Goal: Task Accomplishment & Management: Complete application form

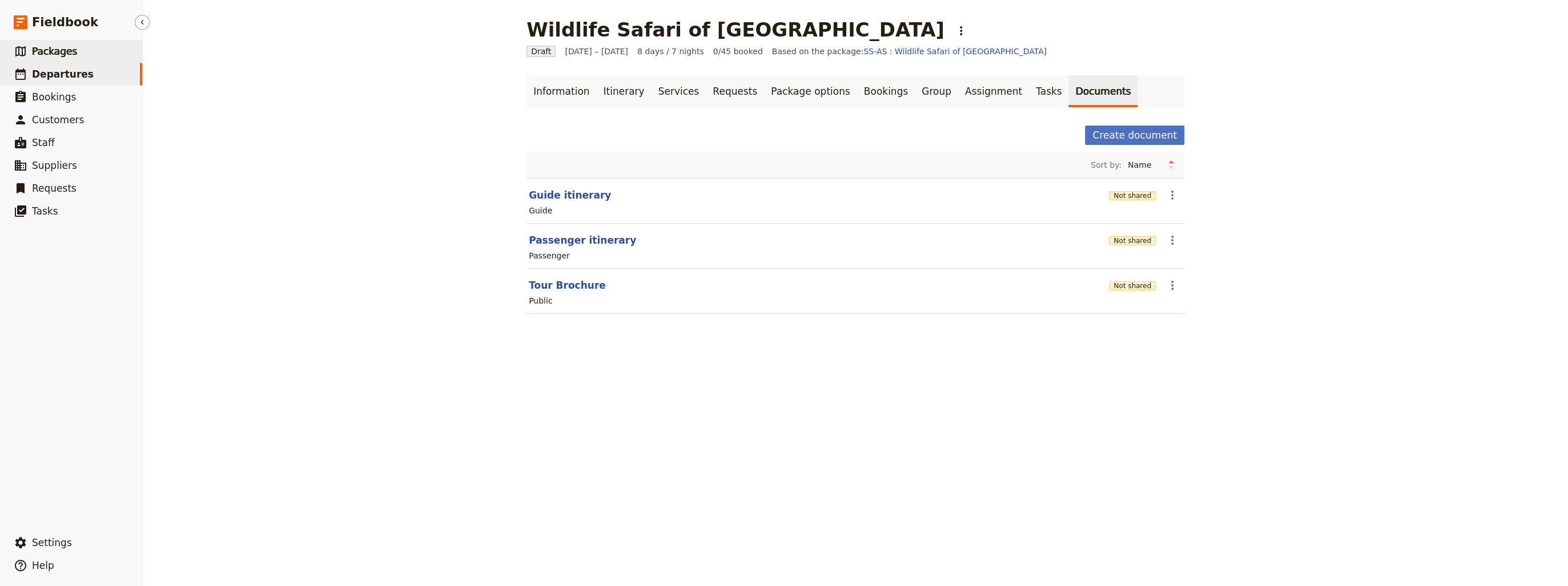
click at [61, 53] on span "Packages" at bounding box center [55, 51] width 45 height 12
select select "CREATED_AT"
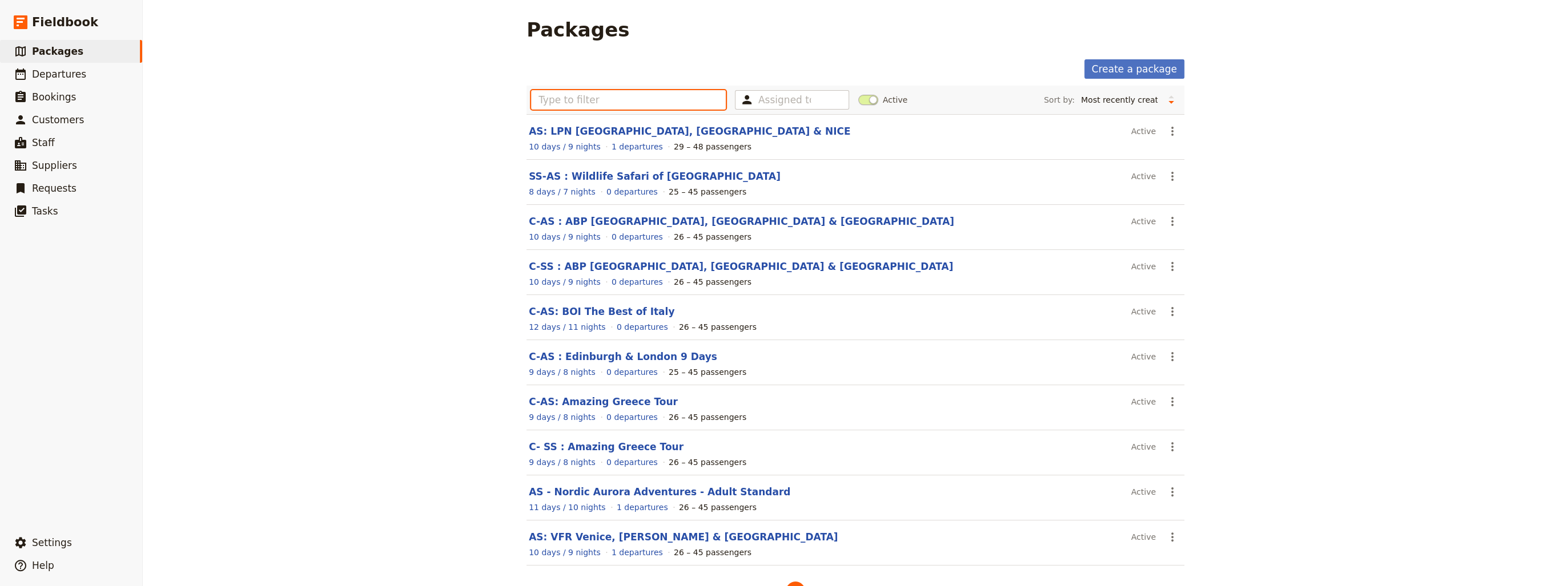
click at [598, 96] on input "text" at bounding box center [628, 100] width 195 height 19
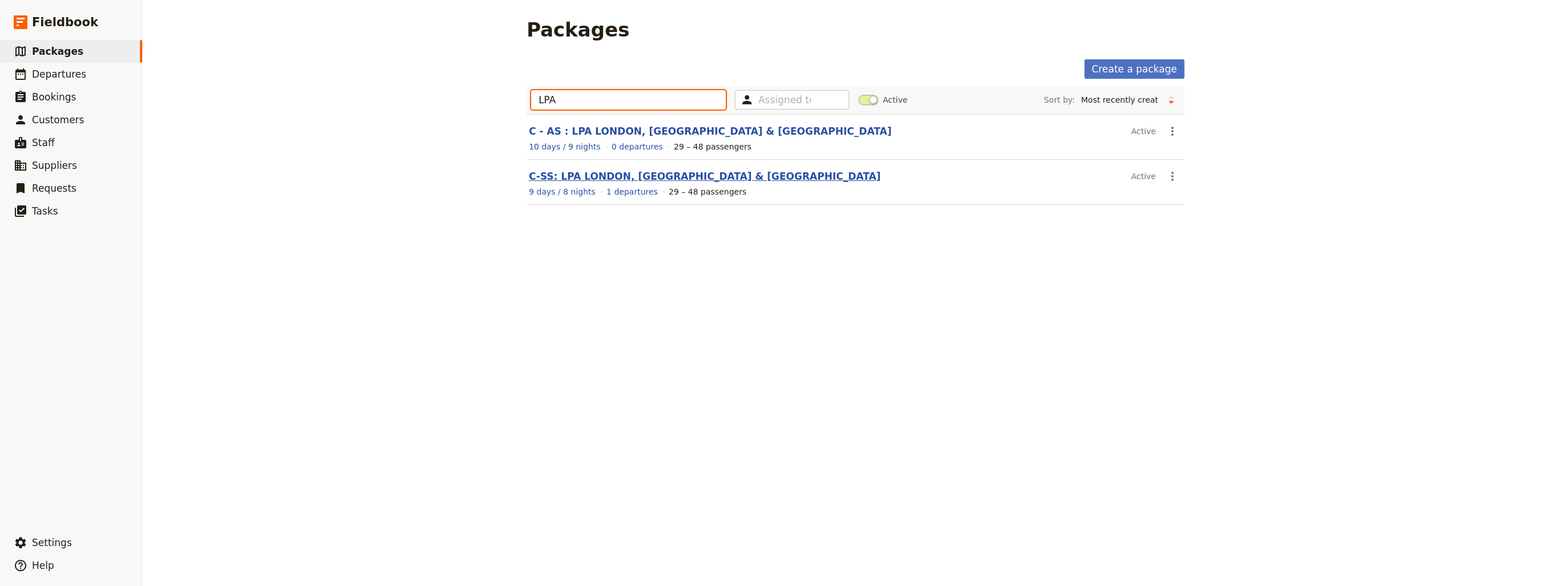
type input "LPA"
click at [582, 175] on link "C-SS: LPA LONDON, [GEOGRAPHIC_DATA] & [GEOGRAPHIC_DATA]" at bounding box center [705, 176] width 352 height 12
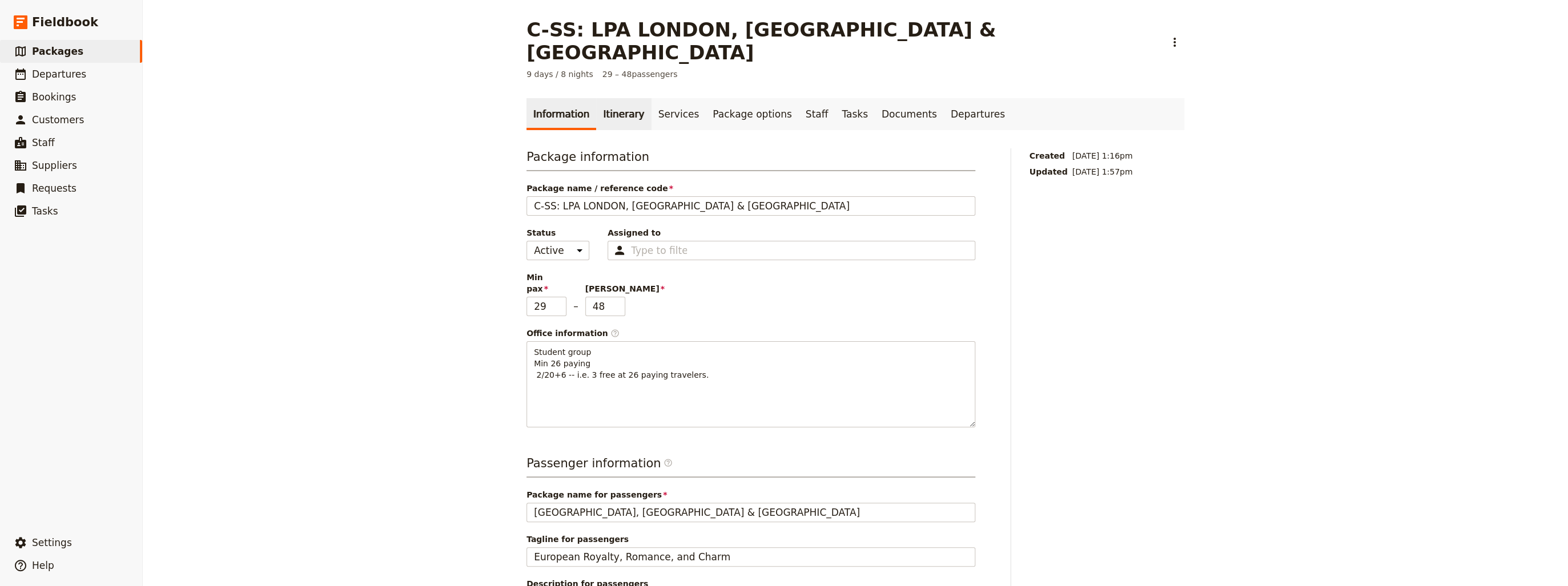
click at [606, 98] on link "Itinerary" at bounding box center [623, 114] width 55 height 32
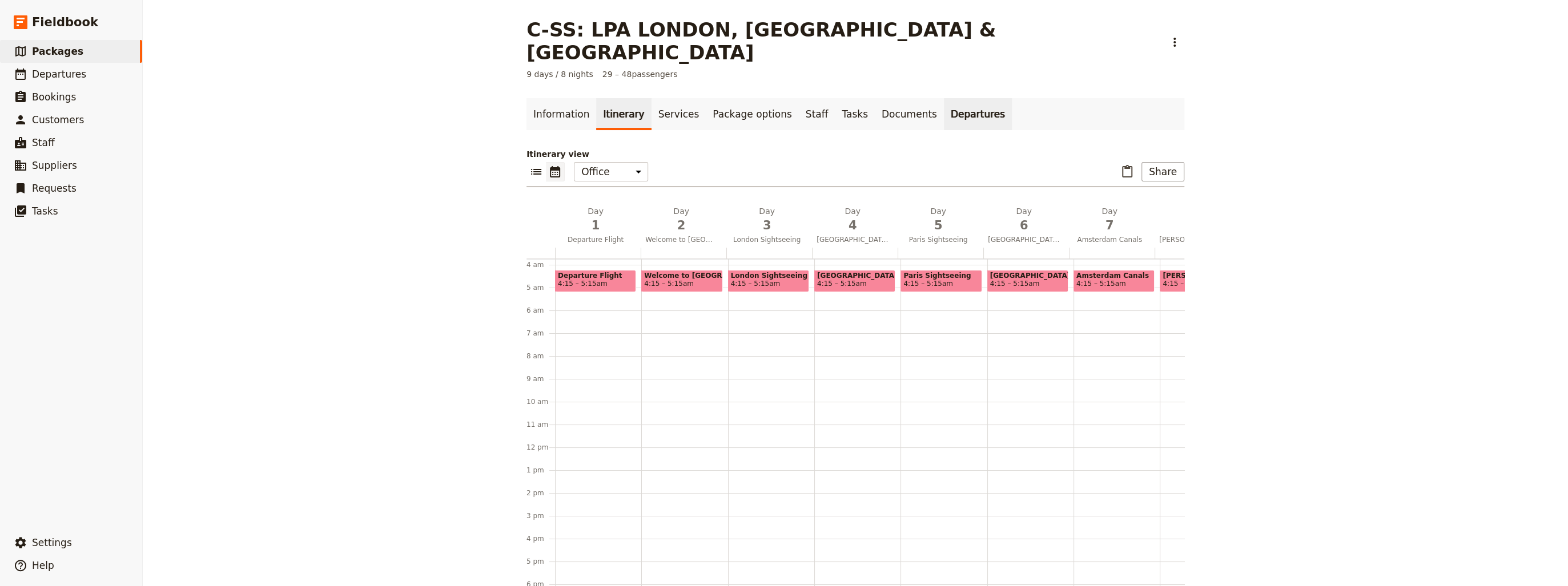
click at [944, 98] on link "Departures" at bounding box center [978, 114] width 68 height 32
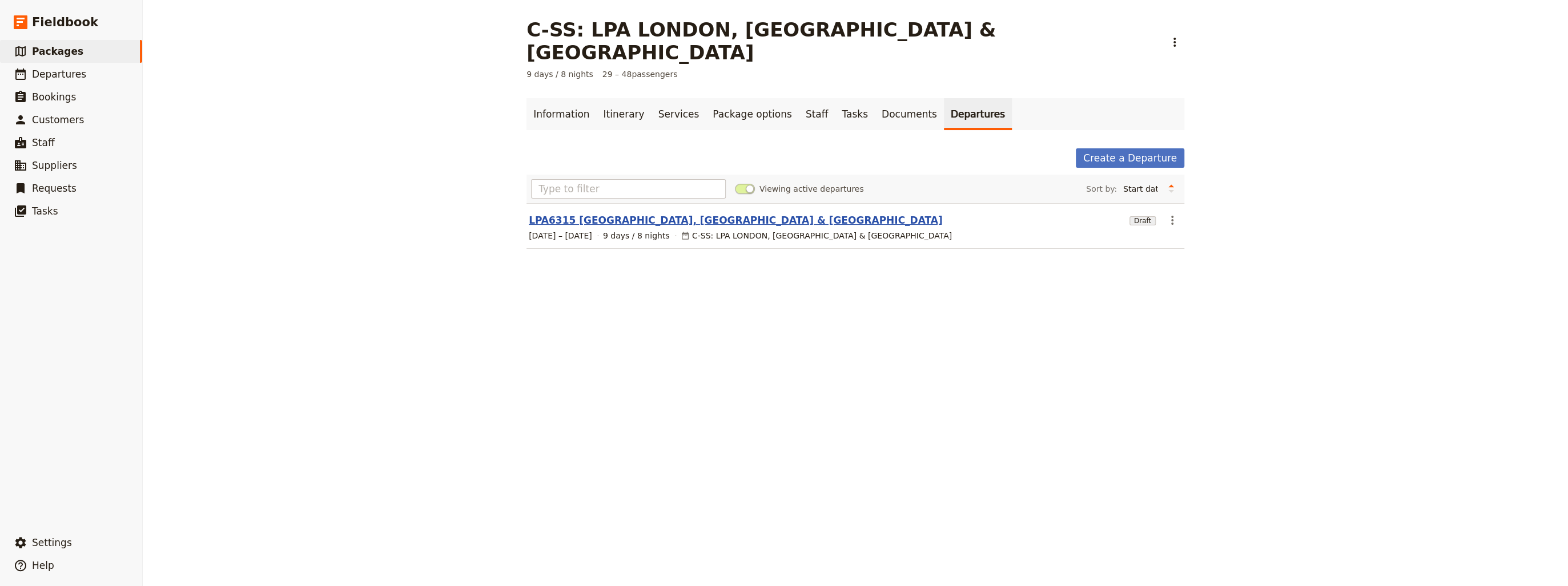
click at [621, 214] on link "LPA6315 [GEOGRAPHIC_DATA], [GEOGRAPHIC_DATA] & [GEOGRAPHIC_DATA]" at bounding box center [736, 220] width 414 height 14
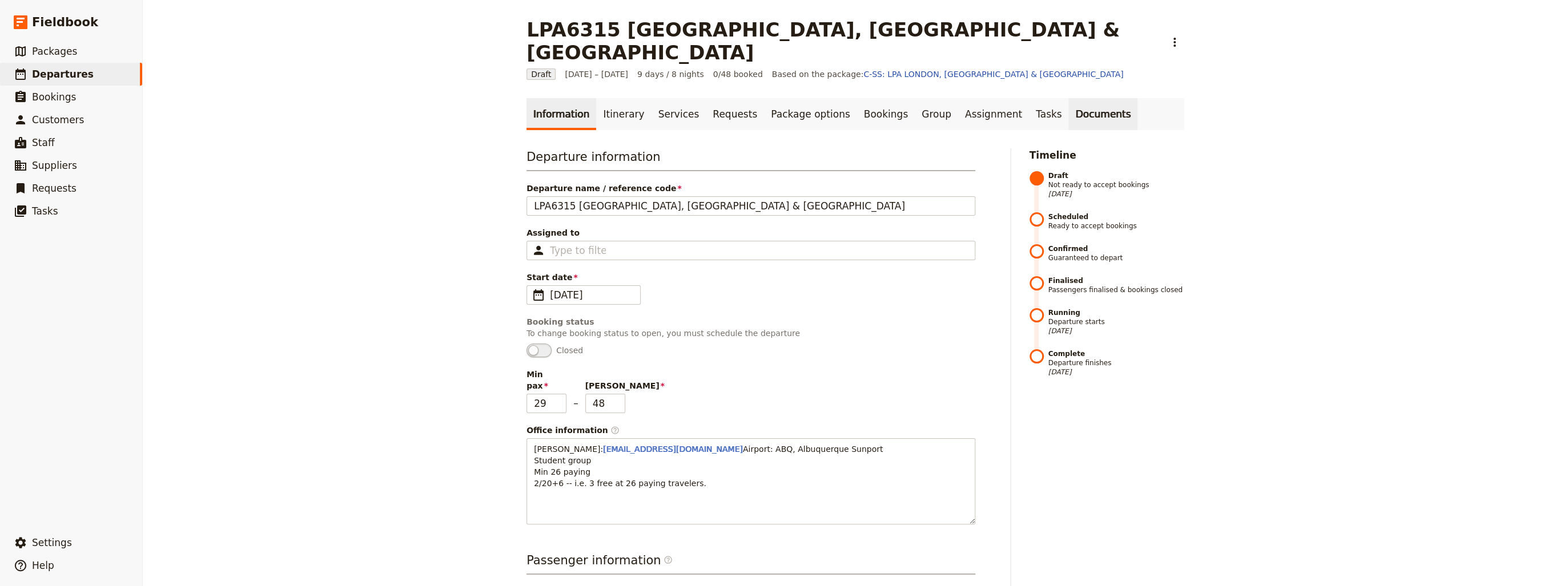
click at [1068, 98] on link "Documents" at bounding box center [1103, 114] width 69 height 32
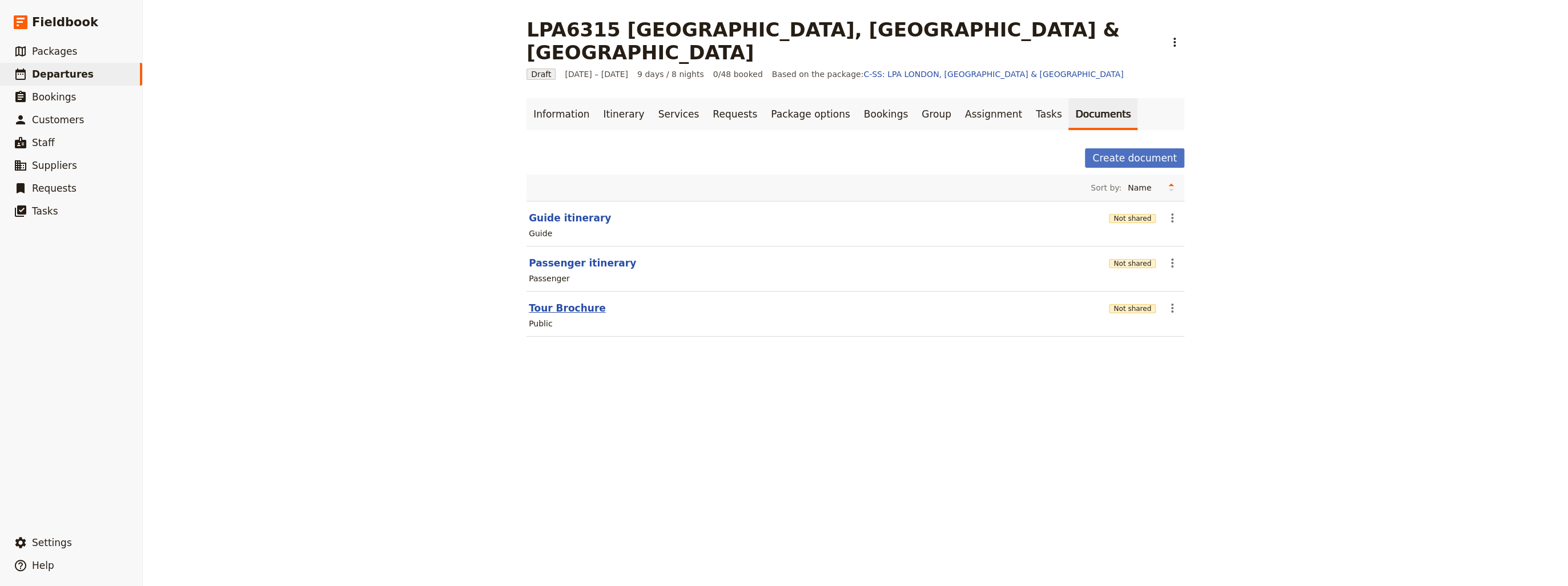
click at [564, 301] on button "Tour Brochure" at bounding box center [567, 308] width 77 height 14
select select "DEFAULT"
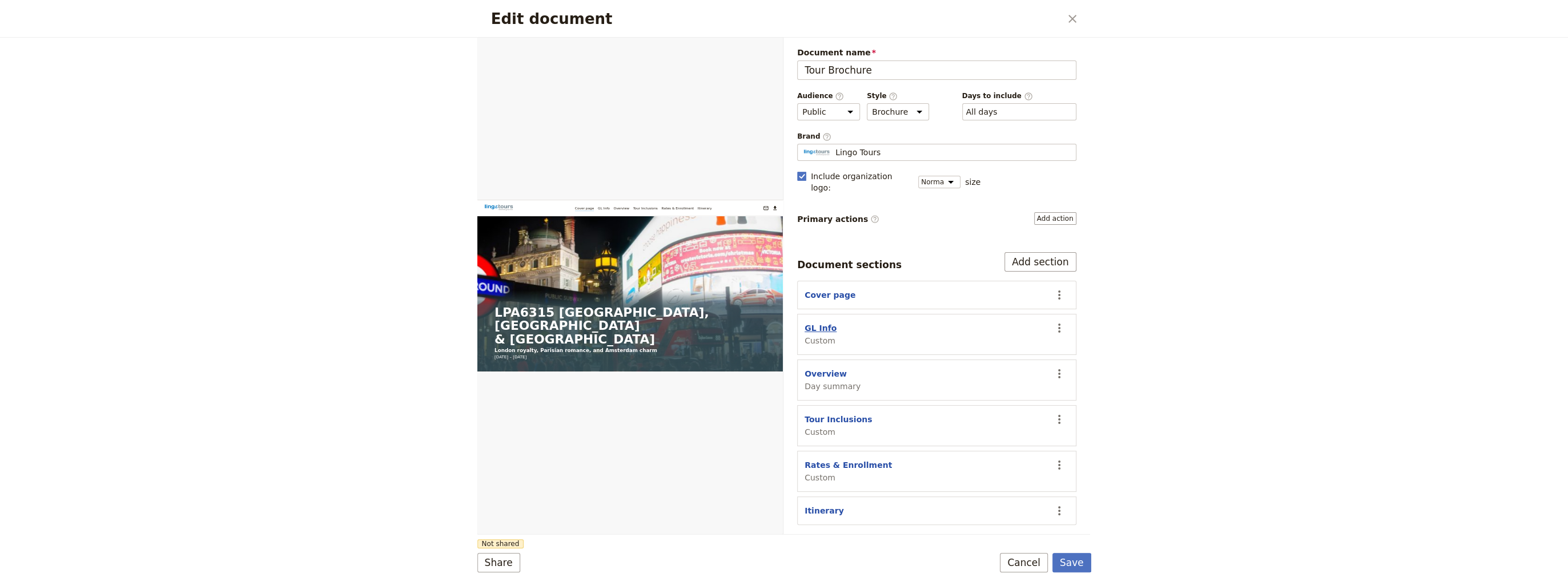
click at [817, 323] on button "GL Info" at bounding box center [821, 328] width 32 height 12
select select "CUSTOM"
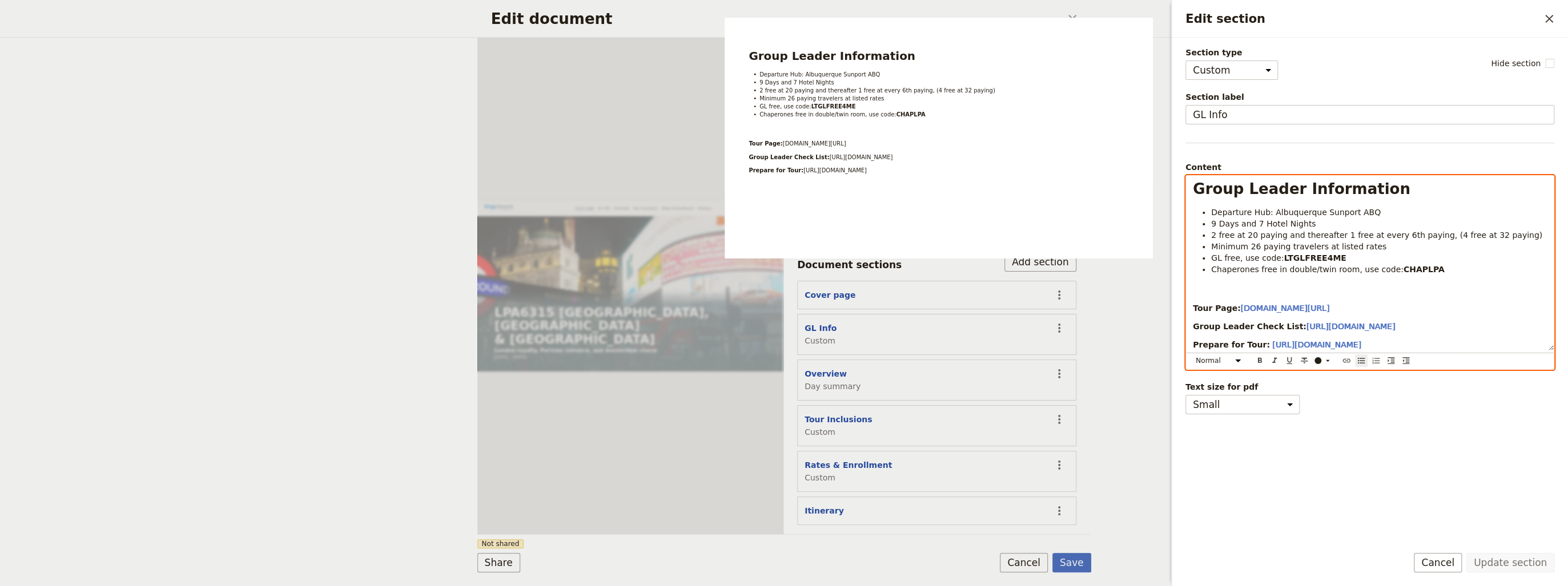
click at [1444, 210] on li "Departure Hub: Albuquerque Sunport ABQ" at bounding box center [1379, 212] width 336 height 12
click at [1265, 284] on p "Edit section" at bounding box center [1370, 290] width 354 height 12
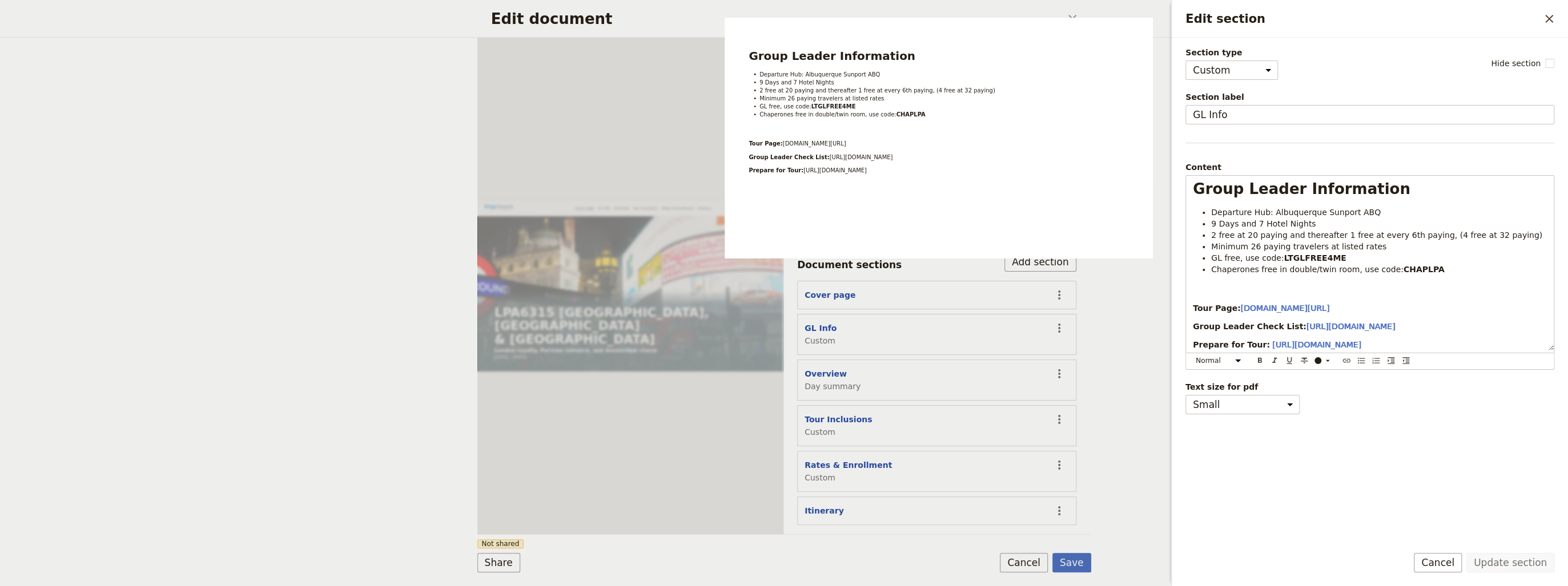
click at [1457, 160] on div "Section type Cover page Day summary Itinerary Custom Hide section Section label…" at bounding box center [1370, 291] width 369 height 488
click at [1166, 303] on div "Edit document ​ Web PDF ​ Document name Tour Brochure Preview Audience ​ Public…" at bounding box center [784, 293] width 1568 height 586
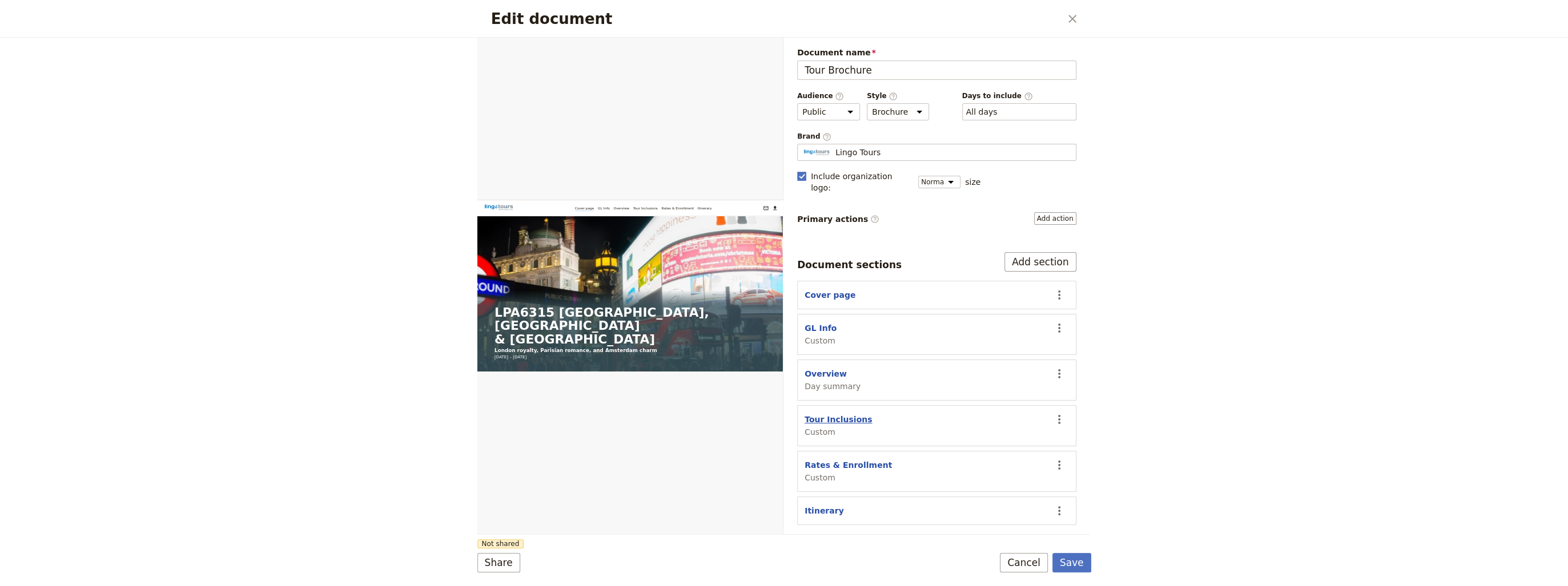
click at [827, 414] on button "Tour Inclusions" at bounding box center [838, 419] width 68 height 12
select select "CUSTOM"
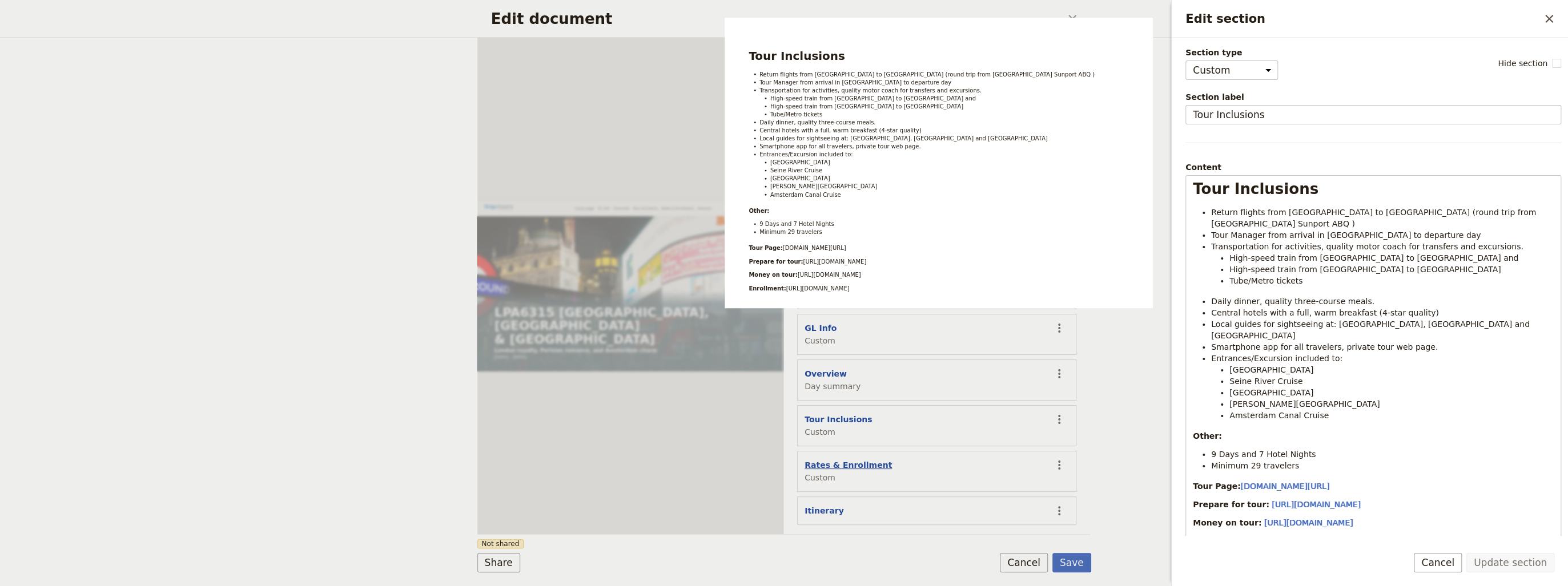
click at [853, 459] on button "Rates & Enrollment" at bounding box center [849, 465] width 88 height 12
select select "CUSTOM"
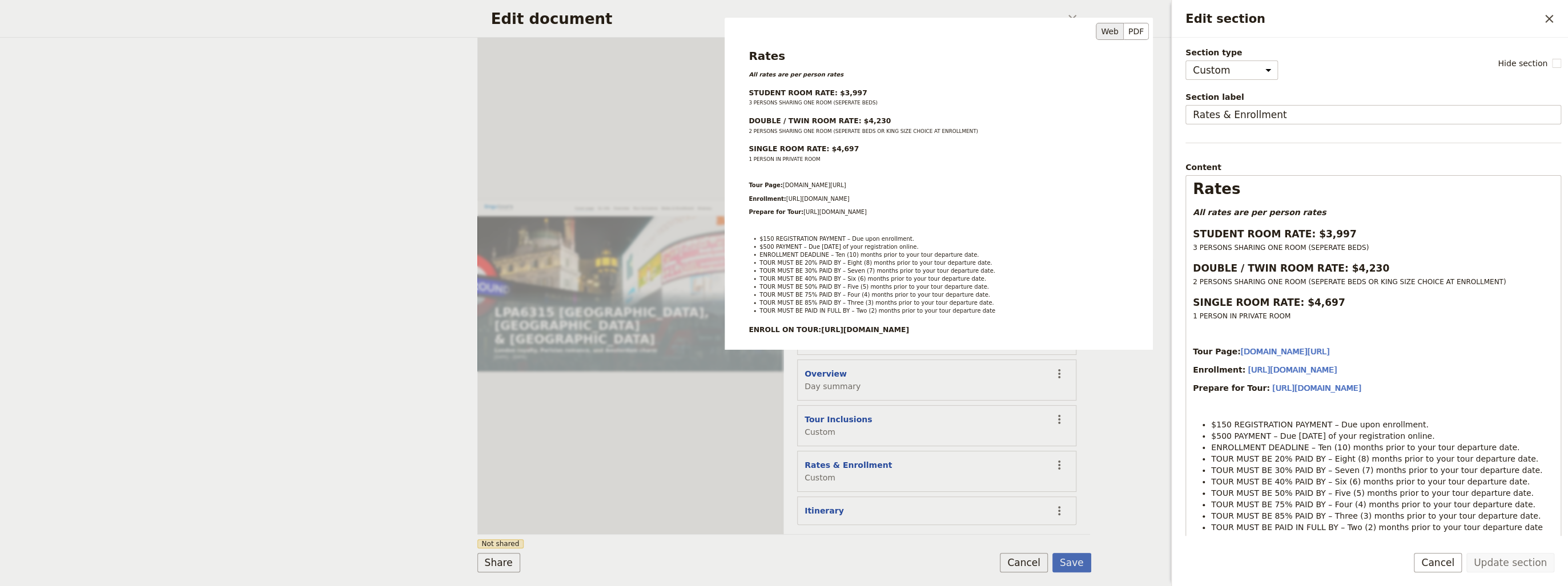
click at [1128, 362] on div "Rates All rates are per person rates STUDENT ROOM RATE: $3,997 3 PERSONS SHARIN…" at bounding box center [939, 232] width 429 height 428
click at [1021, 570] on button "Cancel" at bounding box center [1024, 563] width 48 height 19
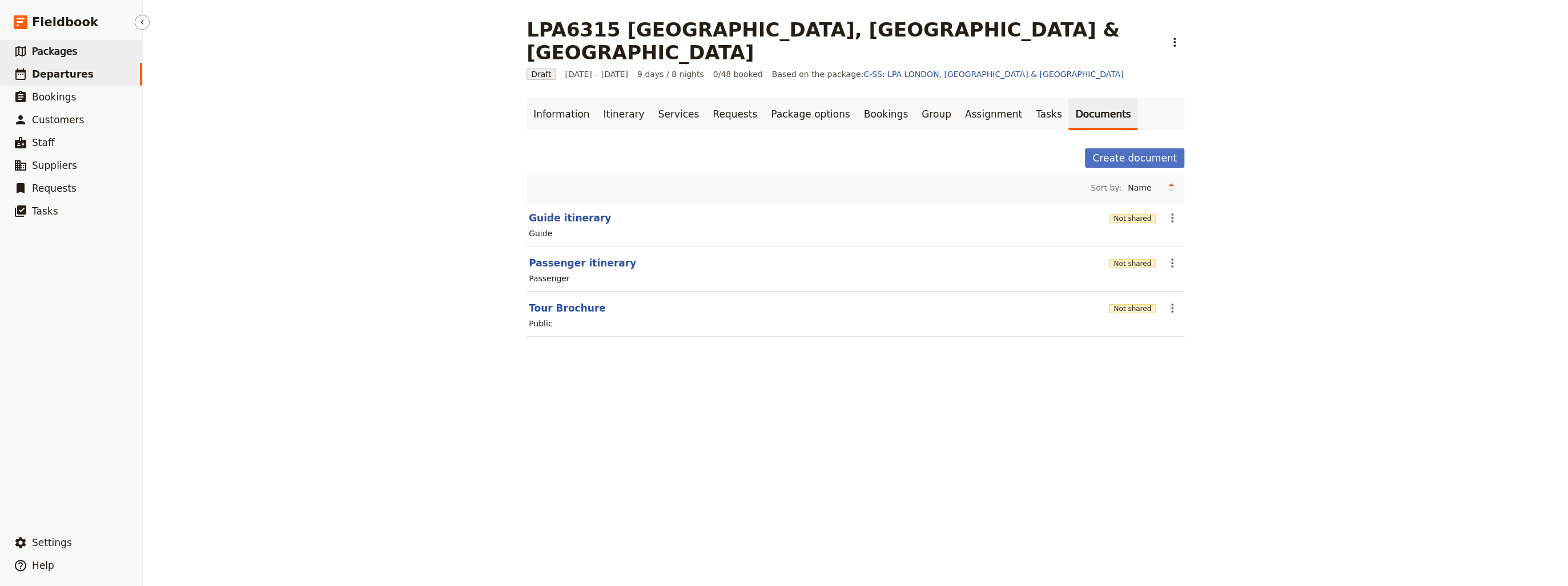
click at [43, 51] on span "Packages" at bounding box center [55, 51] width 45 height 12
select select "CREATED_AT"
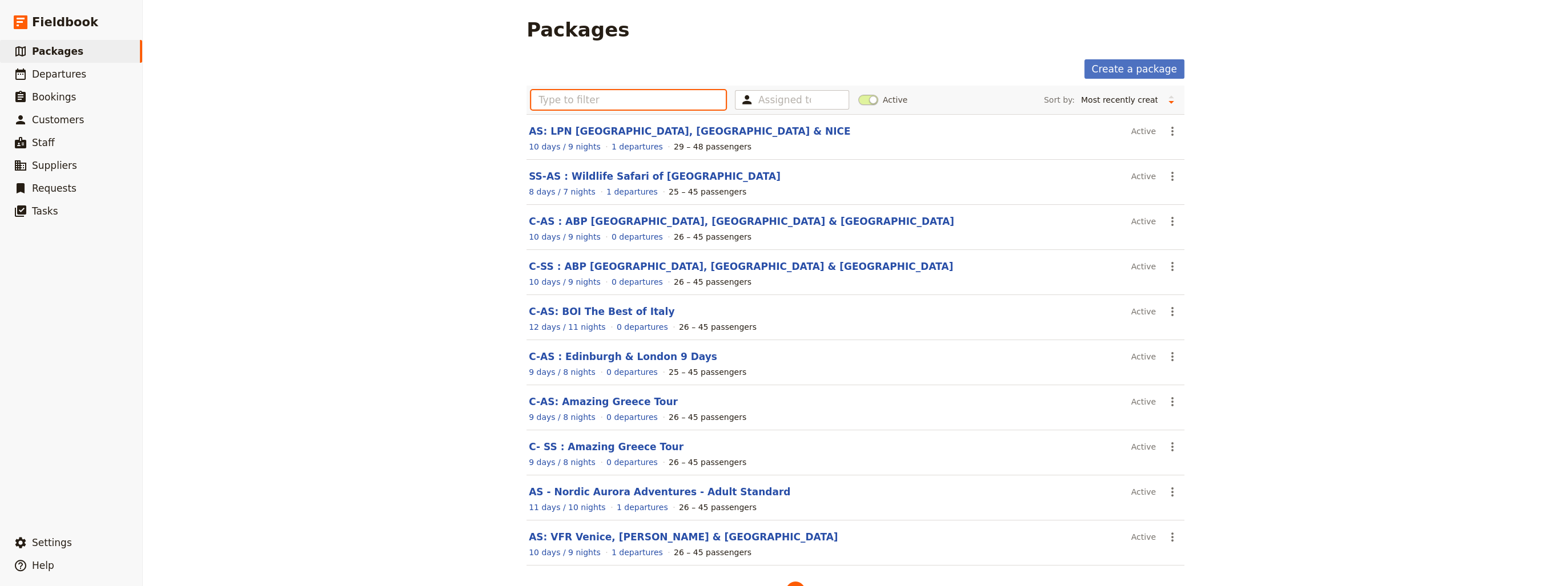
click at [579, 101] on input "text" at bounding box center [628, 100] width 195 height 19
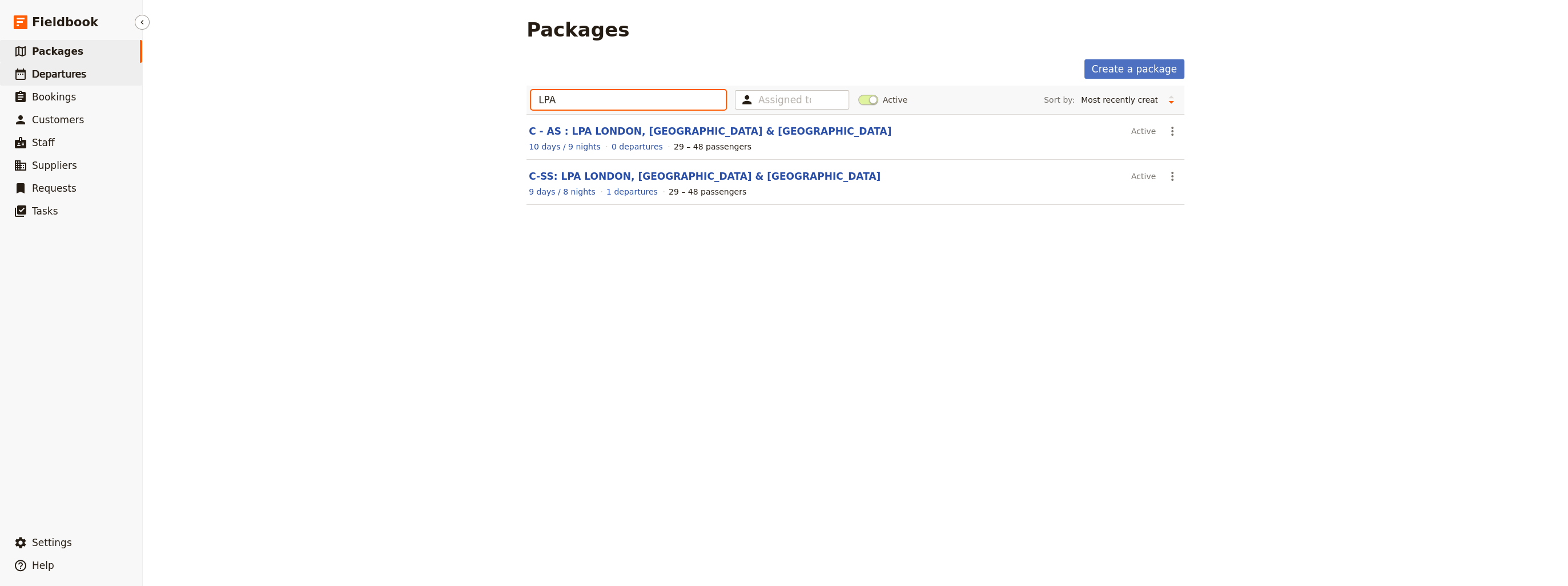
type input "LPA"
click at [59, 77] on span "Departures" at bounding box center [59, 74] width 54 height 12
select select "CREATED_AT"
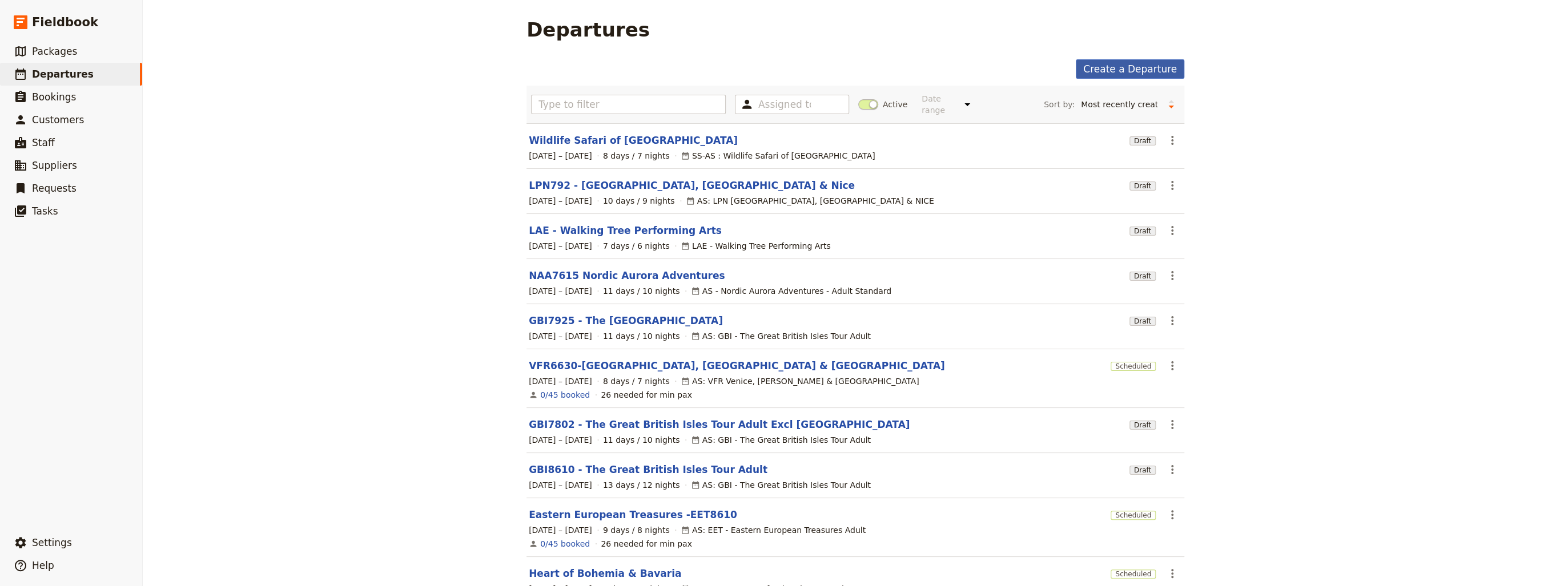
click at [1136, 69] on link "Create a Departure" at bounding box center [1130, 69] width 108 height 19
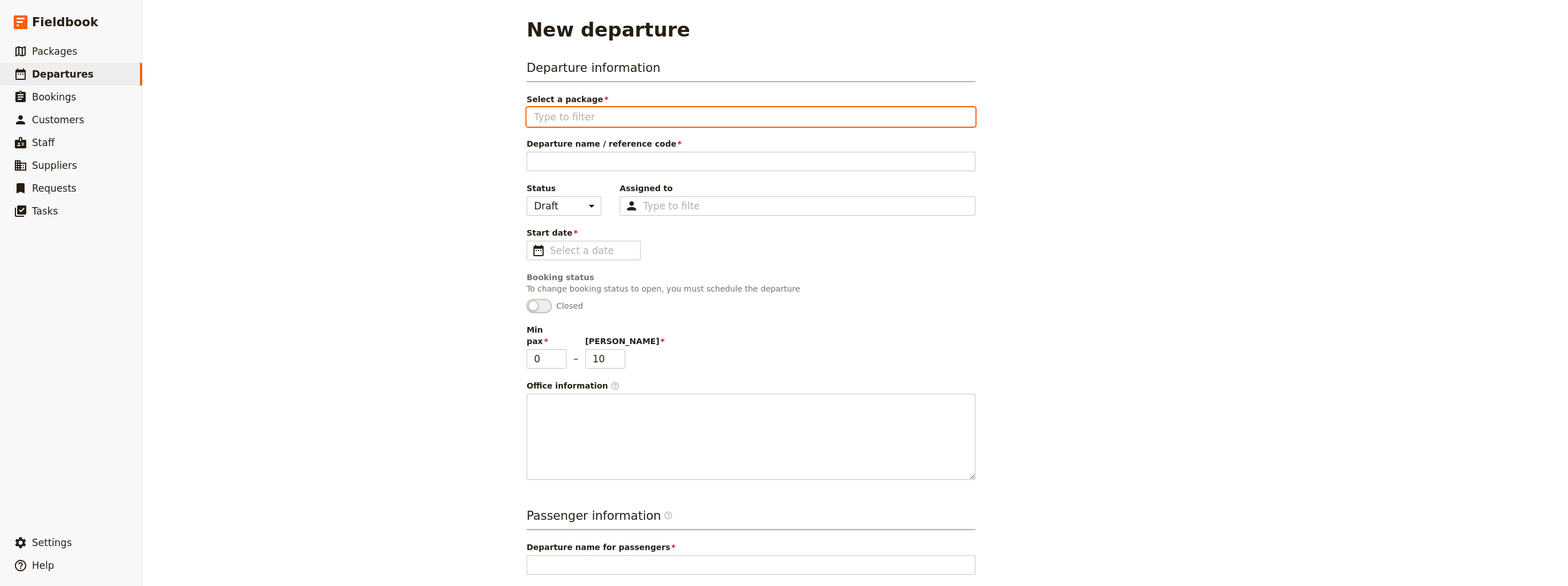
click at [598, 116] on input "Select a package" at bounding box center [751, 117] width 434 height 14
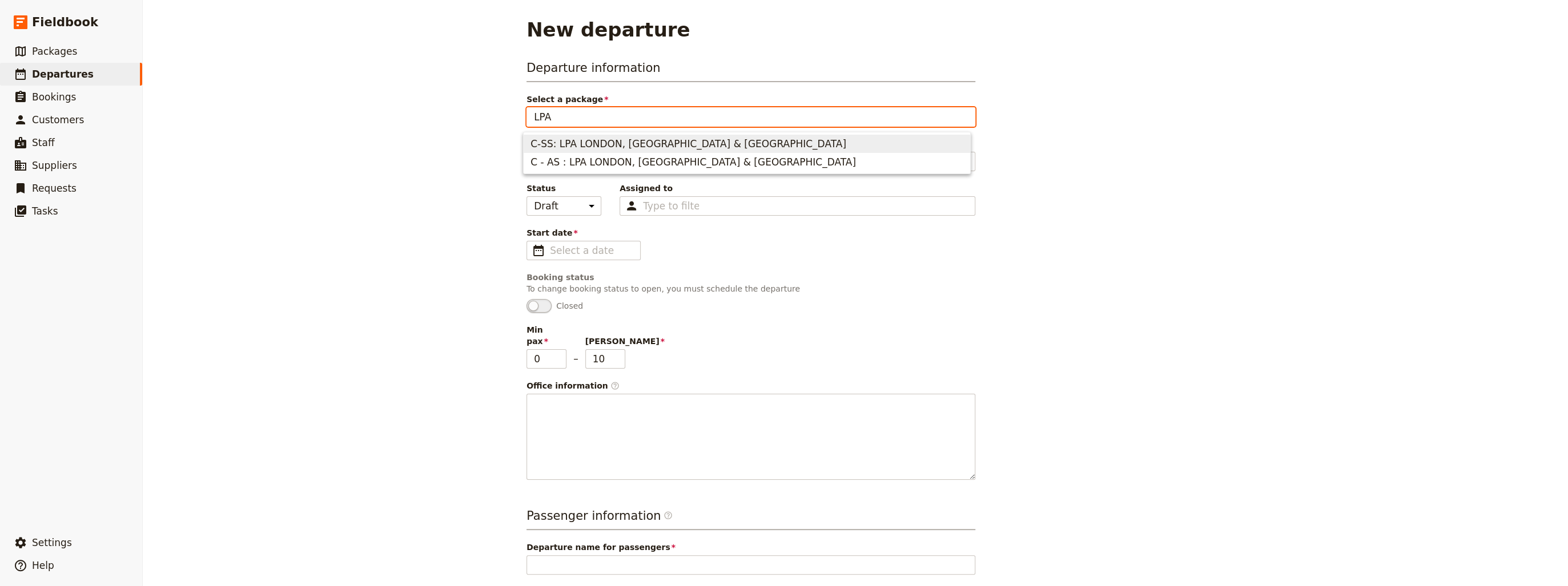
click at [600, 140] on span "C-SS: LPA LONDON, [GEOGRAPHIC_DATA] & [GEOGRAPHIC_DATA]" at bounding box center [688, 144] width 316 height 14
type input "C-SS: LPA LONDON, [GEOGRAPHIC_DATA] & [GEOGRAPHIC_DATA]"
type input "29"
type input "48"
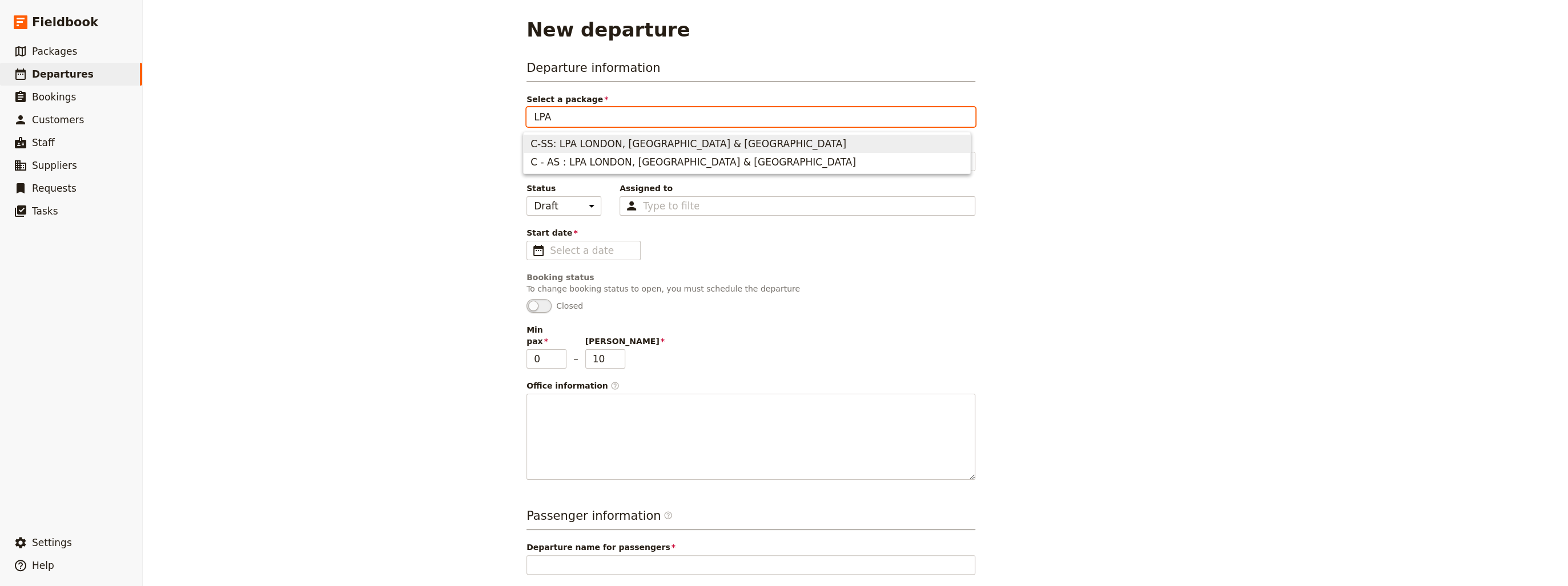
type input "[GEOGRAPHIC_DATA], [GEOGRAPHIC_DATA] & [GEOGRAPHIC_DATA]"
type input "European Royalty, Romance, and Charm"
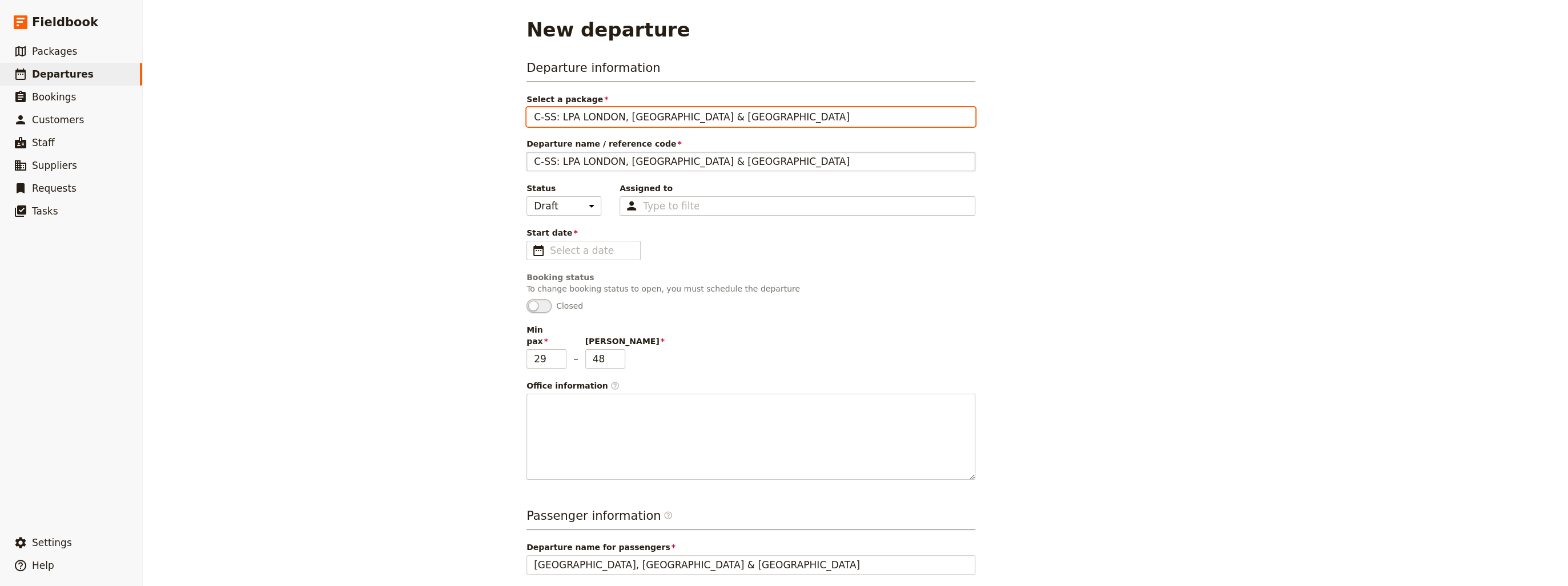
type input "C-SS: LPA LONDON, [GEOGRAPHIC_DATA] & [GEOGRAPHIC_DATA]"
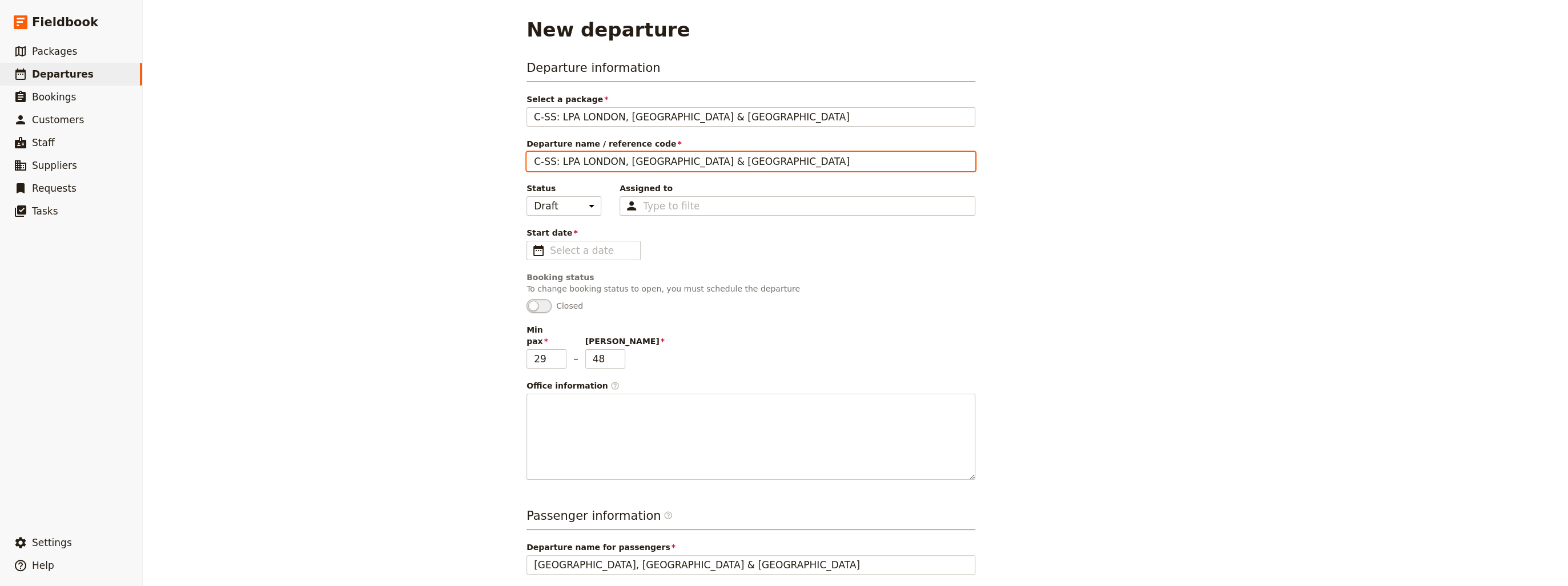
drag, startPoint x: 554, startPoint y: 161, endPoint x: 495, endPoint y: 164, distance: 59.1
click at [495, 164] on div "New departure Departure information Select a package C-SS: LPA [GEOGRAPHIC_DATA…" at bounding box center [855, 293] width 1425 height 586
click at [281, 83] on div "New departure Departure information Select a package C-SS: LPA [GEOGRAPHIC_DATA…" at bounding box center [855, 293] width 1425 height 586
drag, startPoint x: 553, startPoint y: 161, endPoint x: 500, endPoint y: 162, distance: 53.0
click at [500, 162] on div "New departure Departure information Select a package C-SS: LPA [GEOGRAPHIC_DATA…" at bounding box center [855, 293] width 1425 height 586
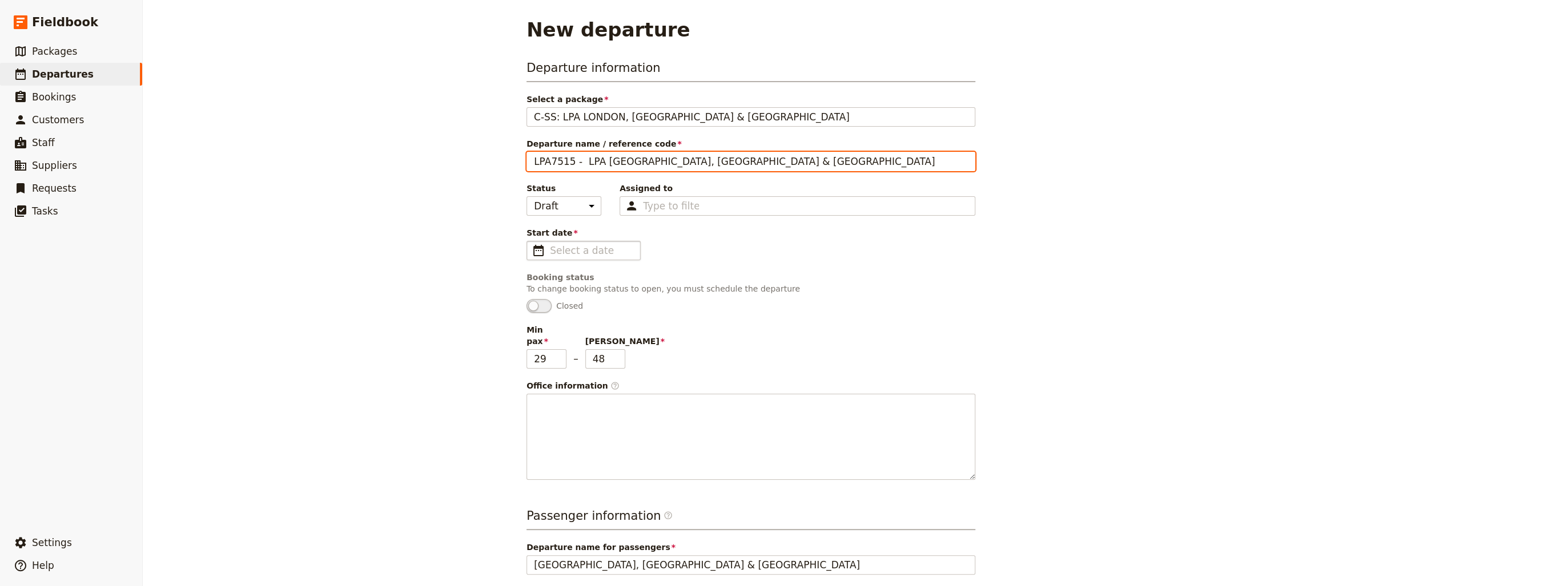
type input "LPA7515 - LPA [GEOGRAPHIC_DATA], [GEOGRAPHIC_DATA] & [GEOGRAPHIC_DATA]"
click at [534, 251] on span "​" at bounding box center [538, 251] width 14 height 14
click at [550, 251] on input "Start date ​" at bounding box center [591, 251] width 83 height 14
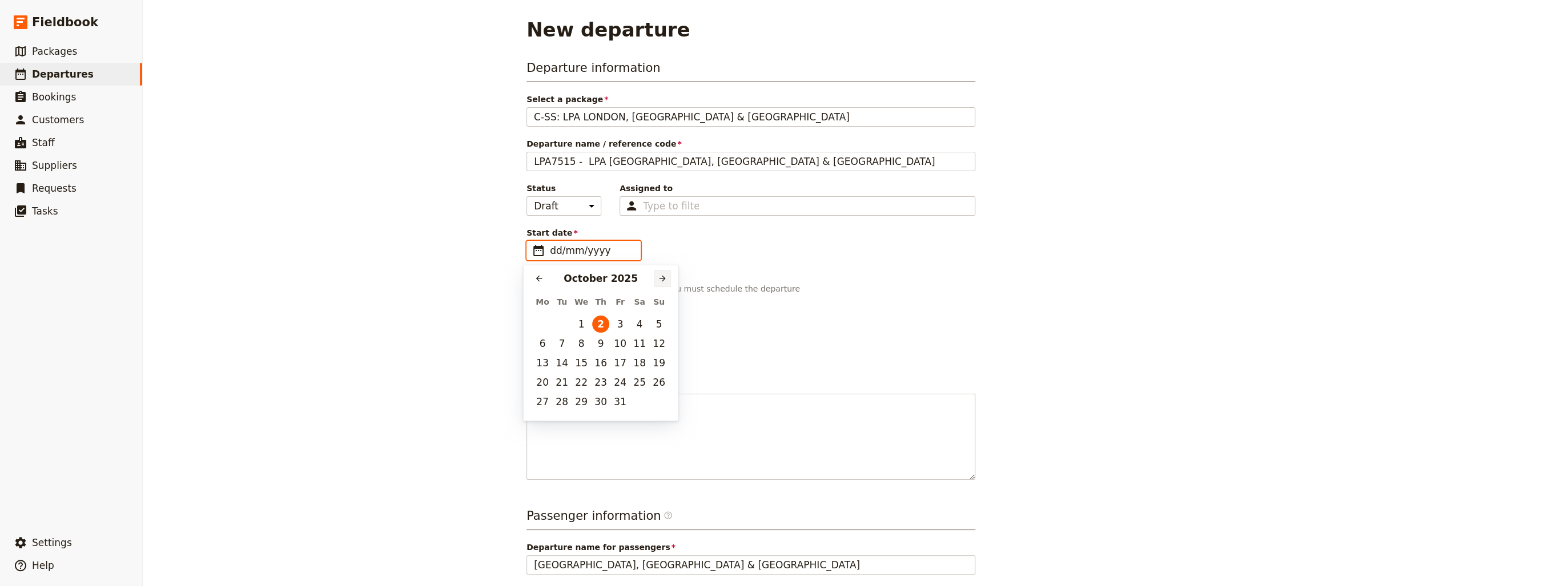
click at [660, 277] on icon "Next month" at bounding box center [662, 278] width 9 height 9
click at [660, 277] on icon "Next month" at bounding box center [662, 278] width 9 height 9
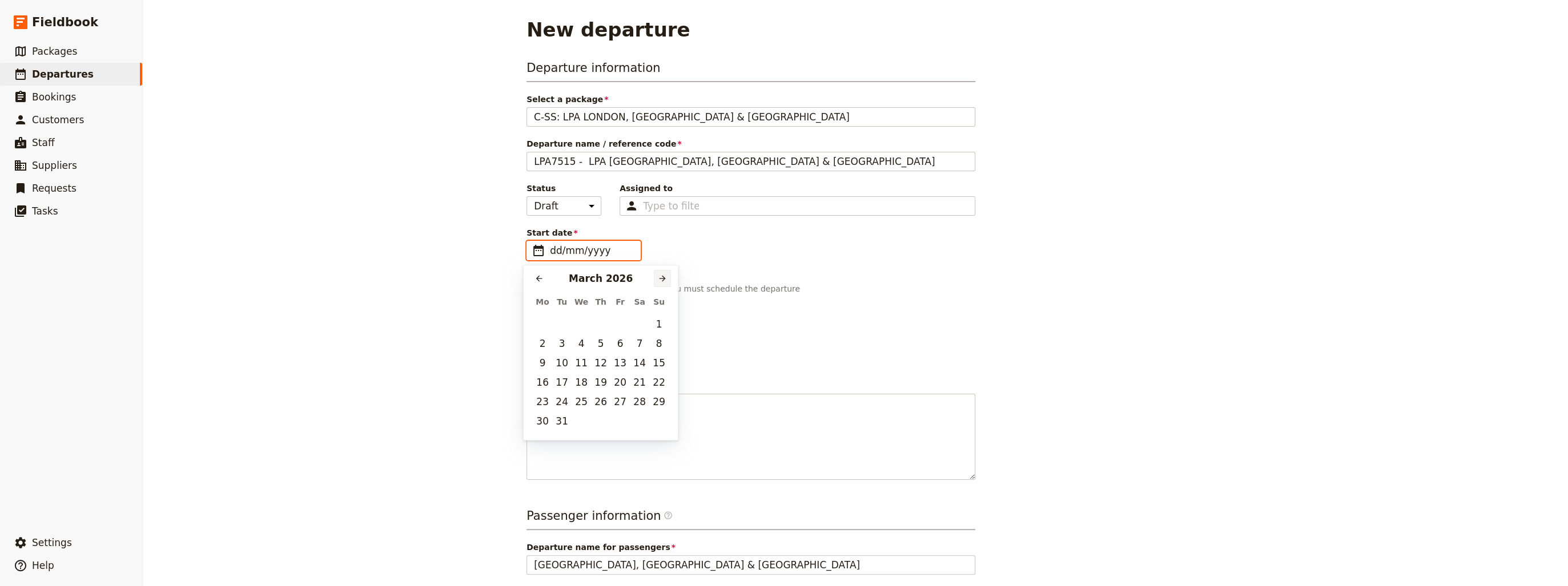
click at [659, 277] on icon "Next month" at bounding box center [662, 278] width 9 height 9
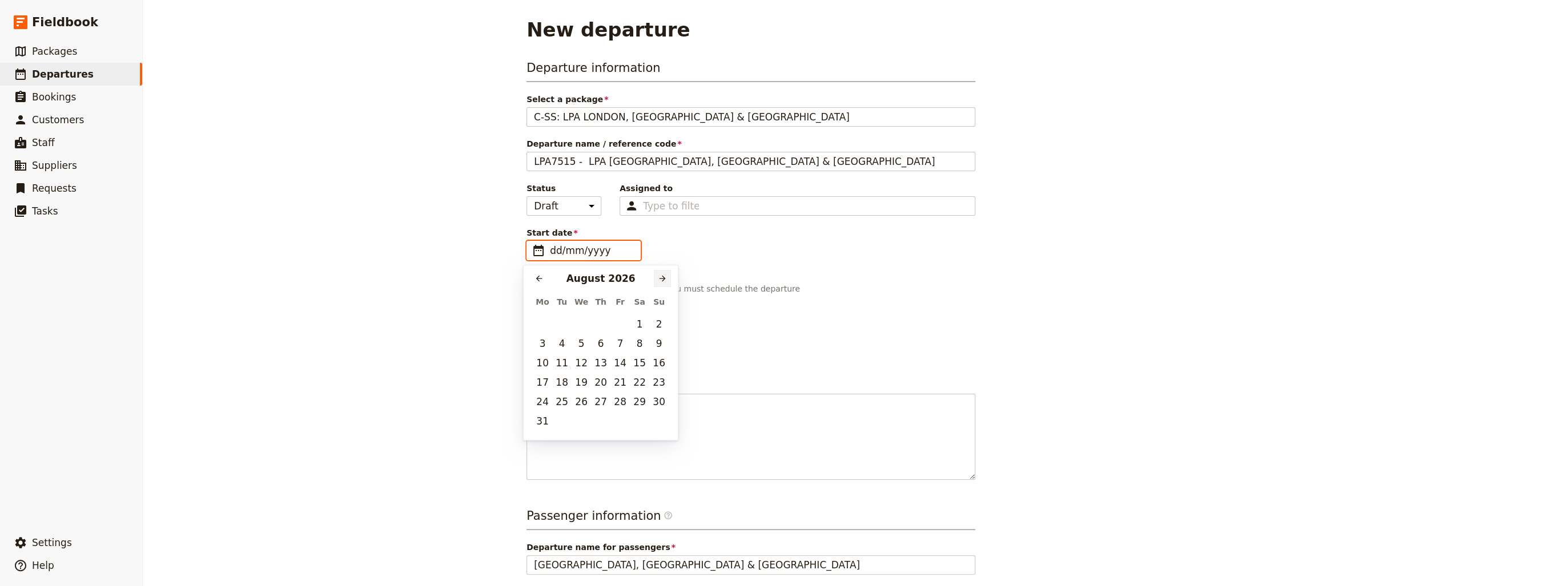
click at [659, 278] on icon "Next month" at bounding box center [662, 278] width 9 height 9
click at [659, 278] on icon "Next month" at bounding box center [662, 278] width 9 height 9
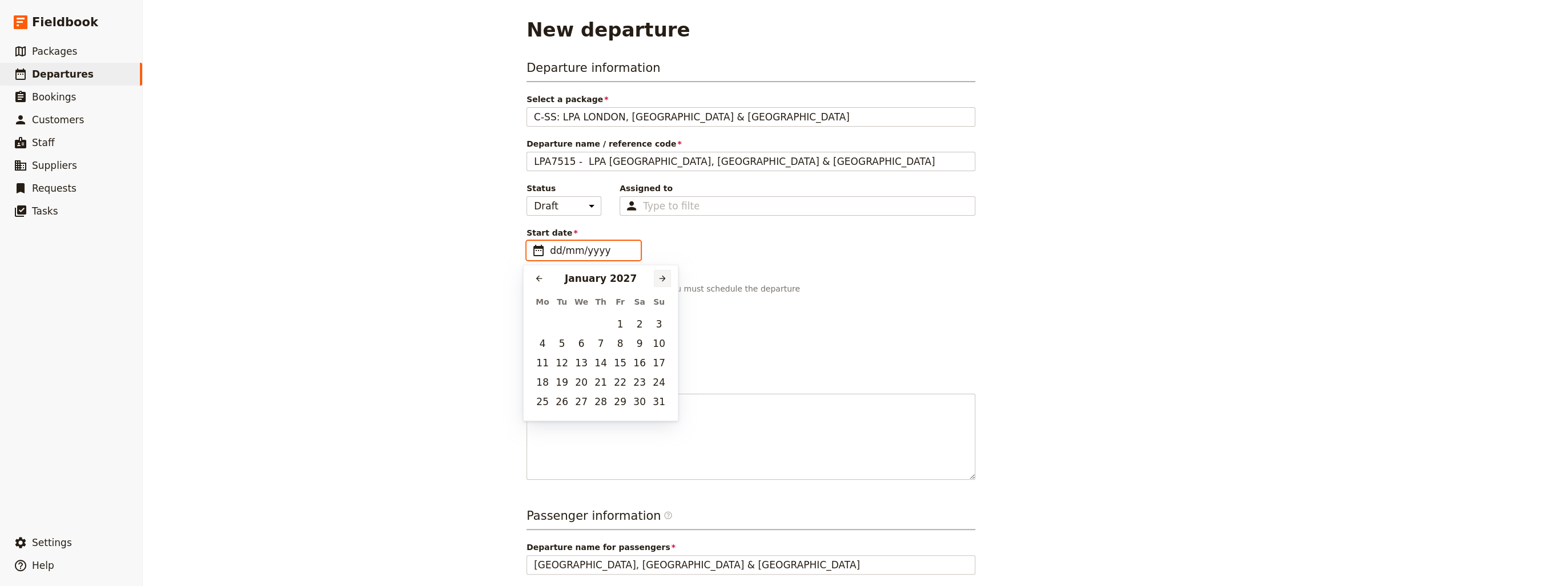
click at [659, 278] on icon "Next month" at bounding box center [662, 278] width 9 height 9
click at [658, 278] on icon "Next month" at bounding box center [662, 278] width 9 height 9
click at [641, 363] on button "15" at bounding box center [640, 363] width 17 height 17
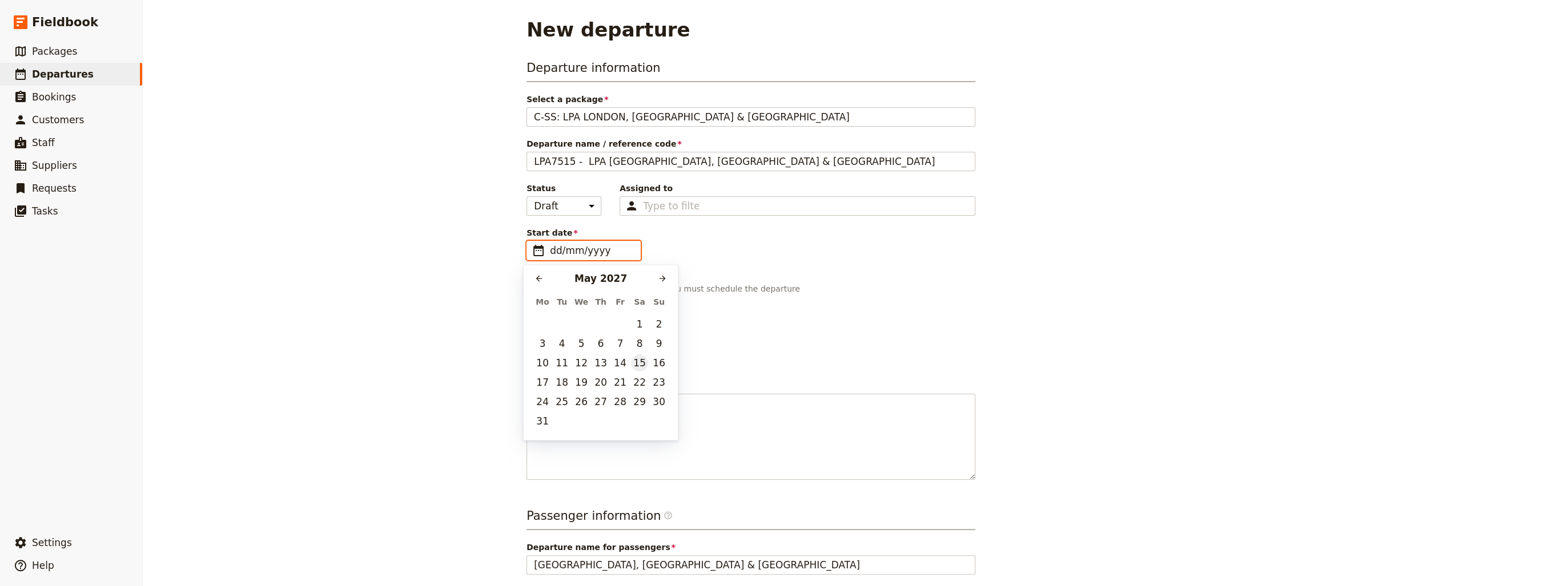
type input "[DATE]"
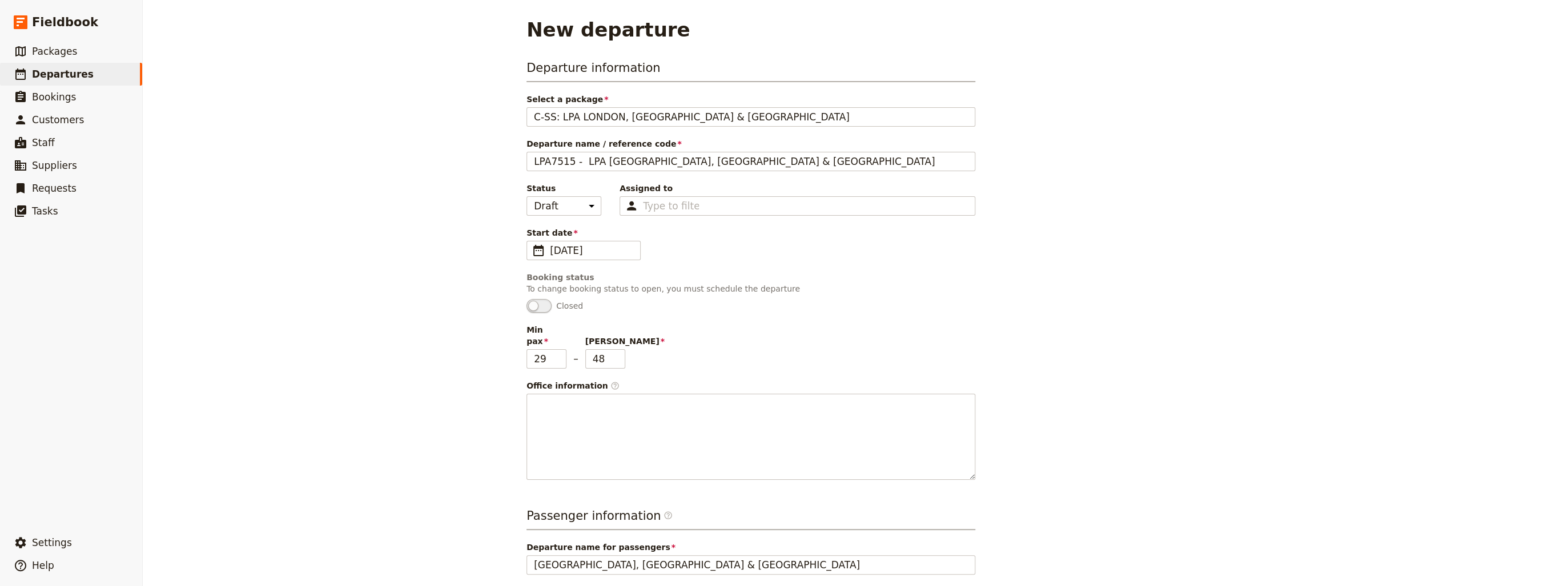
click at [803, 266] on div "Departure information Select a package C-SS: LPA [GEOGRAPHIC_DATA], [GEOGRAPHIC…" at bounding box center [751, 270] width 449 height 420
click at [536, 349] on input "29" at bounding box center [547, 359] width 40 height 19
type input "20"
click at [594, 349] on input "48" at bounding box center [606, 359] width 40 height 19
type input "45"
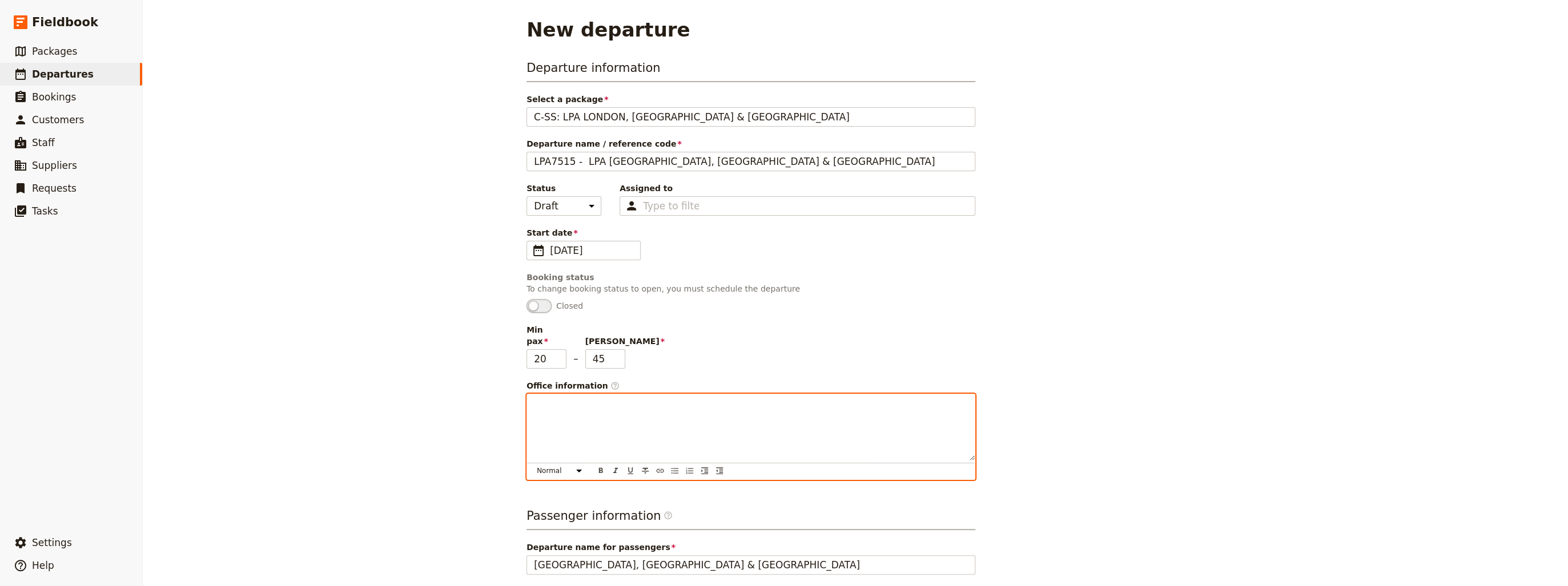
click at [600, 399] on p at bounding box center [751, 405] width 434 height 12
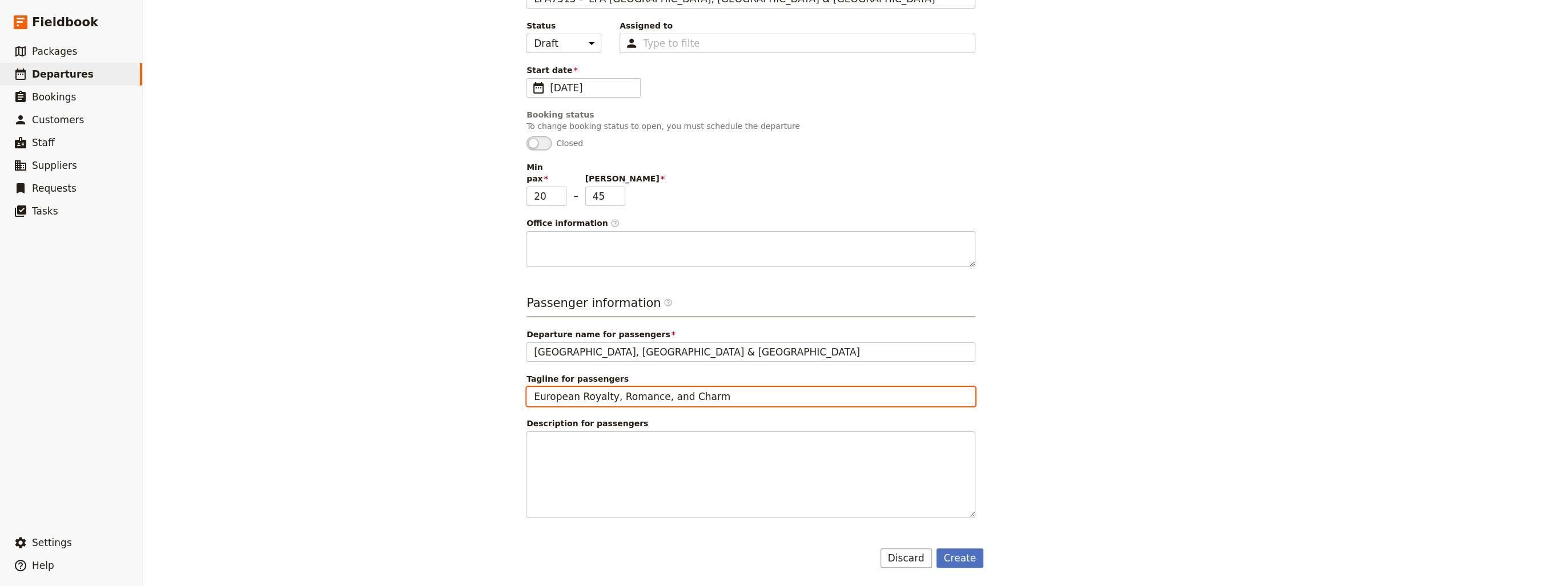
scroll to position [148, 0]
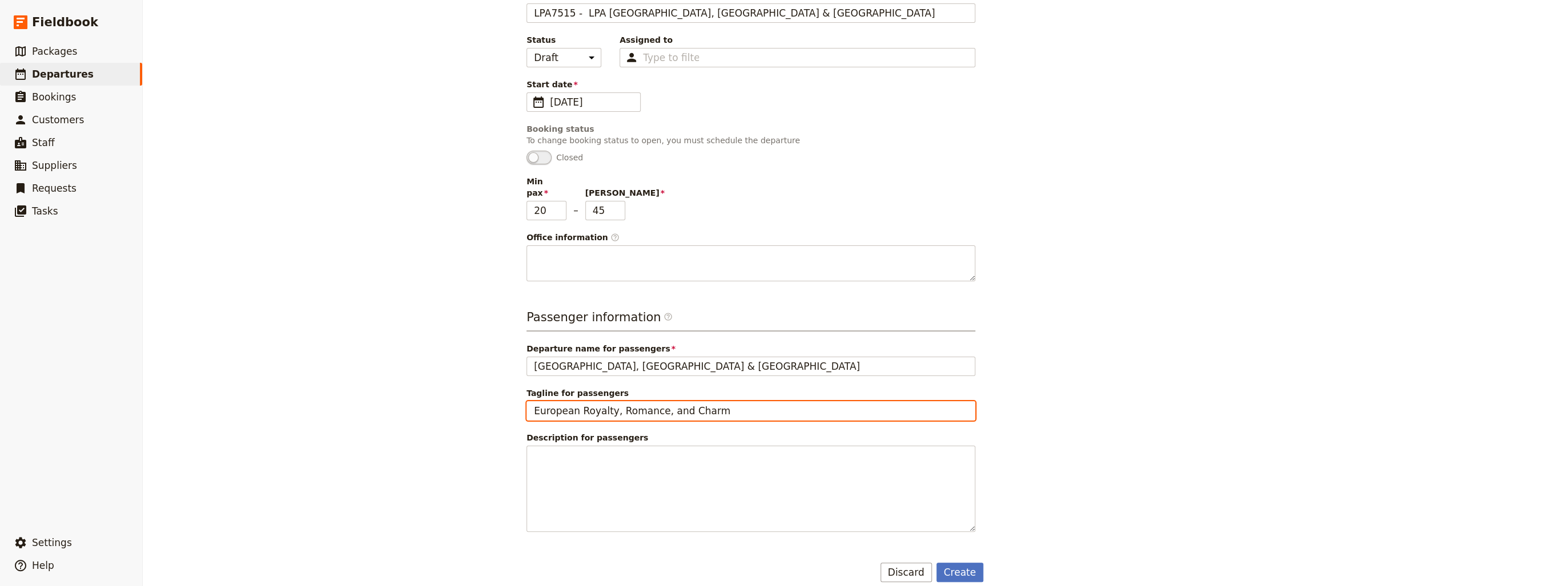
drag, startPoint x: 716, startPoint y: 399, endPoint x: 389, endPoint y: 413, distance: 327.3
click at [390, 413] on div "New departure Departure information Select a package C-SS: LPA [GEOGRAPHIC_DATA…" at bounding box center [855, 293] width 1425 height 586
type input "Tour Code: LPA7515"
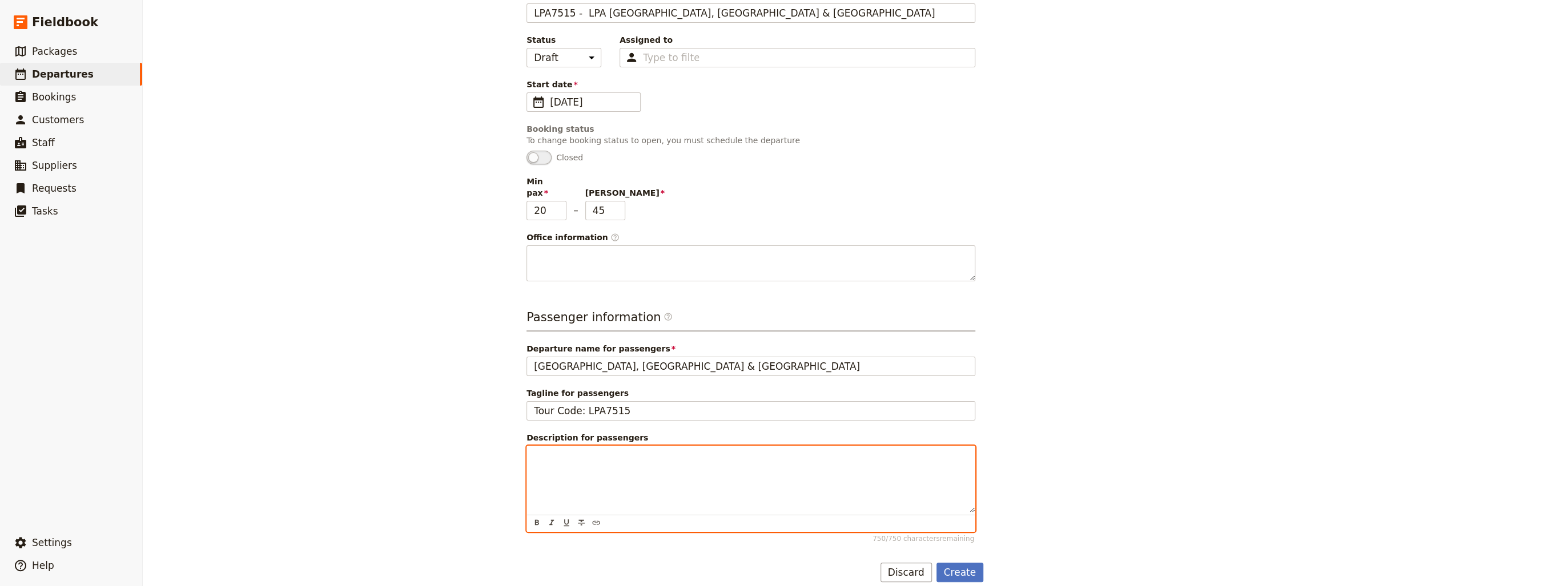
click at [584, 458] on div at bounding box center [751, 480] width 447 height 66
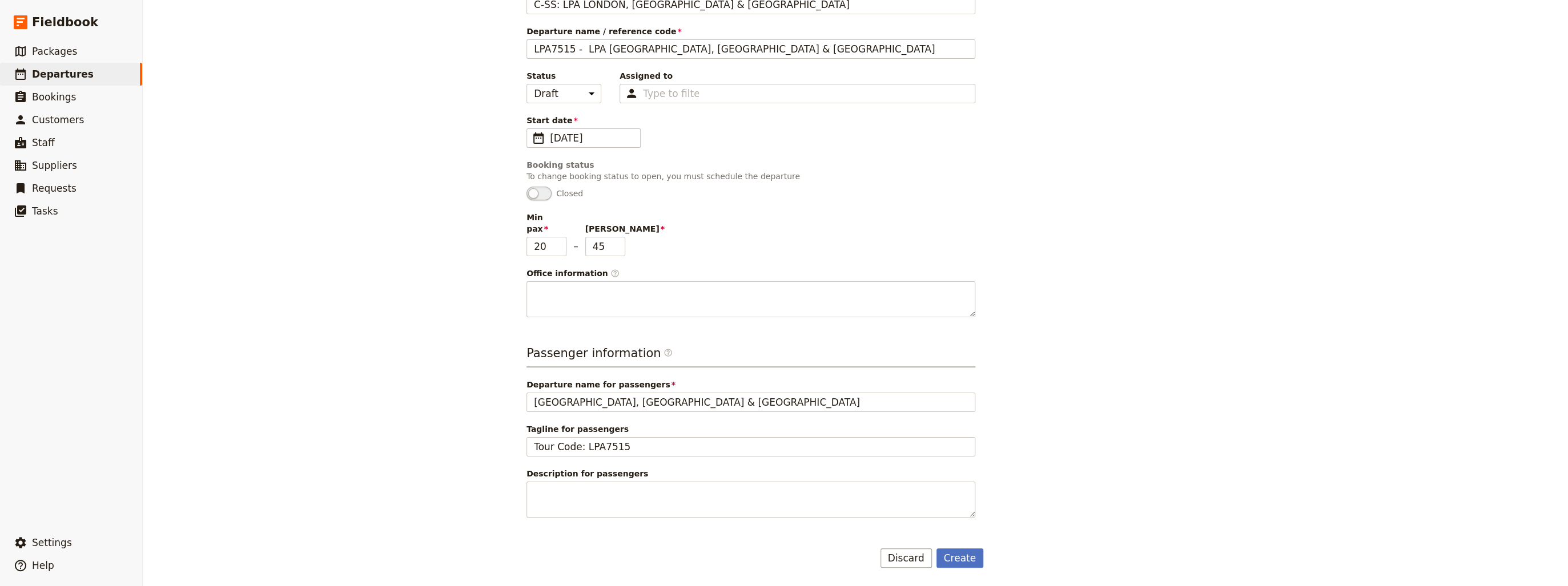
drag, startPoint x: 1052, startPoint y: 466, endPoint x: 1046, endPoint y: 484, distance: 19.0
click at [1052, 467] on div "Departure information Select a package C-SS: LPA [GEOGRAPHIC_DATA], [GEOGRAPHIC…" at bounding box center [855, 257] width 658 height 621
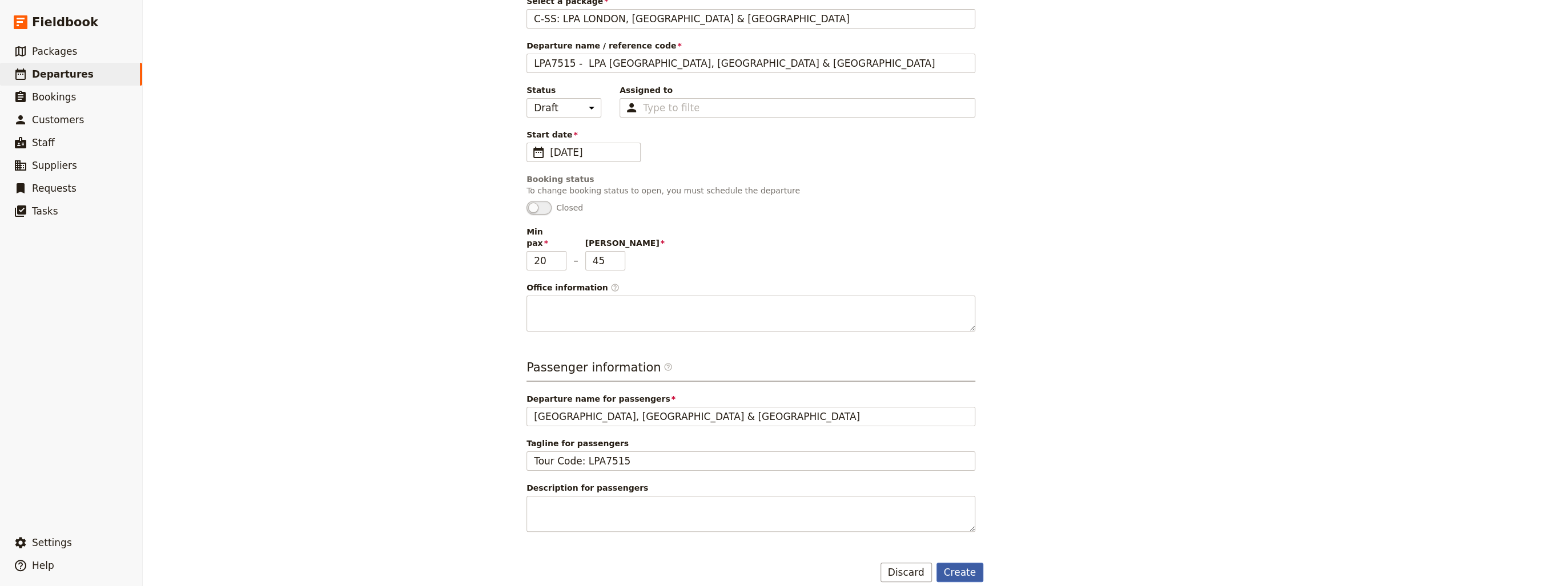
click at [958, 563] on button "Create" at bounding box center [960, 573] width 47 height 19
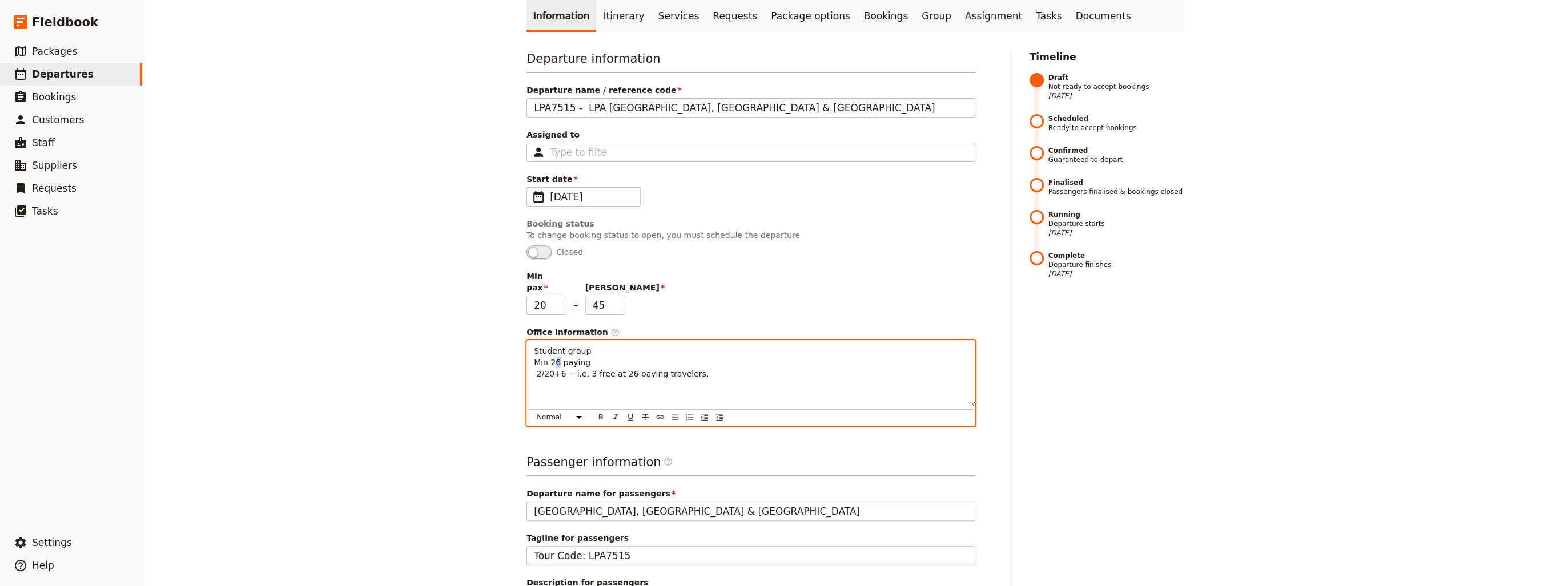
click at [552, 346] on span "Student group Min 26 paying 2/20+6 -- i.e. 3 free at 26 paying travelers." at bounding box center [621, 362] width 175 height 32
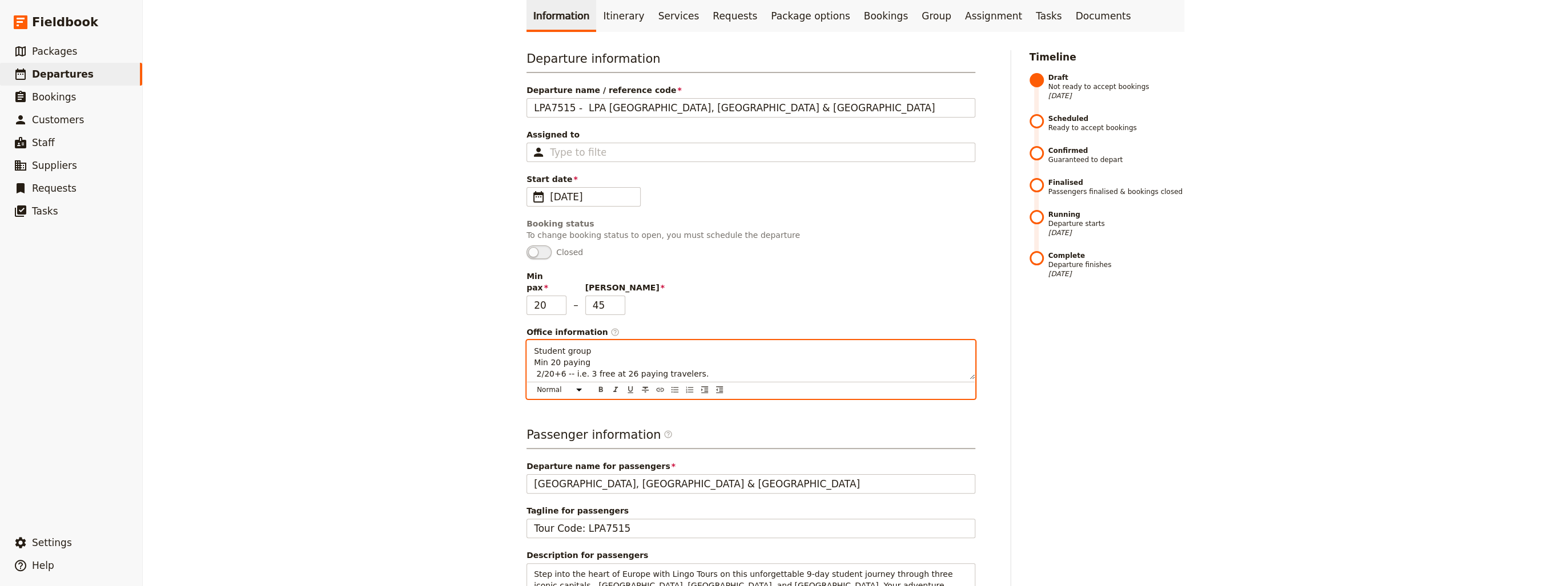
click at [527, 341] on div "Student group Min 20 paying 2/20+6 -- i.e. 3 free at 26 paying travelers." at bounding box center [751, 360] width 447 height 39
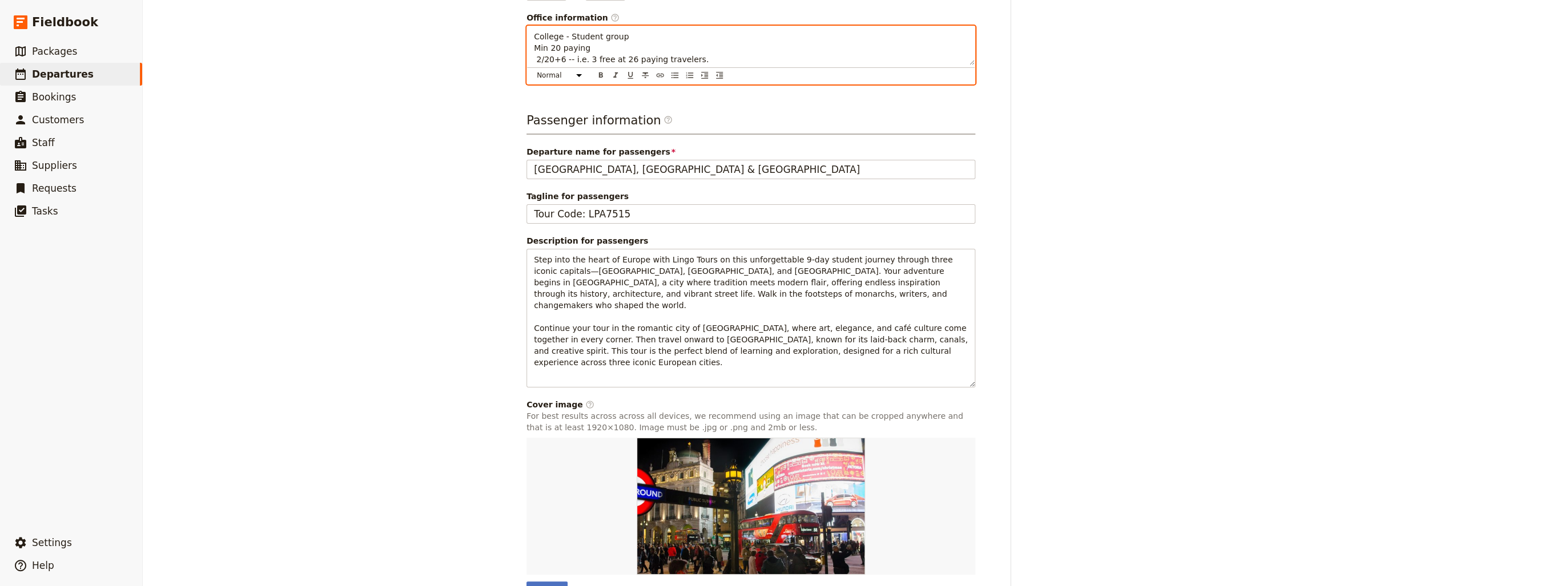
scroll to position [420, 0]
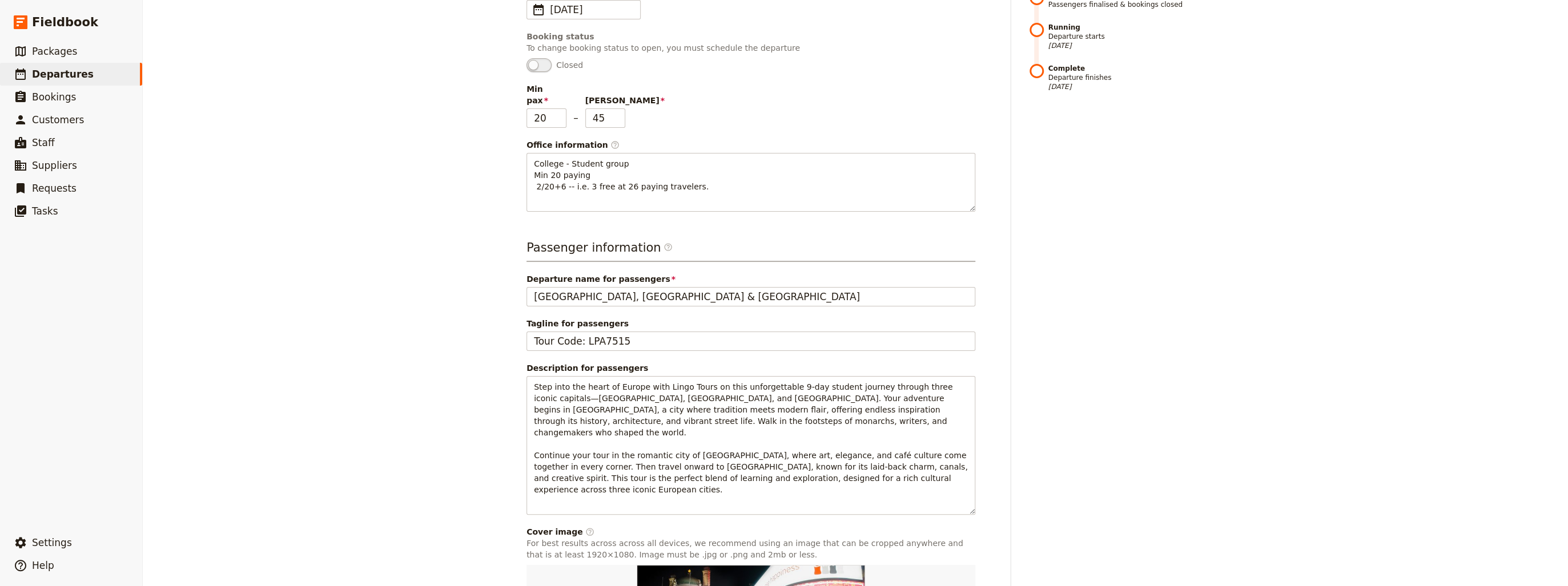
scroll to position [55, 0]
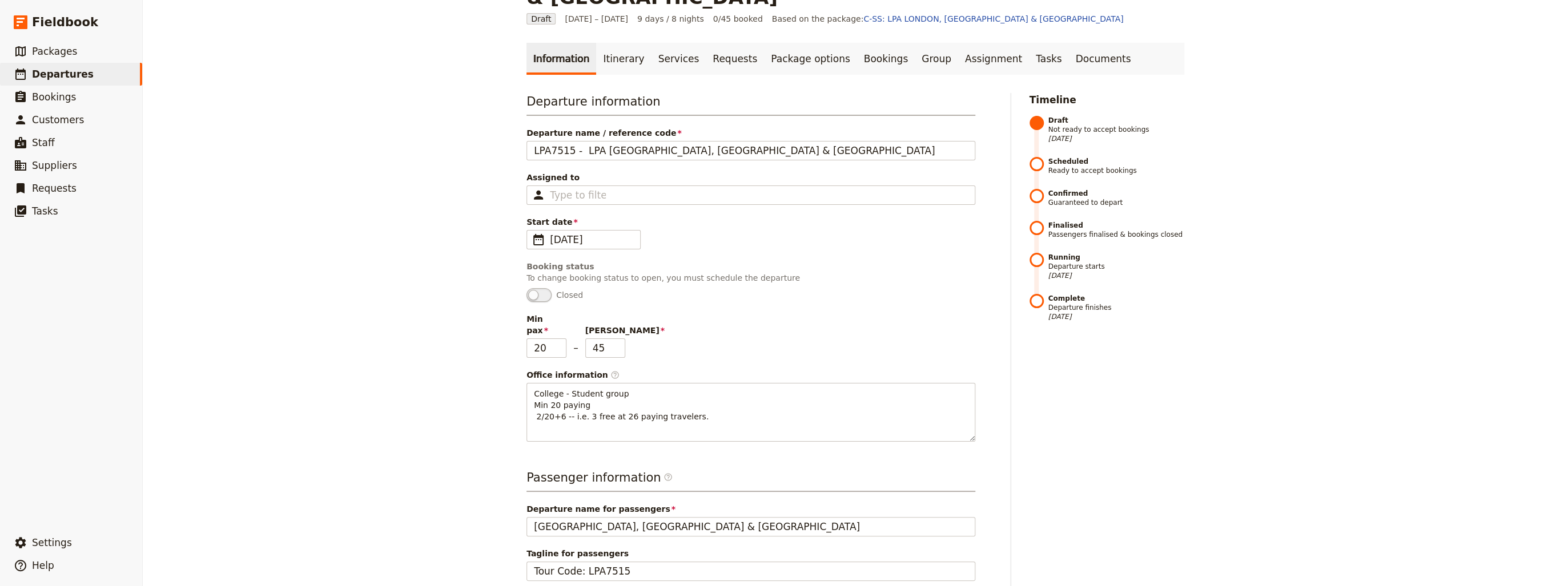
click at [614, 43] on link "Itinerary" at bounding box center [623, 58] width 55 height 32
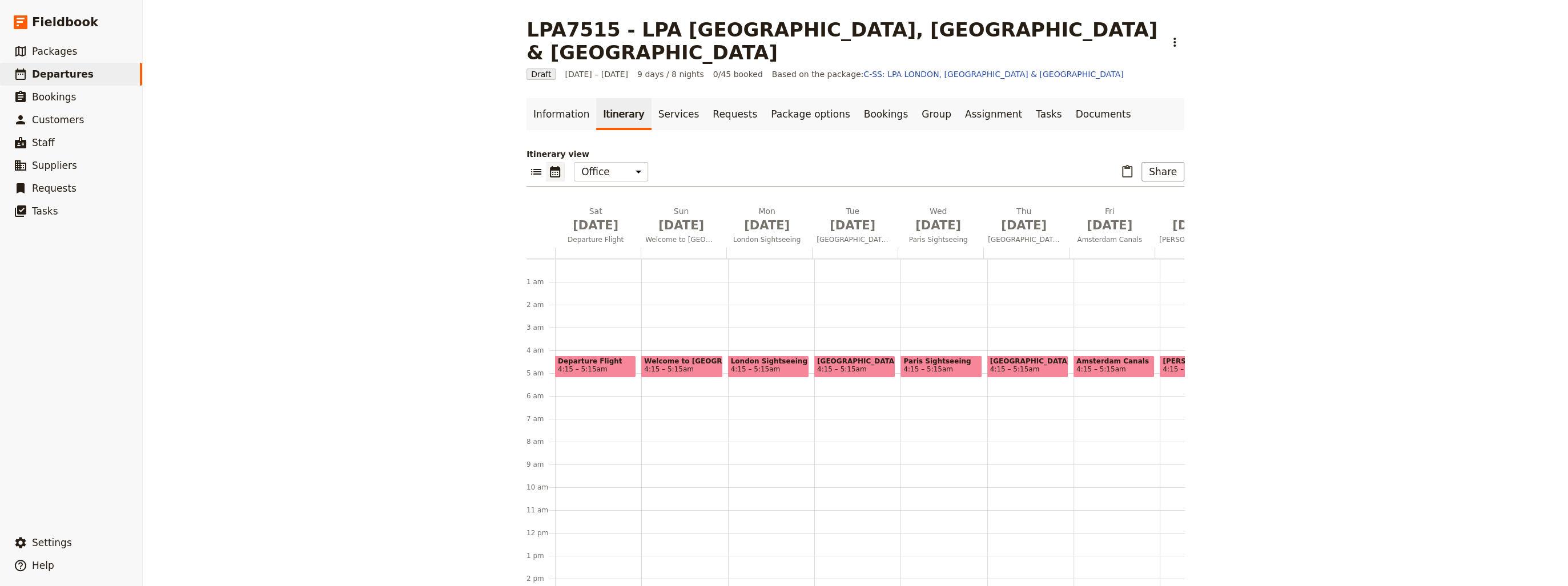
scroll to position [86, 0]
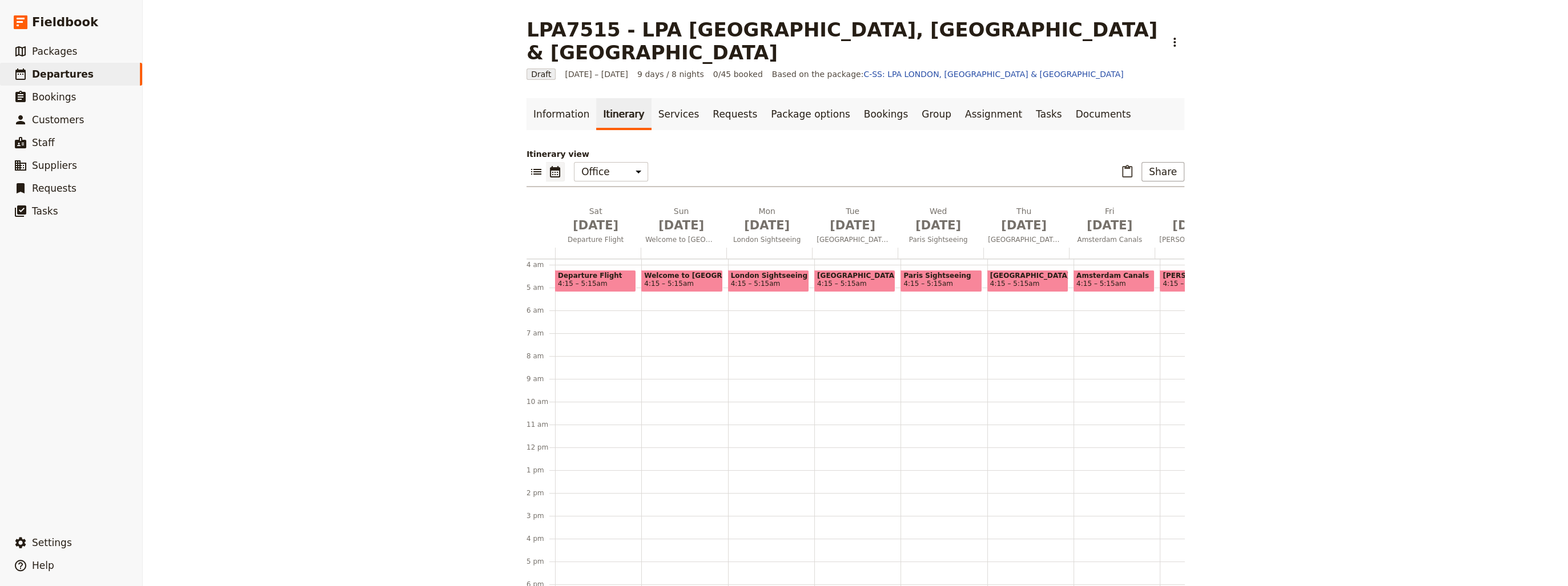
click at [582, 272] on span "Departure Flight" at bounding box center [596, 276] width 75 height 8
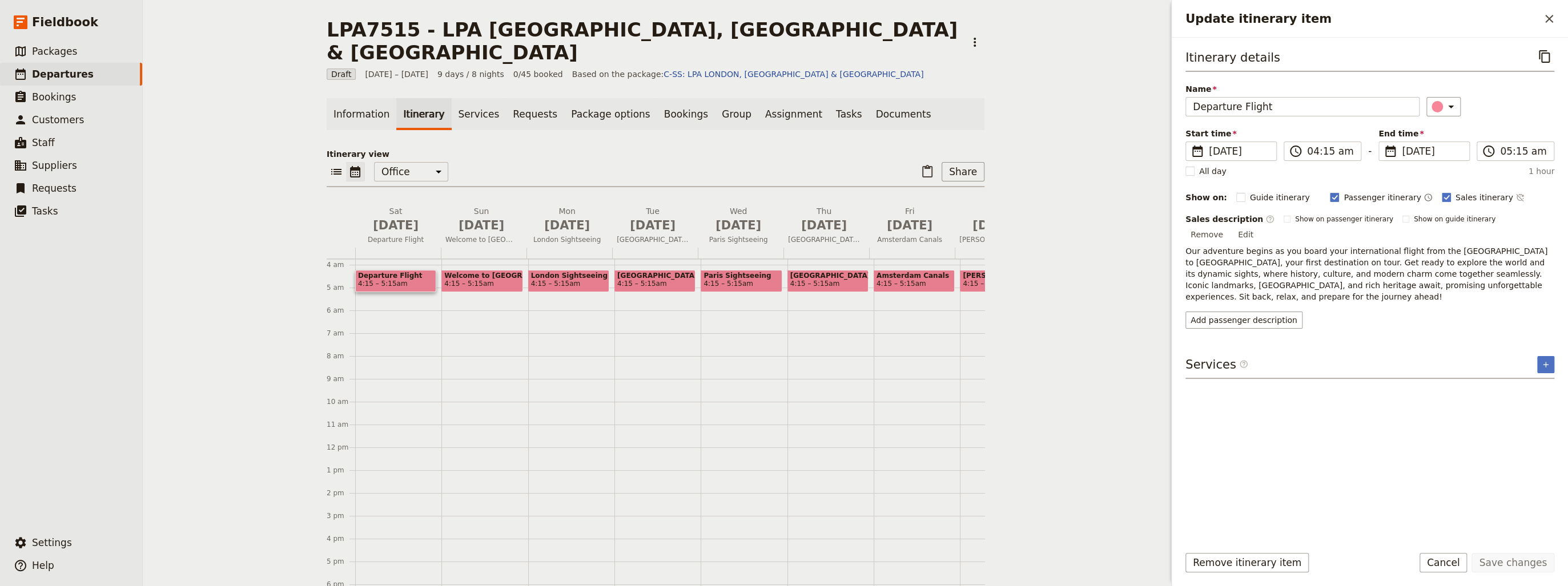
click at [492, 280] on span "4:15 – 5:15am" at bounding box center [482, 284] width 75 height 8
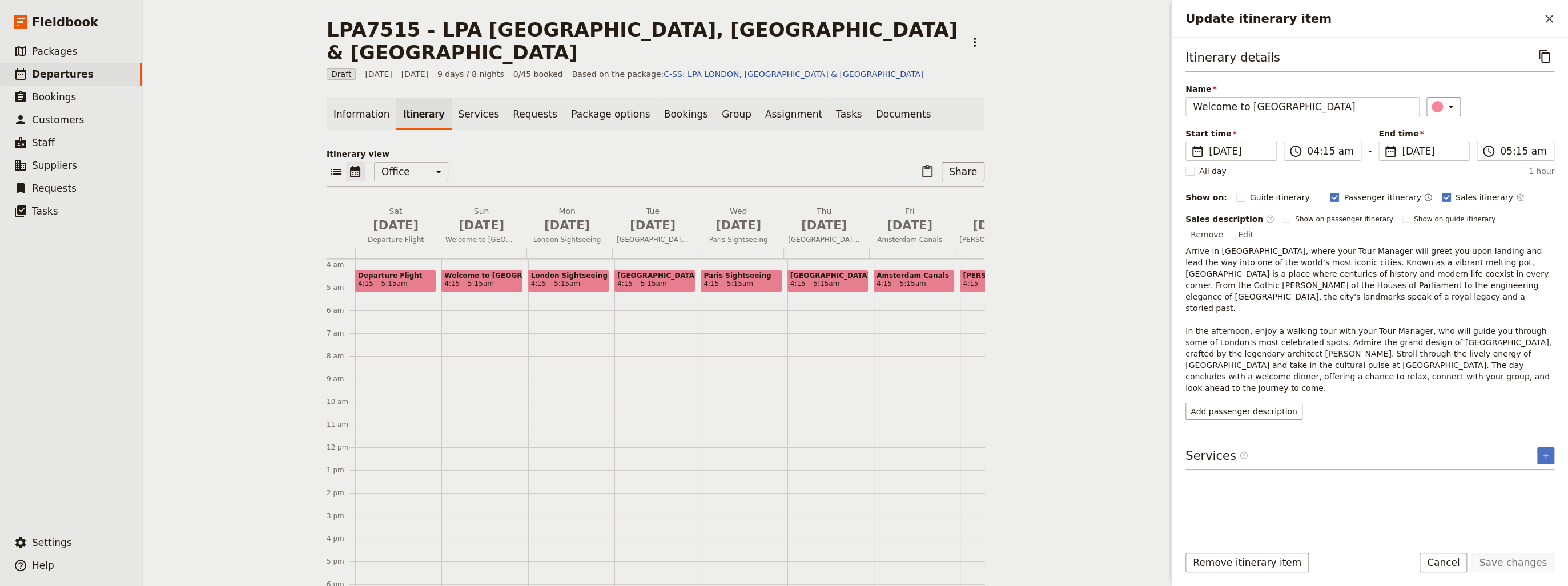
click at [558, 280] on span "4:15 – 5:15am" at bounding box center [556, 284] width 50 height 8
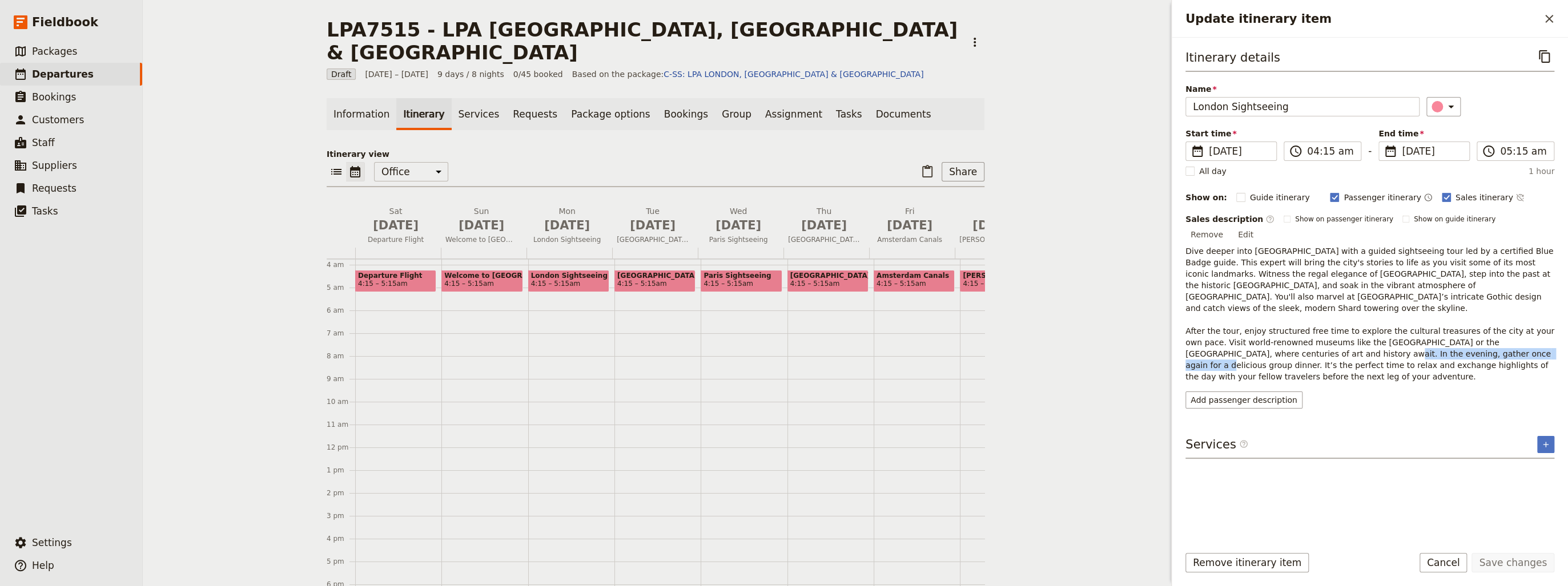
drag, startPoint x: 1305, startPoint y: 330, endPoint x: 1467, endPoint y: 331, distance: 162.0
click at [1467, 331] on span "Dive deeper into [GEOGRAPHIC_DATA] with a guided sightseeing tour led by a cert…" at bounding box center [1371, 313] width 371 height 134
click at [1259, 226] on button "Edit" at bounding box center [1245, 234] width 26 height 17
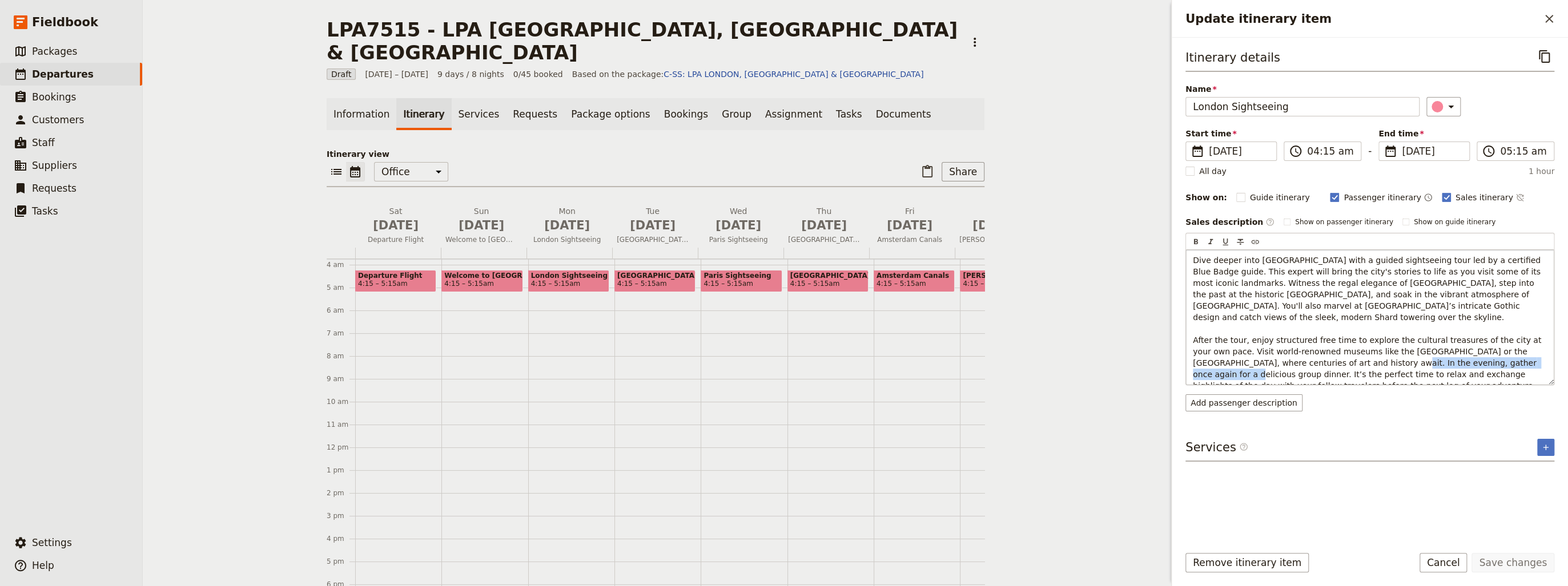
drag, startPoint x: 1370, startPoint y: 351, endPoint x: 1530, endPoint y: 350, distance: 160.0
click at [1530, 350] on span "Dive deeper into [GEOGRAPHIC_DATA] with a guided sightseeing tour led by a cert…" at bounding box center [1368, 323] width 351 height 134
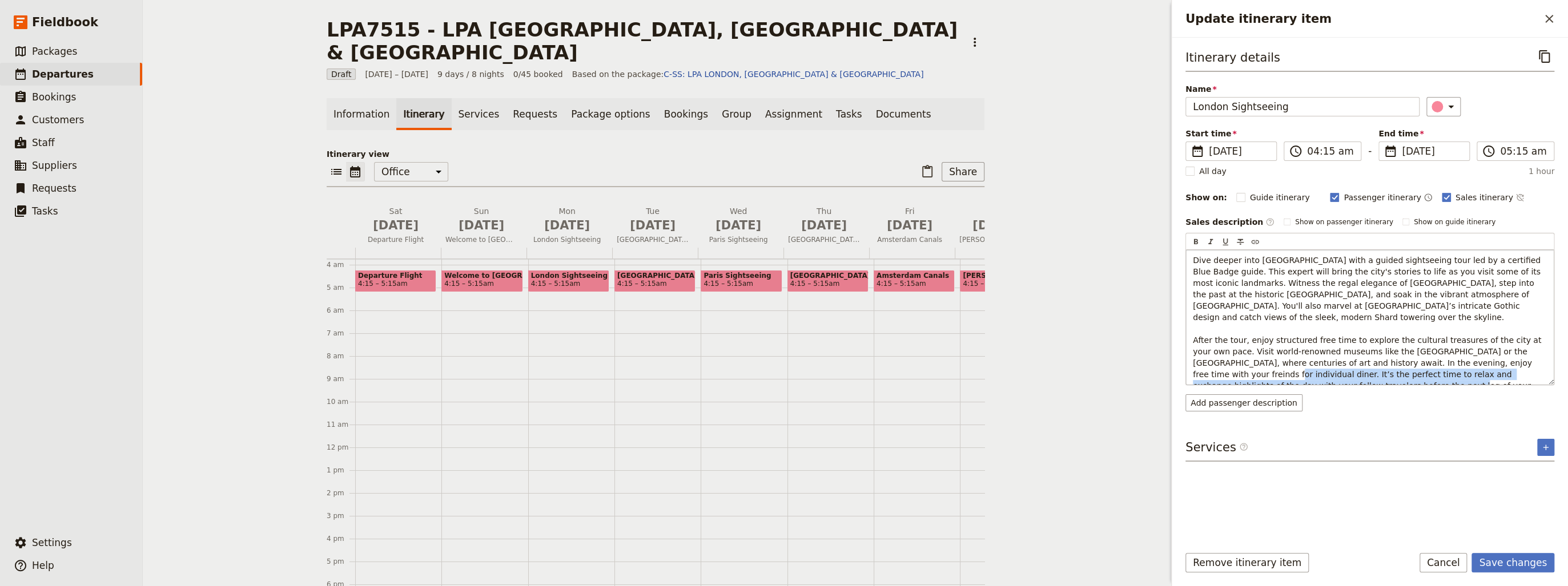
drag, startPoint x: 1345, startPoint y: 372, endPoint x: 1214, endPoint y: 358, distance: 131.7
click at [1214, 358] on p "Dive deeper into [GEOGRAPHIC_DATA] with a guided sightseeing tour led by a cert…" at bounding box center [1370, 329] width 354 height 148
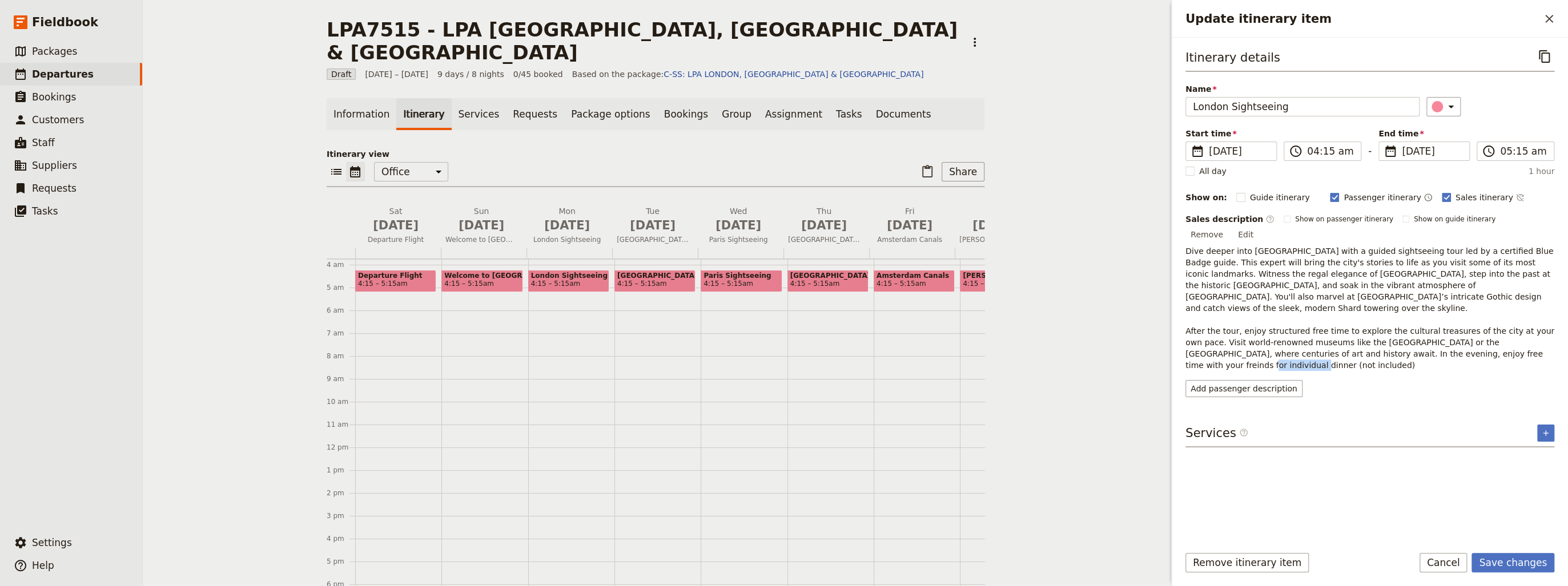
drag, startPoint x: 1493, startPoint y: 329, endPoint x: 1546, endPoint y: 331, distance: 53.0
click at [1546, 331] on p "Dive deeper into [GEOGRAPHIC_DATA] with a guided sightseeing tour led by a cert…" at bounding box center [1370, 308] width 369 height 125
drag, startPoint x: 1546, startPoint y: 331, endPoint x: 1546, endPoint y: 217, distance: 114.0
click at [1259, 226] on button "Edit" at bounding box center [1245, 234] width 26 height 17
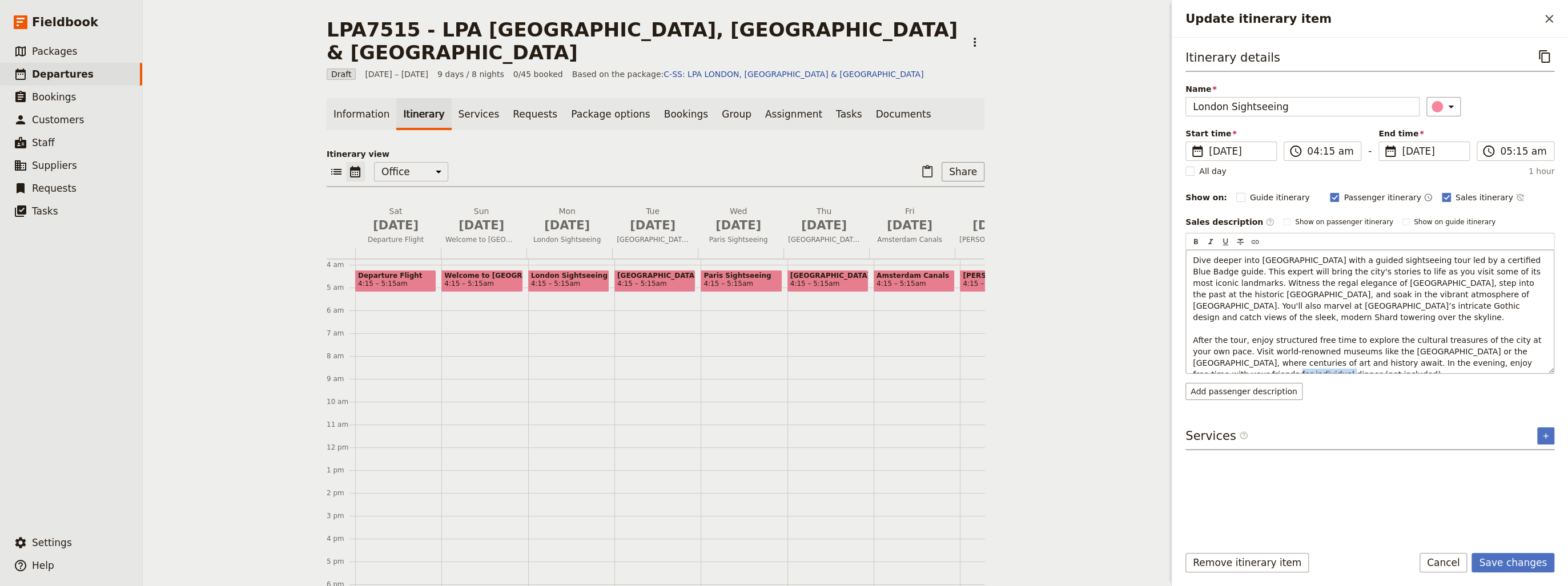
drag, startPoint x: 1286, startPoint y: 363, endPoint x: 1214, endPoint y: 363, distance: 72.0
click at [1214, 363] on p "Dive deeper into [GEOGRAPHIC_DATA] with a guided sightseeing tour led by a cert…" at bounding box center [1370, 317] width 354 height 125
click at [1510, 558] on button "Save changes" at bounding box center [1513, 563] width 83 height 19
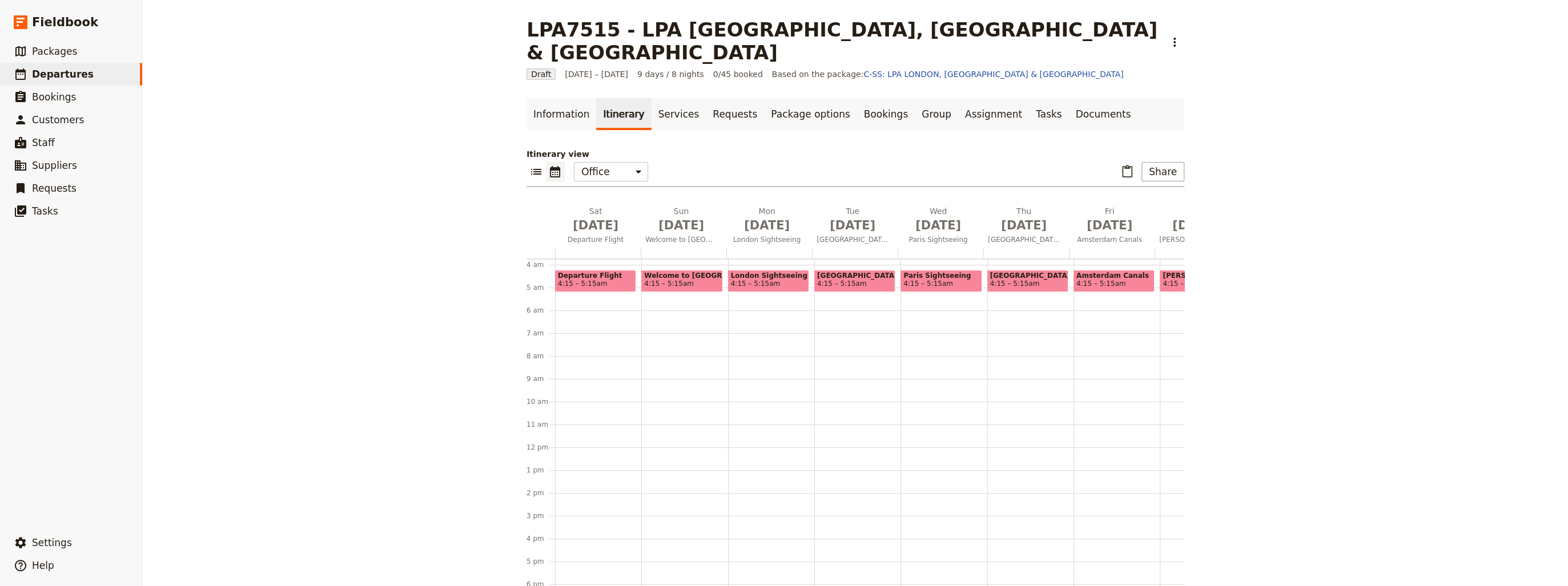
click at [758, 280] on span "4:15 – 5:15am" at bounding box center [756, 284] width 50 height 8
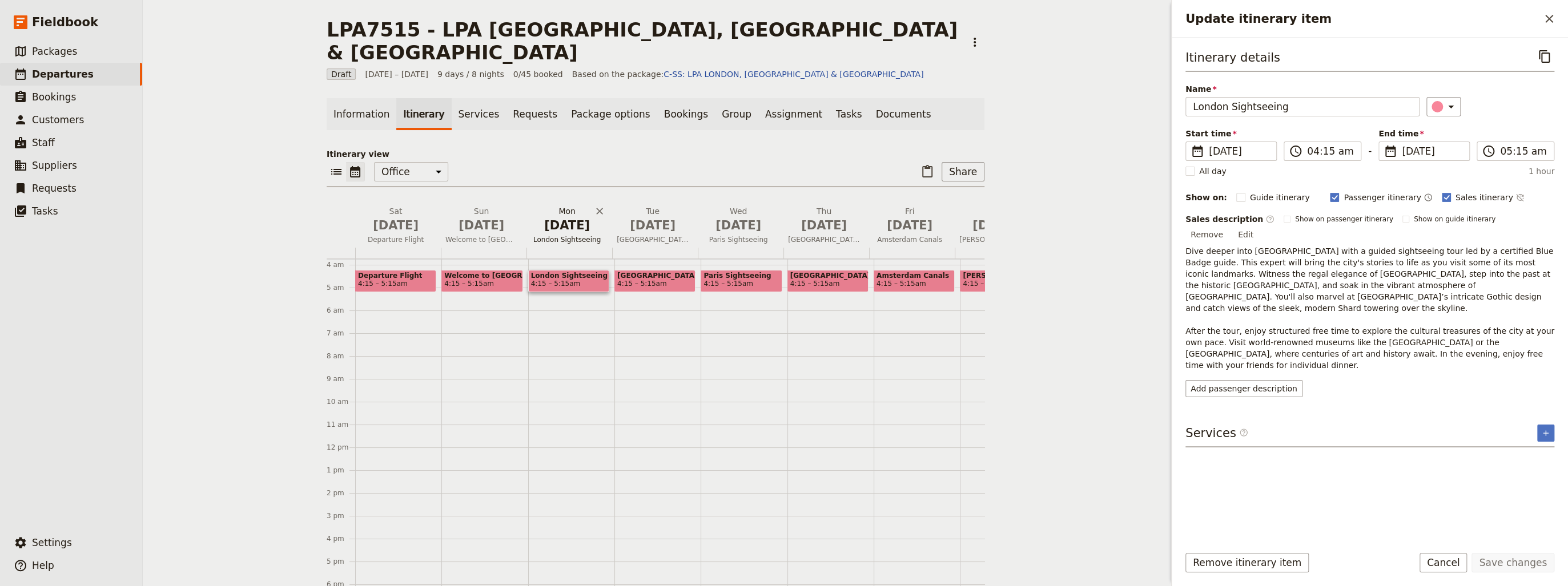
click at [553, 235] on span "London Sightseeing" at bounding box center [567, 239] width 81 height 9
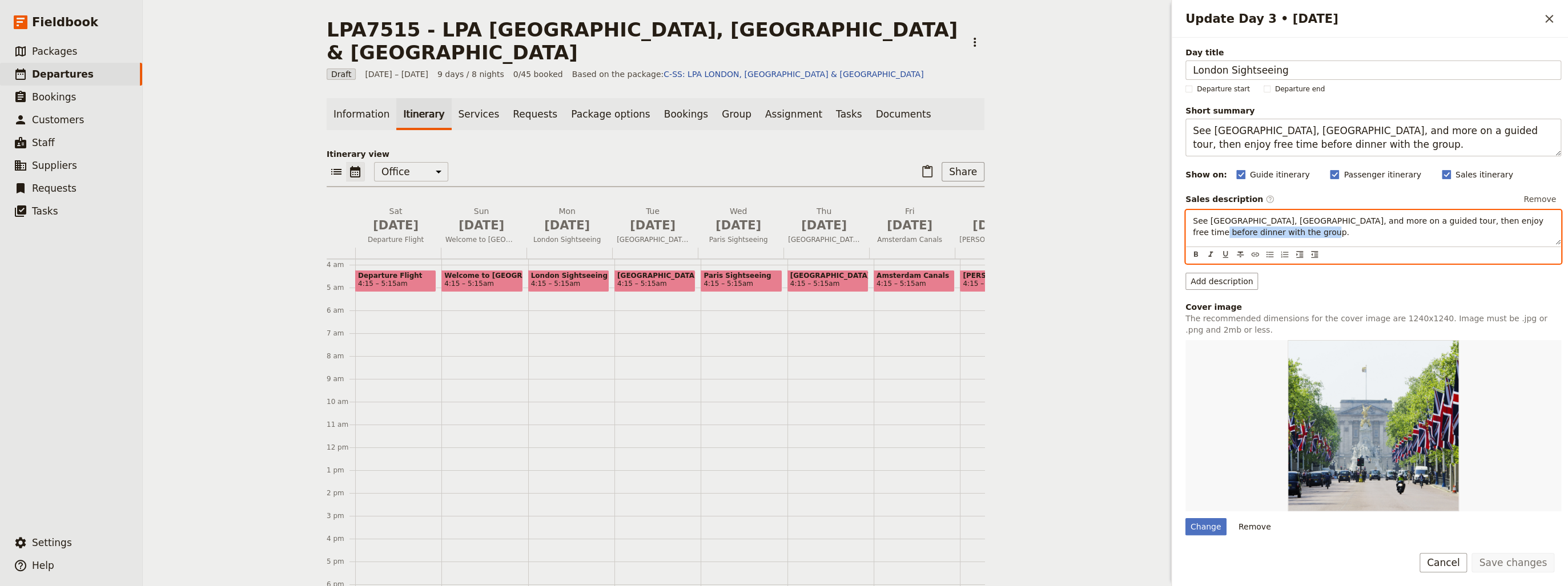
drag, startPoint x: 1520, startPoint y: 219, endPoint x: 1513, endPoint y: 231, distance: 13.9
click at [1513, 231] on p "See [GEOGRAPHIC_DATA], [GEOGRAPHIC_DATA], and more on a guided tour, then enjoy…" at bounding box center [1373, 227] width 361 height 23
drag, startPoint x: 1292, startPoint y: 232, endPoint x: 1179, endPoint y: 217, distance: 114.0
click at [1179, 217] on div "Day title London Sightseeing Departure start Departure end Short summary See [G…" at bounding box center [1370, 287] width 396 height 498
copy span "See [GEOGRAPHIC_DATA], [GEOGRAPHIC_DATA], and more on a guided tour, then enjoy…"
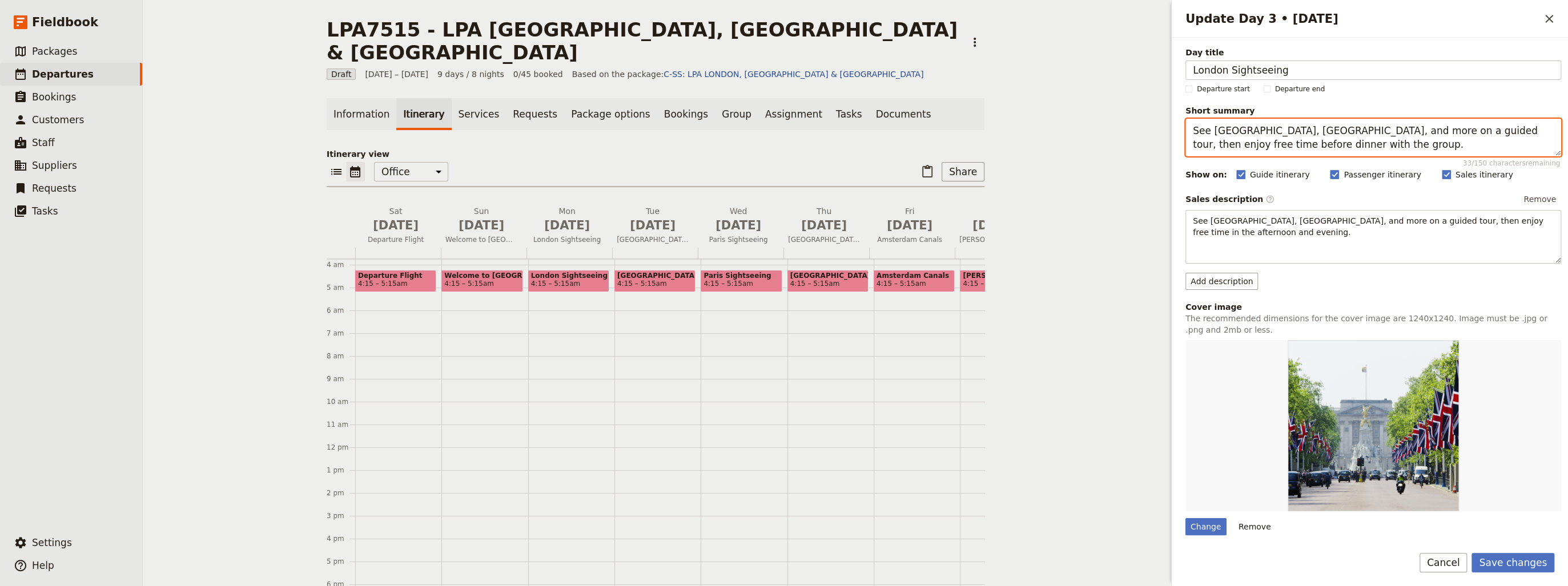
drag, startPoint x: 1390, startPoint y: 144, endPoint x: 1163, endPoint y: 130, distance: 227.4
click at [1163, 130] on div "LPA7515 - LPA [GEOGRAPHIC_DATA], [GEOGRAPHIC_DATA] & [GEOGRAPHIC_DATA] ​ Draft …" at bounding box center [855, 293] width 1425 height 586
paste textarea "in the afternoon and evening."
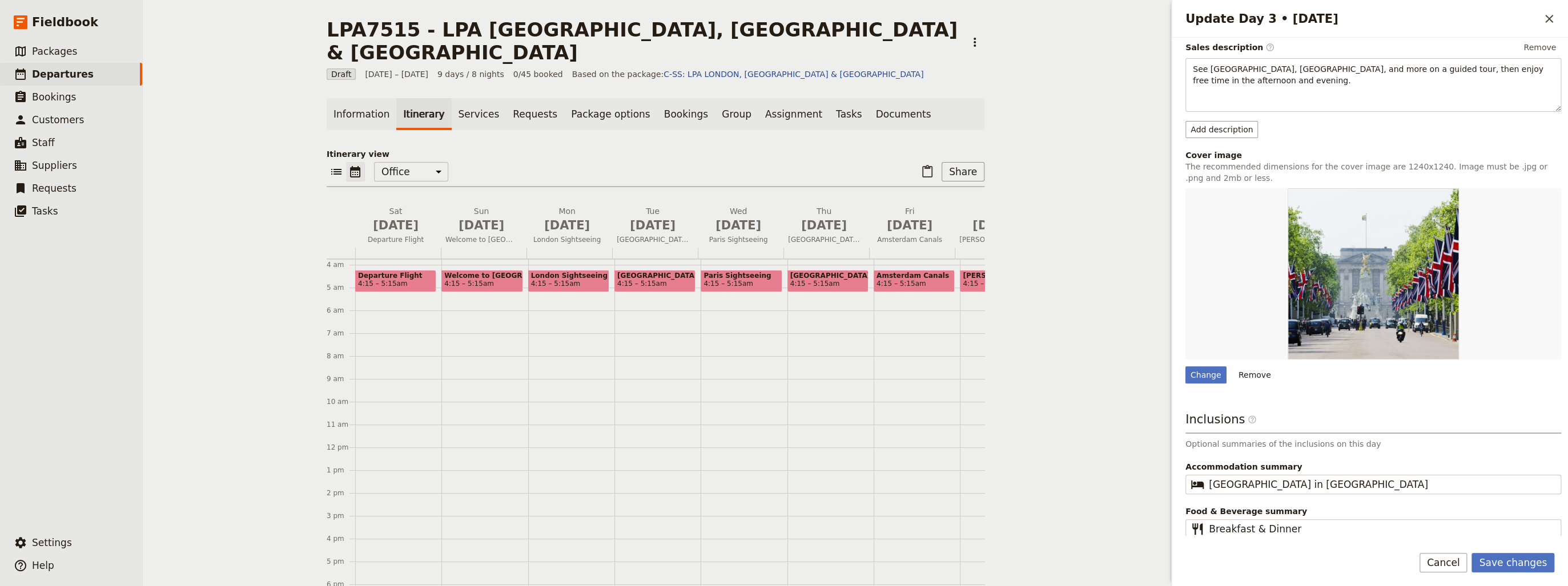
scroll to position [153, 0]
type textarea "See [GEOGRAPHIC_DATA], [GEOGRAPHIC_DATA], and more on a guided tour, then enjoy…"
drag, startPoint x: 1302, startPoint y: 529, endPoint x: 1248, endPoint y: 531, distance: 54.0
click at [1248, 531] on input "Breakfast & Dinner" at bounding box center [1381, 528] width 345 height 14
type input "Breakfast"
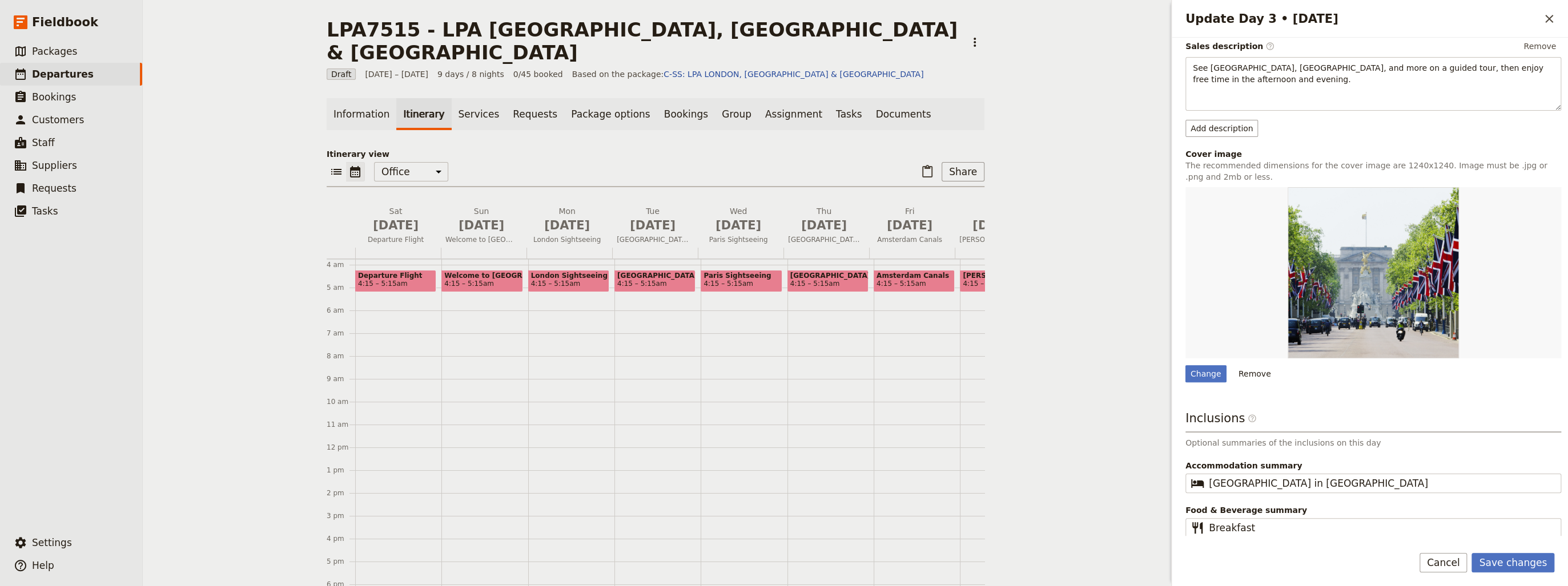
click at [1354, 550] on form "Day title London Sightseeing Departure start Departure end Short summary See [G…" at bounding box center [1370, 312] width 396 height 549
click at [1524, 565] on button "Save changes" at bounding box center [1513, 563] width 83 height 19
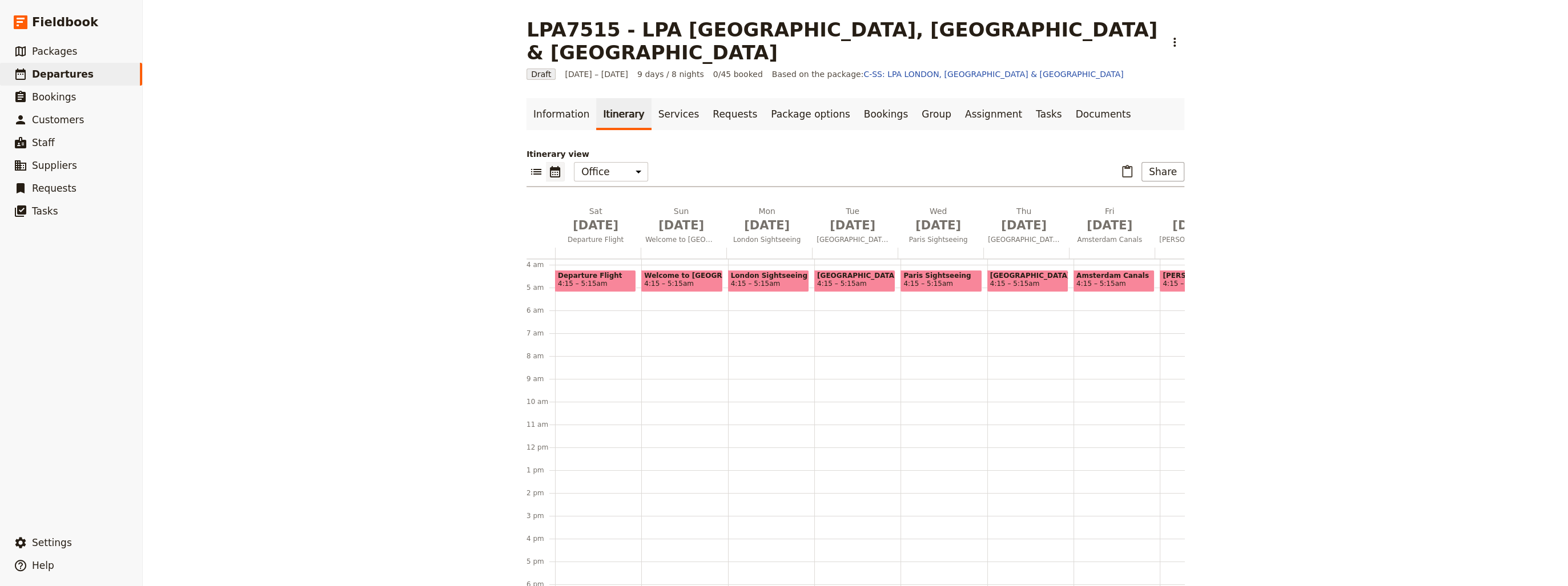
click at [849, 280] on span "4:15 – 5:15am" at bounding box center [842, 284] width 50 height 8
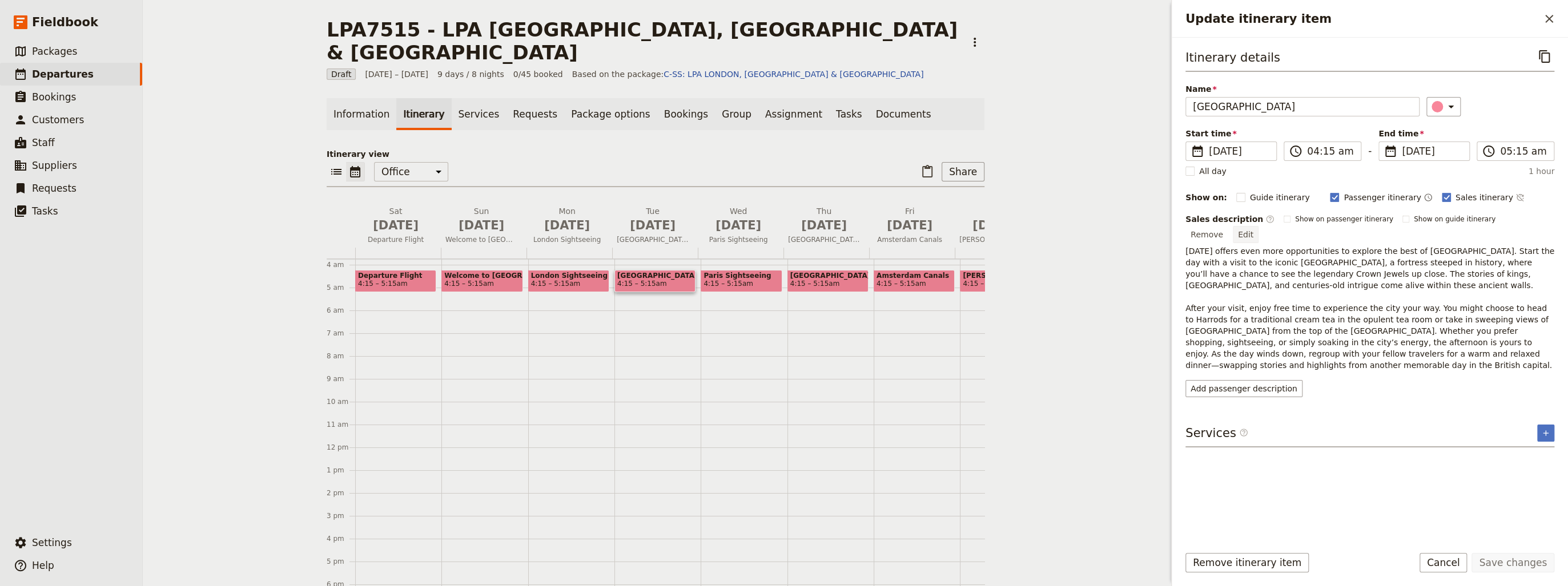
click at [1259, 226] on button "Edit" at bounding box center [1245, 234] width 26 height 17
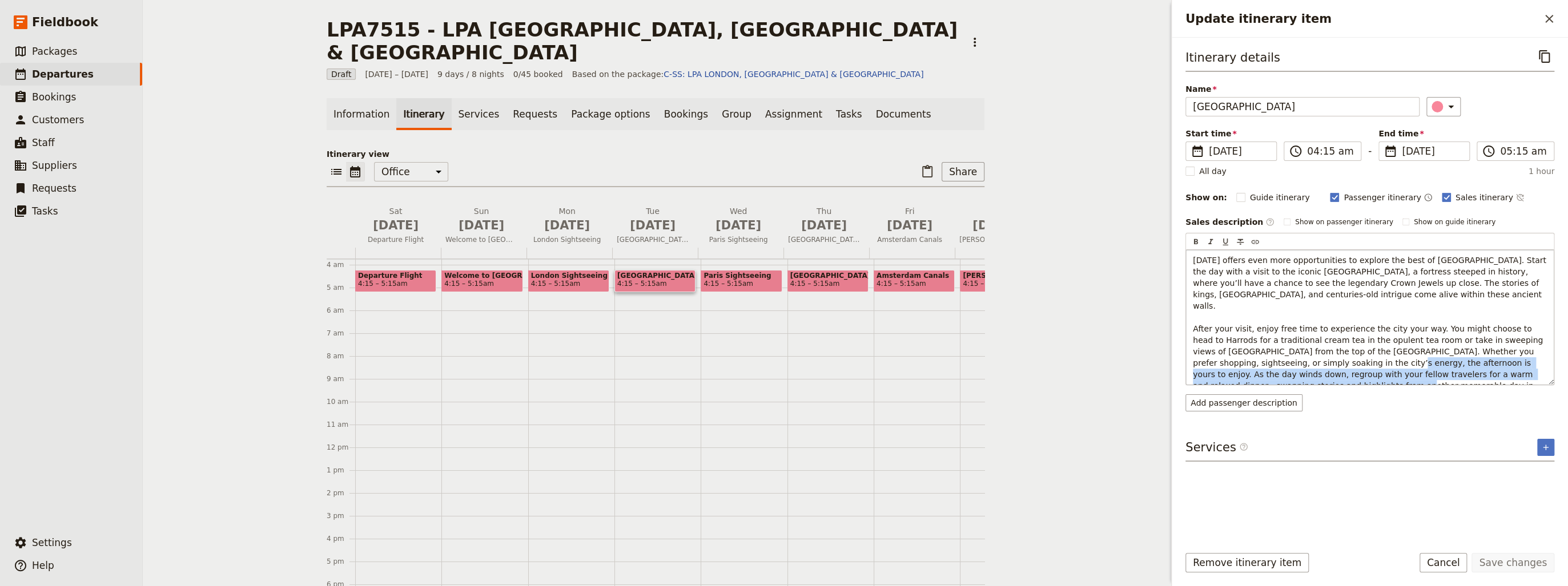
drag, startPoint x: 1352, startPoint y: 352, endPoint x: 1382, endPoint y: 369, distance: 34.5
click at [1382, 369] on p "[DATE] offers even more opportunities to explore the best of [GEOGRAPHIC_DATA].…" at bounding box center [1370, 329] width 354 height 148
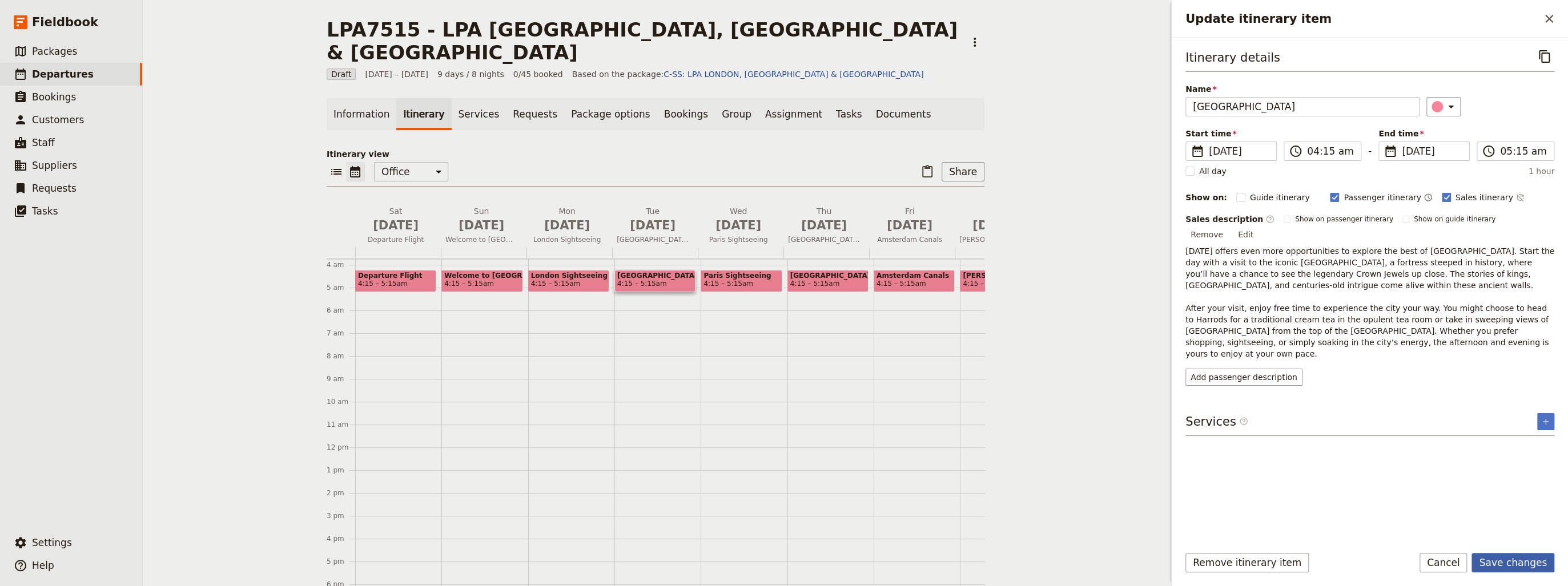
click at [1524, 563] on button "Save changes" at bounding box center [1513, 563] width 83 height 19
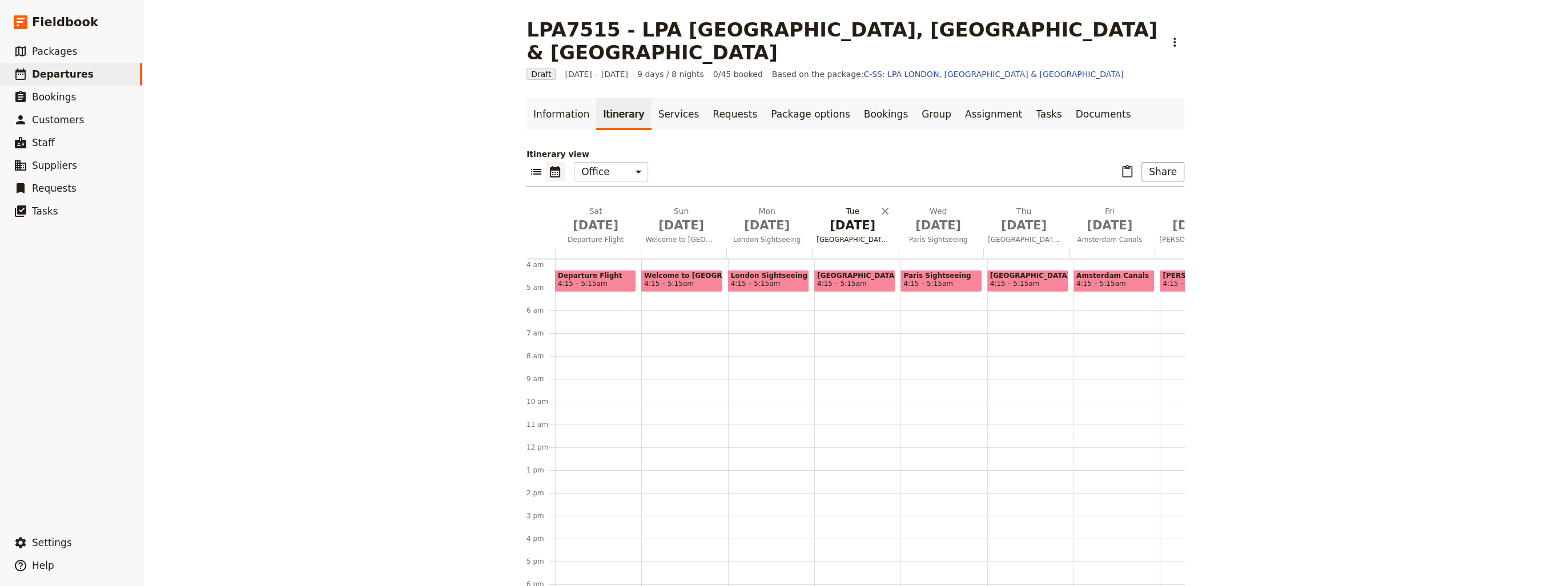
click at [849, 235] on span "[GEOGRAPHIC_DATA]" at bounding box center [852, 239] width 81 height 9
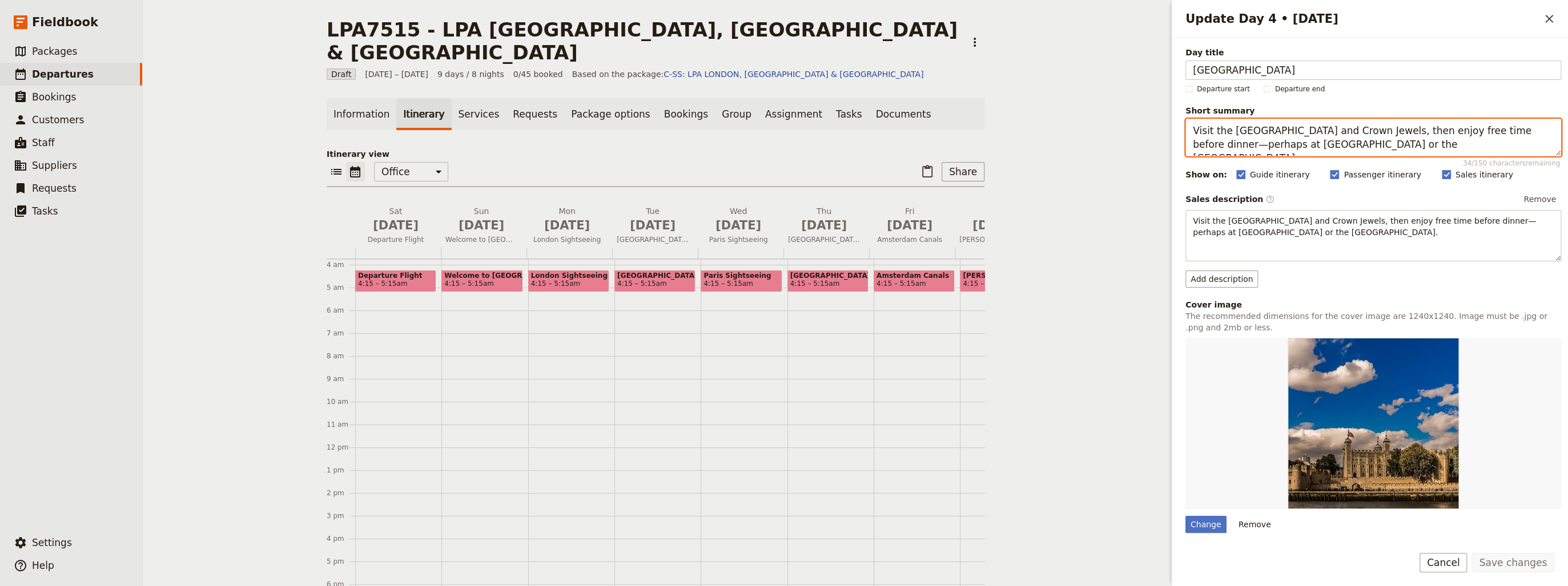
drag, startPoint x: 1453, startPoint y: 131, endPoint x: 1544, endPoint y: 127, distance: 91.1
click at [1544, 127] on textarea "Visit the [GEOGRAPHIC_DATA] and Crown Jewels, then enjoy free time before dinne…" at bounding box center [1373, 138] width 376 height 38
click at [1259, 145] on textarea "Visit the [GEOGRAPHIC_DATA] and Crown Jewels, then enjoy free perhaps at [GEOGR…" at bounding box center [1373, 138] width 376 height 38
click at [1346, 144] on textarea "Visit the [GEOGRAPHIC_DATA] and Crown Jewels, then enjoy free perhaps at [GEOGR…" at bounding box center [1373, 138] width 376 height 38
drag, startPoint x: 1366, startPoint y: 144, endPoint x: 1188, endPoint y: 124, distance: 179.1
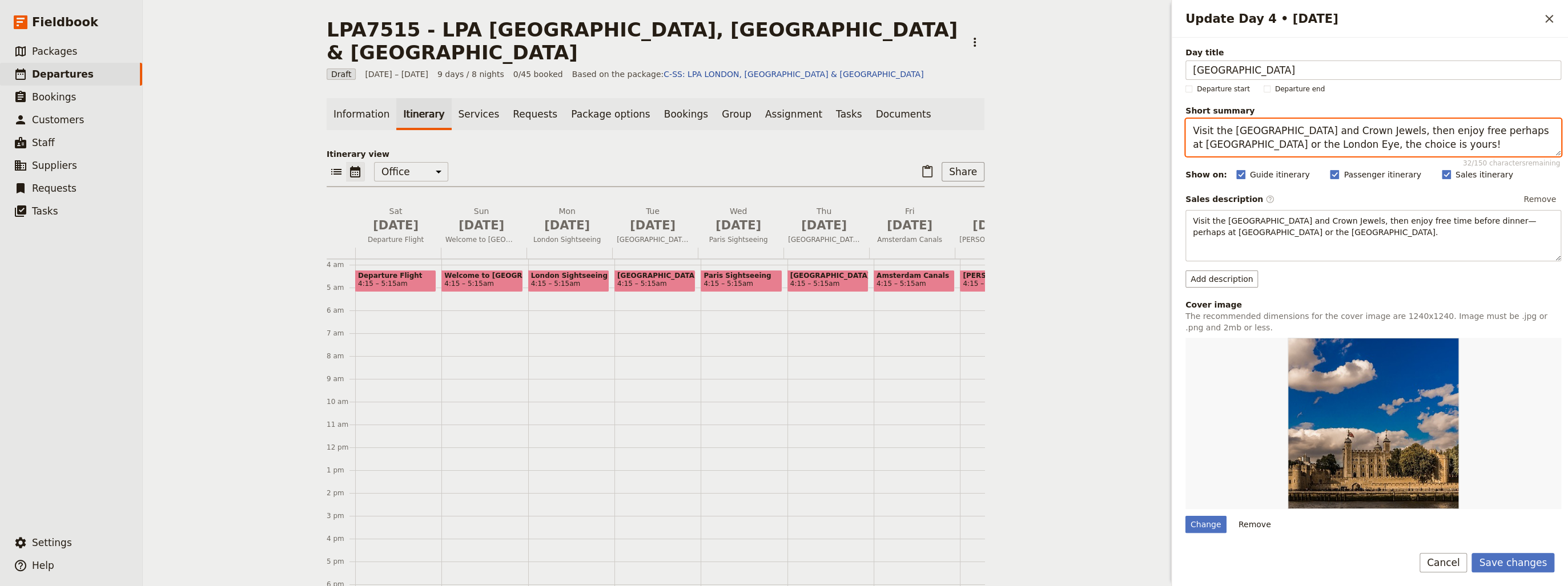
click at [1188, 124] on textarea "Visit the [GEOGRAPHIC_DATA] and Crown Jewels, then enjoy free perhaps at [GEOGR…" at bounding box center [1373, 138] width 376 height 38
type textarea "Visit the [GEOGRAPHIC_DATA] and Crown Jewels, then enjoy free perhaps at [GEOGR…"
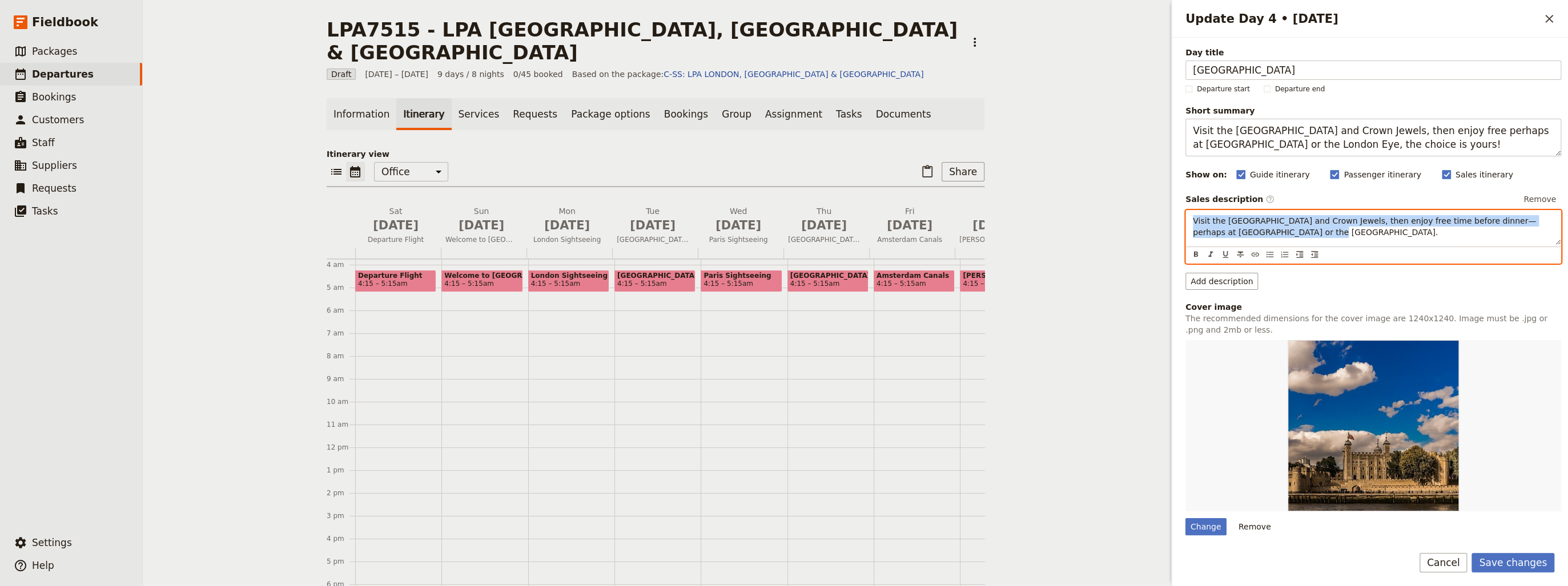
drag, startPoint x: 1311, startPoint y: 233, endPoint x: 1143, endPoint y: 208, distance: 169.8
click at [1143, 208] on div "LPA7515 - LPA [GEOGRAPHIC_DATA], [GEOGRAPHIC_DATA] & [GEOGRAPHIC_DATA] ​ Draft …" at bounding box center [855, 293] width 1425 height 586
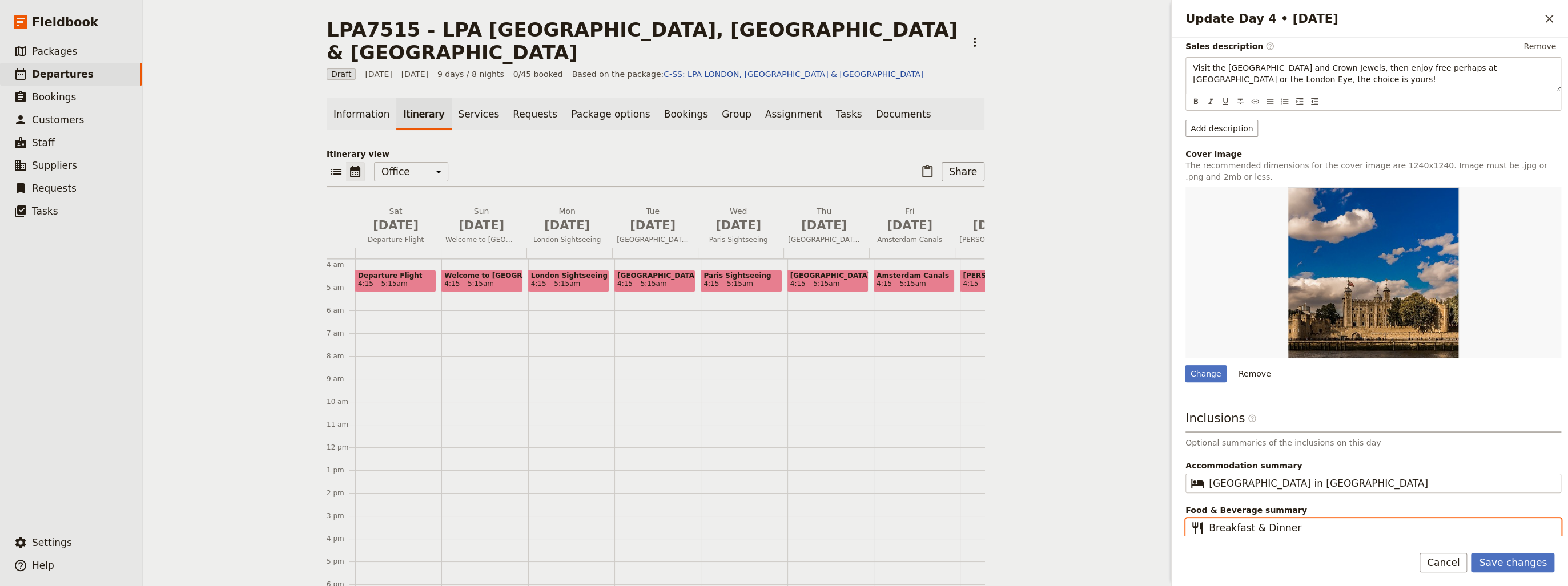
scroll to position [151, 0]
drag, startPoint x: 1295, startPoint y: 528, endPoint x: 1249, endPoint y: 527, distance: 46.0
click at [1249, 527] on input "Breakfast & Dinner" at bounding box center [1381, 528] width 345 height 14
type input "Breakfast"
click at [1518, 562] on button "Save changes" at bounding box center [1513, 563] width 83 height 19
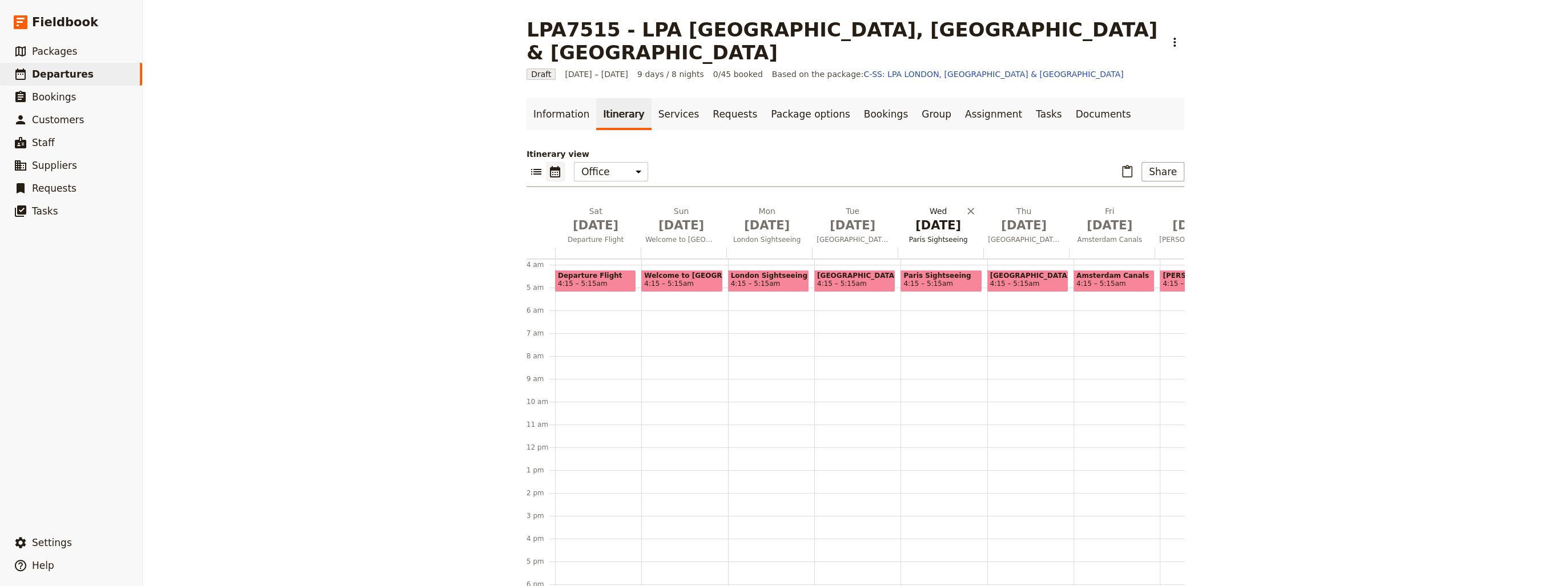
click at [933, 235] on span "Paris Sightseeing" at bounding box center [938, 239] width 81 height 9
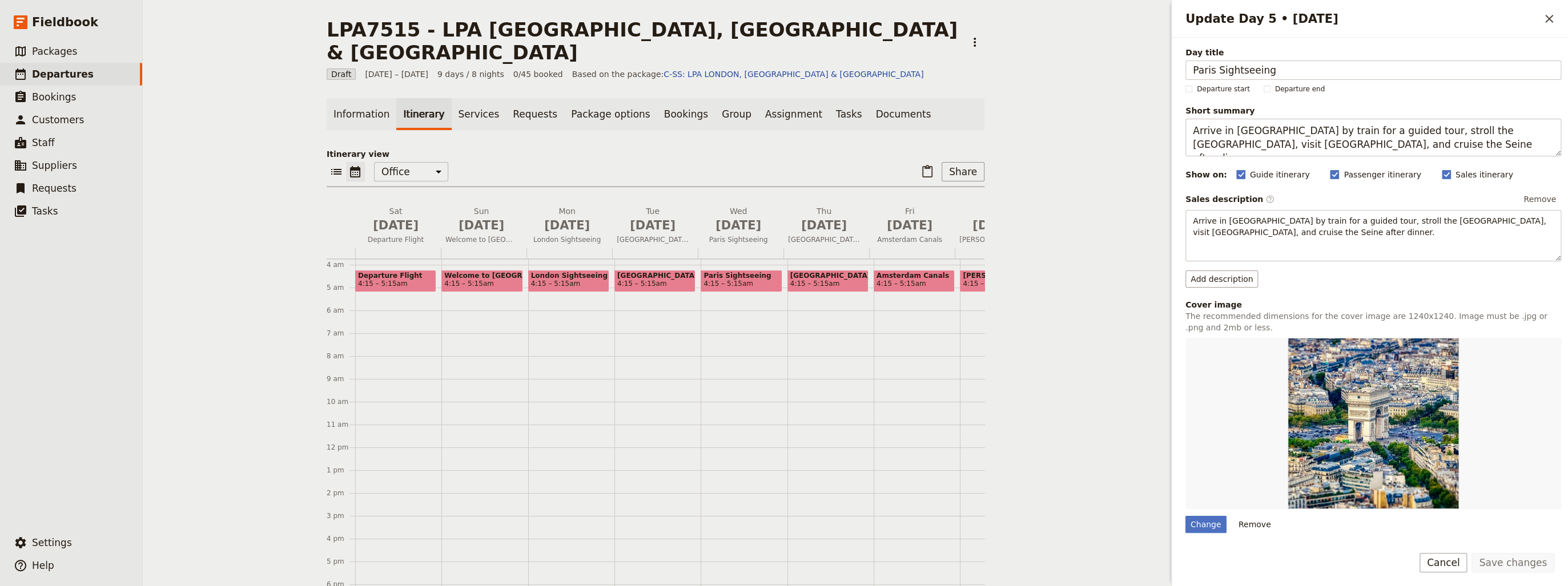
click at [1511, 402] on div "Update Day 5 • 19 May" at bounding box center [1373, 423] width 376 height 171
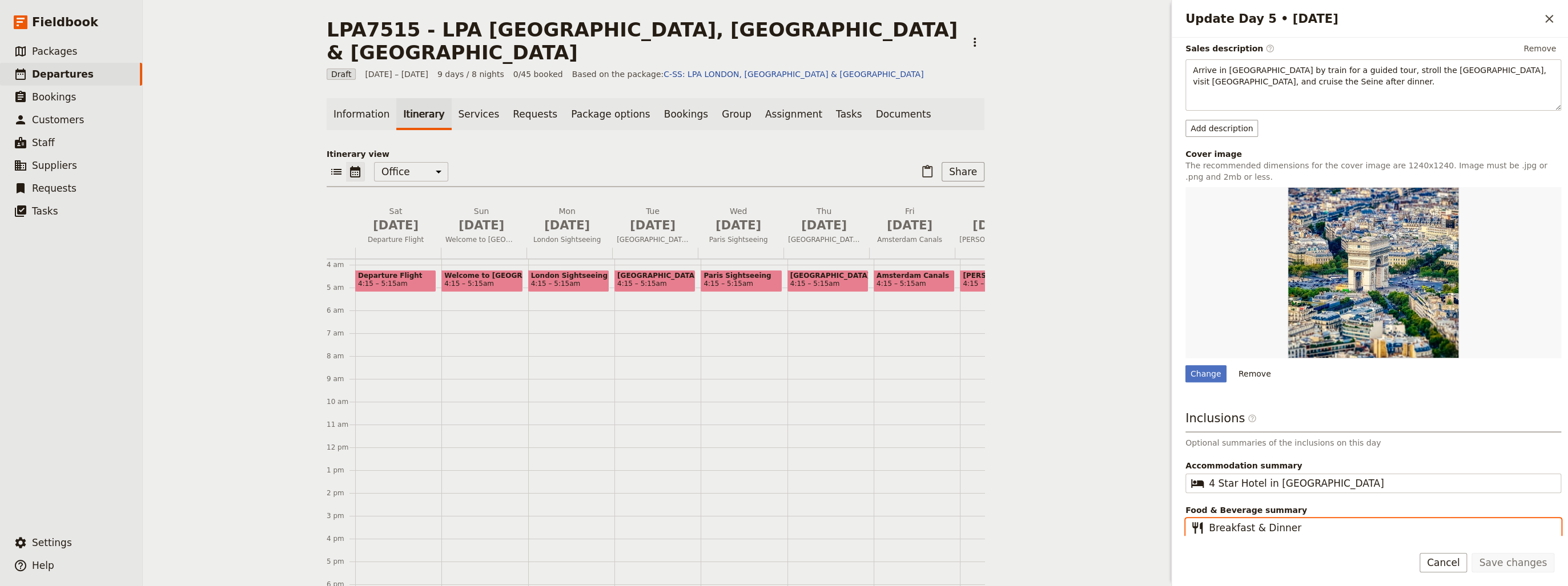
click at [1348, 531] on input "Breakfast & Dinner" at bounding box center [1381, 528] width 345 height 14
type input "Breakfast & Dinner"
click at [1514, 563] on button "Save changes" at bounding box center [1513, 563] width 83 height 19
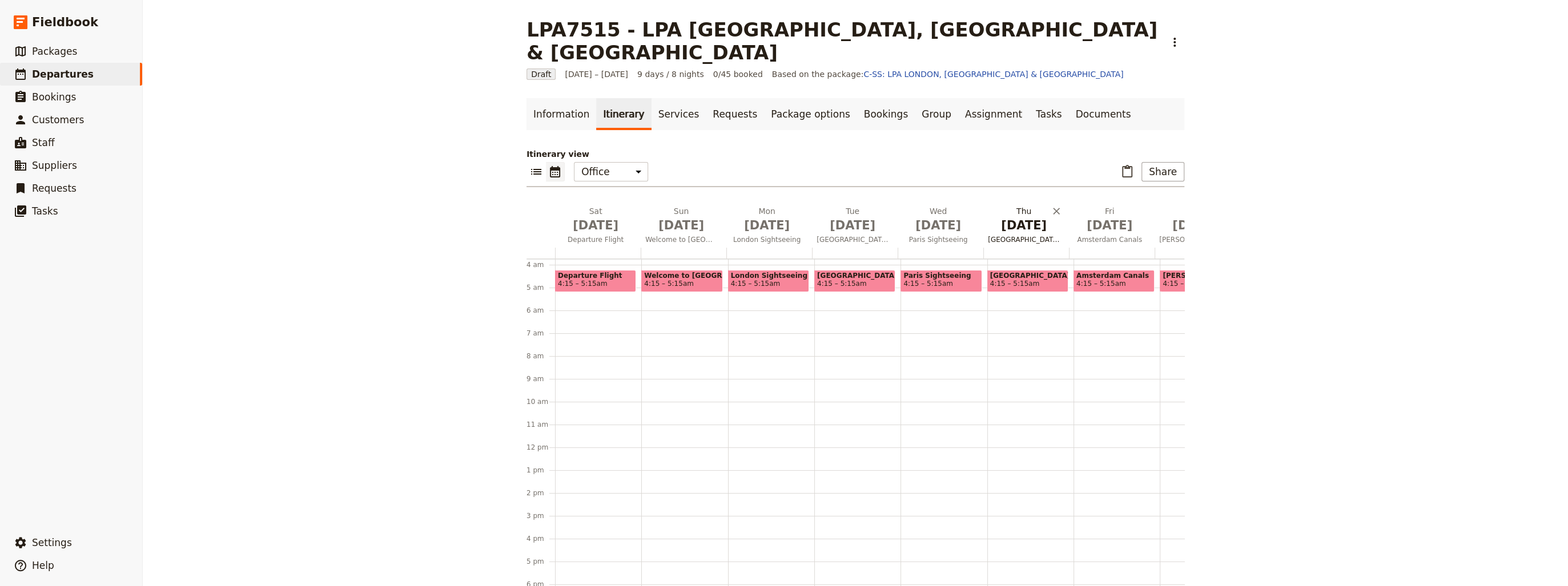
click at [1019, 217] on span "[DATE]" at bounding box center [1024, 225] width 72 height 17
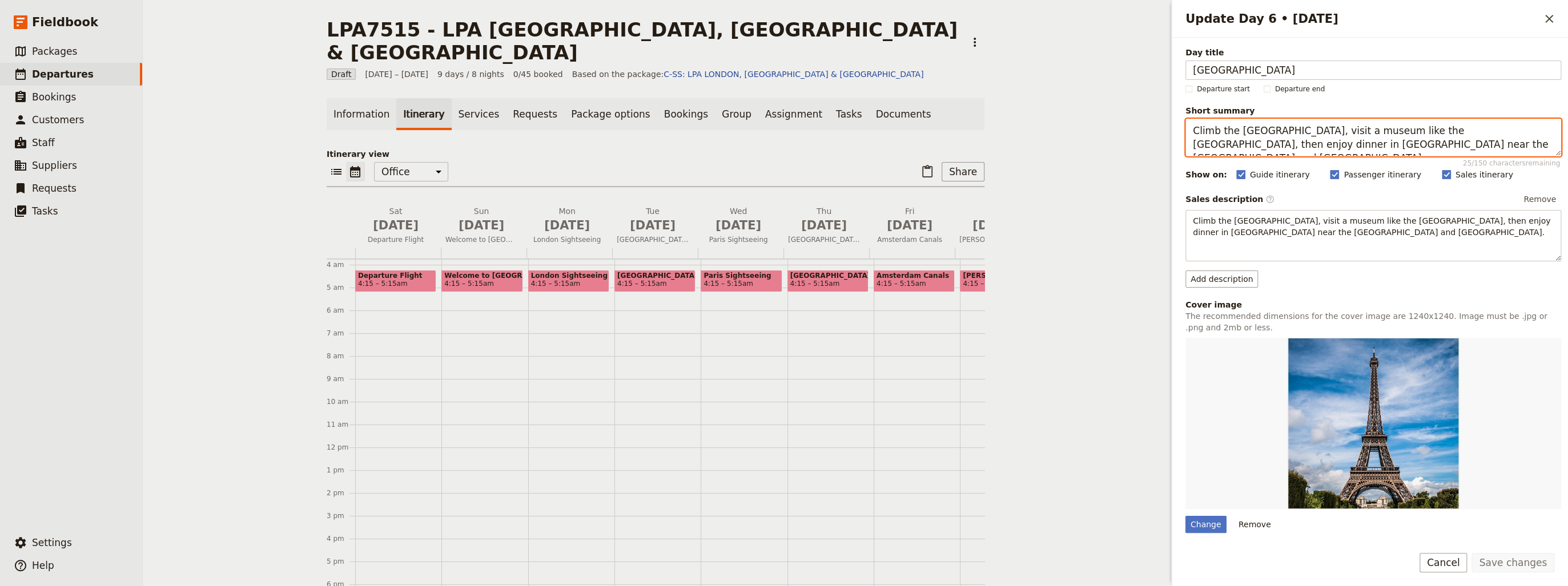
drag, startPoint x: 1472, startPoint y: 130, endPoint x: 1499, endPoint y: 128, distance: 27.1
click at [1499, 128] on textarea "Climb the [GEOGRAPHIC_DATA], visit a museum like the [GEOGRAPHIC_DATA], then en…" at bounding box center [1373, 138] width 376 height 38
click at [1489, 146] on textarea "Climb the [GEOGRAPHIC_DATA], visit a museum like the [GEOGRAPHIC_DATA], then en…" at bounding box center [1373, 138] width 376 height 38
drag, startPoint x: 1434, startPoint y: 145, endPoint x: 1153, endPoint y: 120, distance: 282.1
click at [1153, 120] on div "LPA7515 - LPA [GEOGRAPHIC_DATA], [GEOGRAPHIC_DATA] & [GEOGRAPHIC_DATA] ​ Draft …" at bounding box center [855, 293] width 1425 height 586
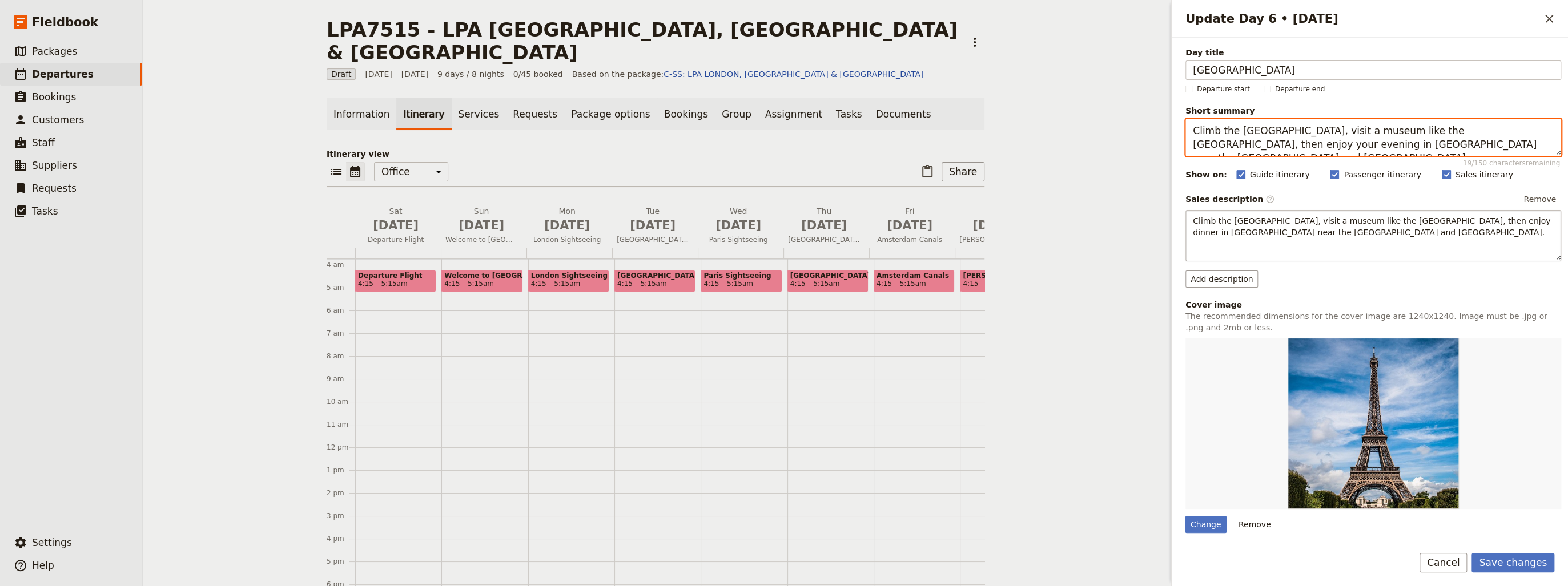
type textarea "Climb the [GEOGRAPHIC_DATA], visit a museum like the [GEOGRAPHIC_DATA], then en…"
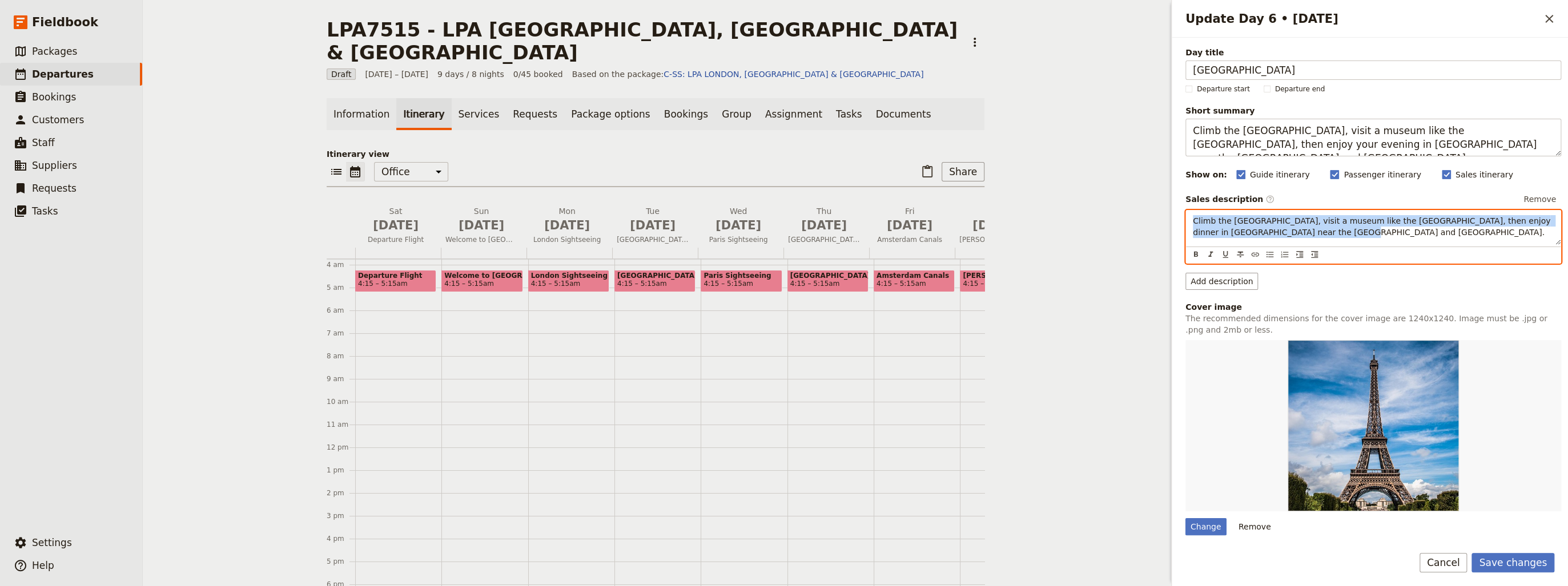
drag, startPoint x: 1319, startPoint y: 231, endPoint x: 1147, endPoint y: 214, distance: 172.8
click at [1147, 214] on div "LPA7515 - LPA [GEOGRAPHIC_DATA], [GEOGRAPHIC_DATA] & [GEOGRAPHIC_DATA] ​ Draft …" at bounding box center [855, 293] width 1425 height 586
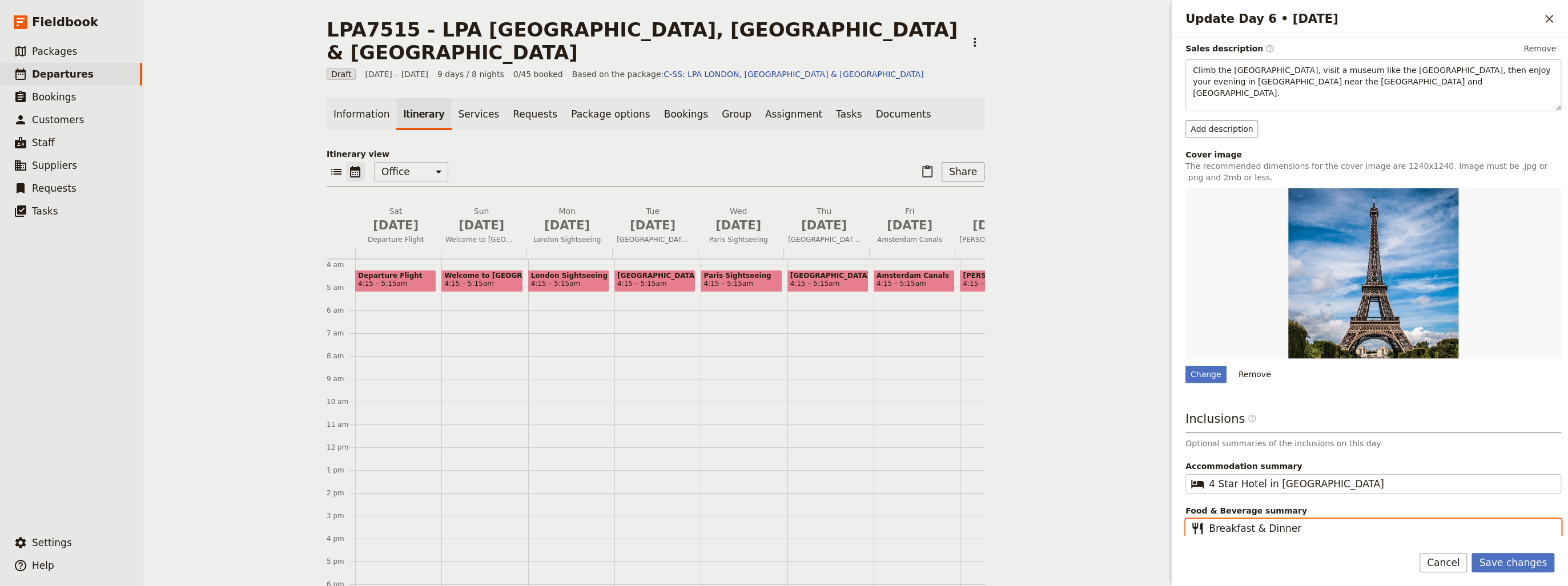
drag, startPoint x: 1293, startPoint y: 528, endPoint x: 1248, endPoint y: 526, distance: 45.0
click at [1248, 526] on input "Breakfast & Dinner" at bounding box center [1381, 528] width 345 height 14
type input "Breakfast"
click at [1519, 565] on button "Save changes" at bounding box center [1513, 563] width 83 height 19
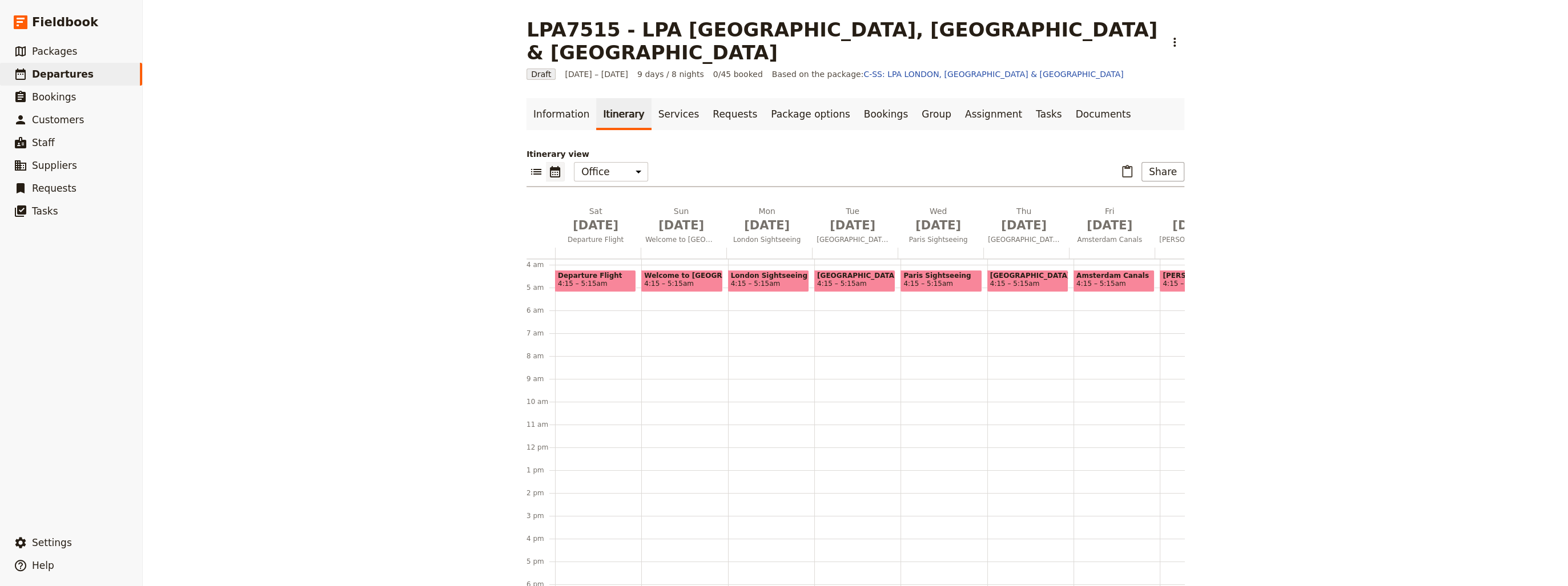
click at [1003, 280] on span "4:15 – 5:15am" at bounding box center [1015, 284] width 50 height 8
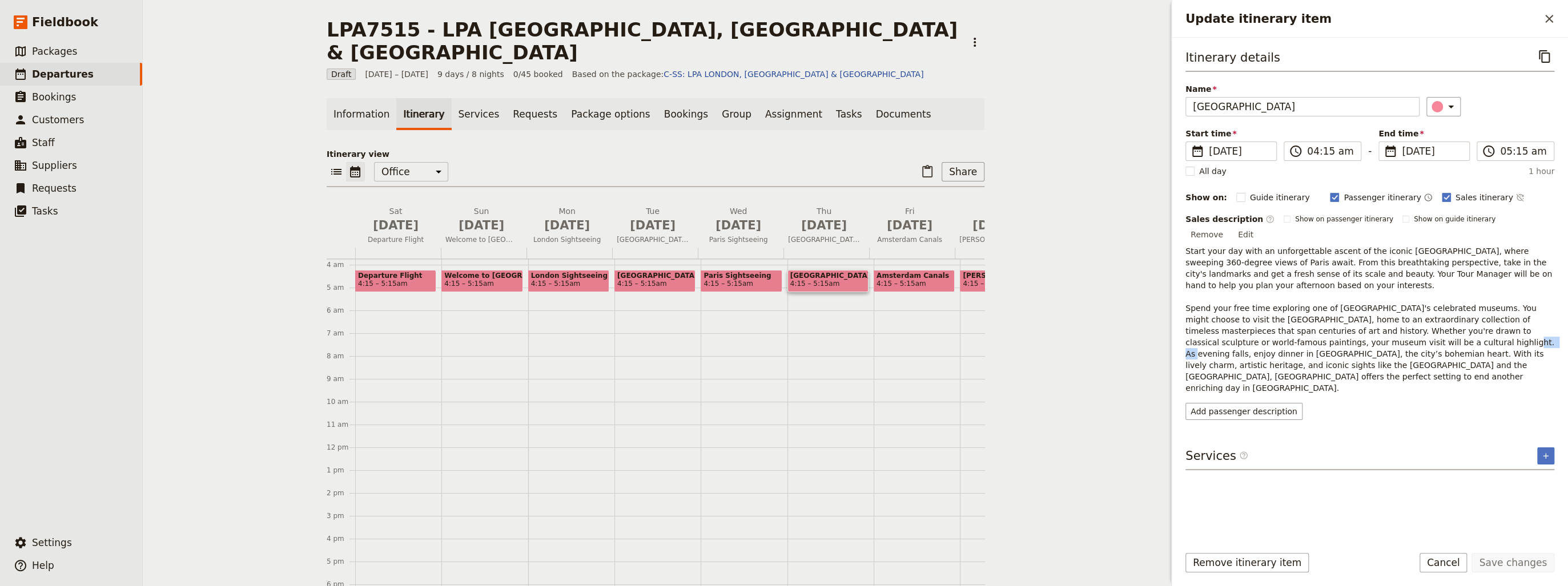
drag, startPoint x: 1352, startPoint y: 329, endPoint x: 1331, endPoint y: 329, distance: 21.0
click at [1331, 329] on span "Start your day with an unforgettable ascent of the iconic [GEOGRAPHIC_DATA], wh…" at bounding box center [1371, 319] width 371 height 146
click at [1259, 226] on button "Edit" at bounding box center [1245, 234] width 26 height 17
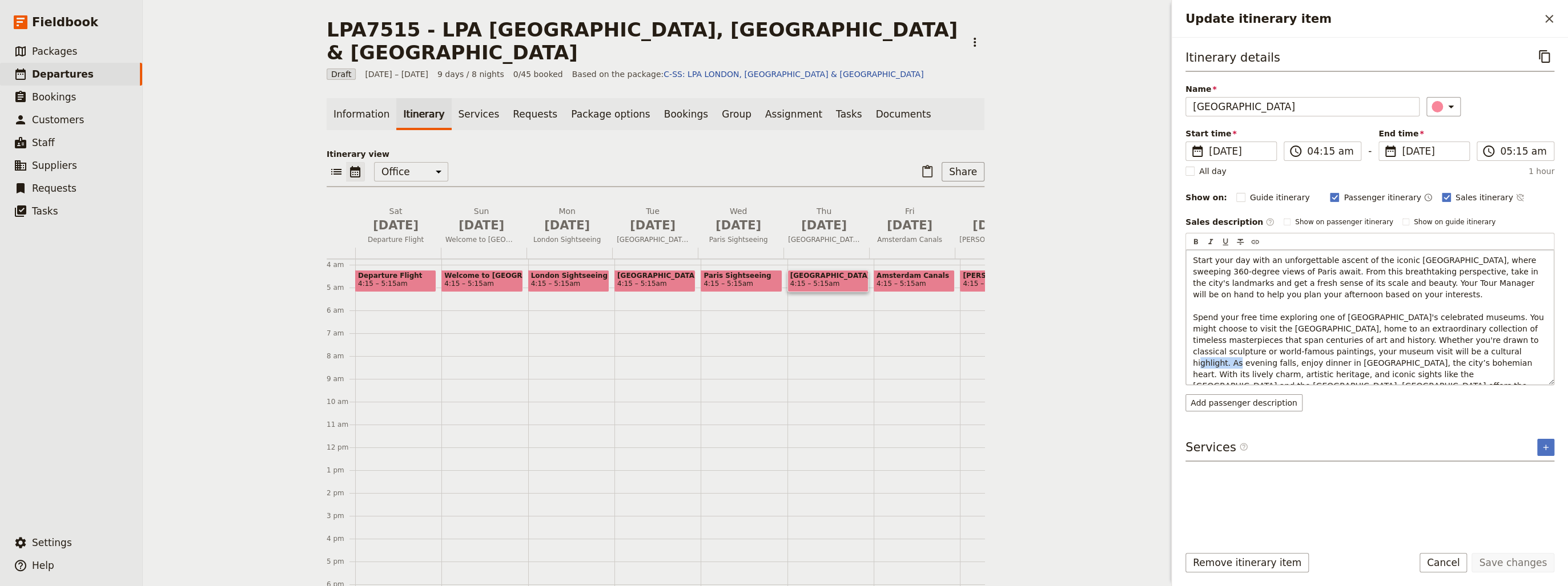
drag, startPoint x: 1352, startPoint y: 351, endPoint x: 1388, endPoint y: 347, distance: 36.2
click at [1388, 347] on span "Start your day with an unforgettable ascent of the iconic [GEOGRAPHIC_DATA], wh…" at bounding box center [1370, 329] width 354 height 146
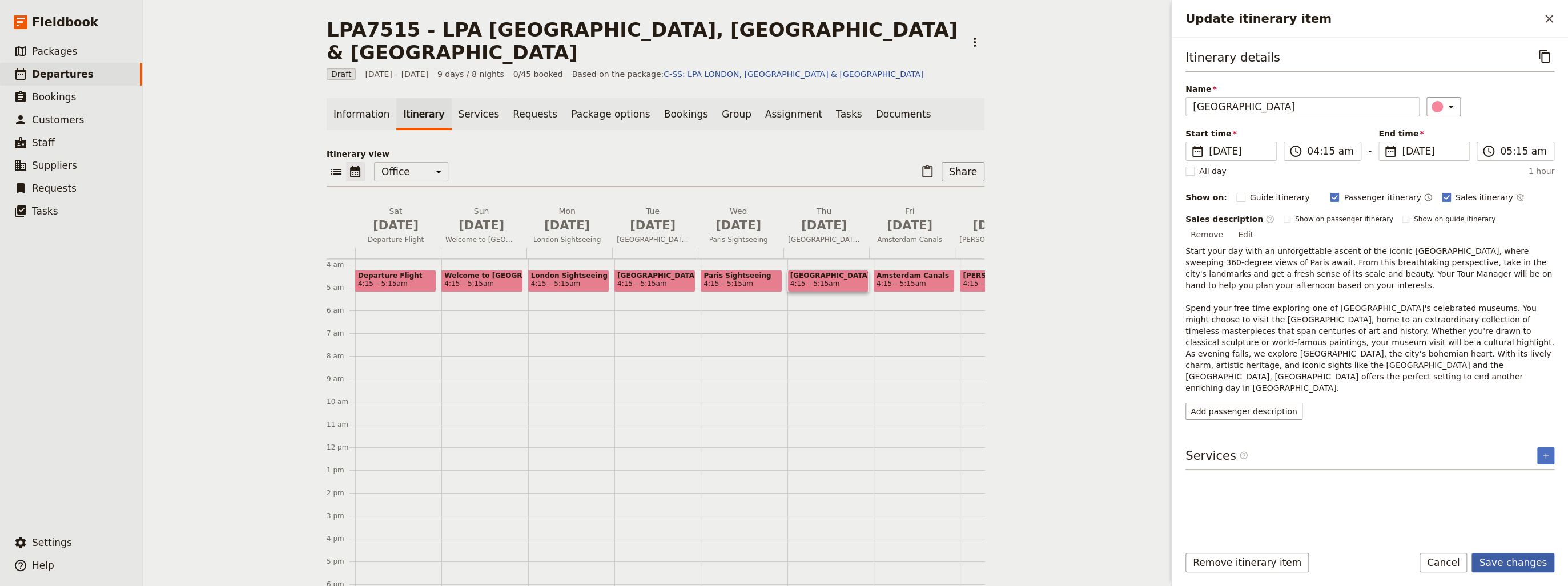
click at [1514, 564] on button "Save changes" at bounding box center [1513, 563] width 83 height 19
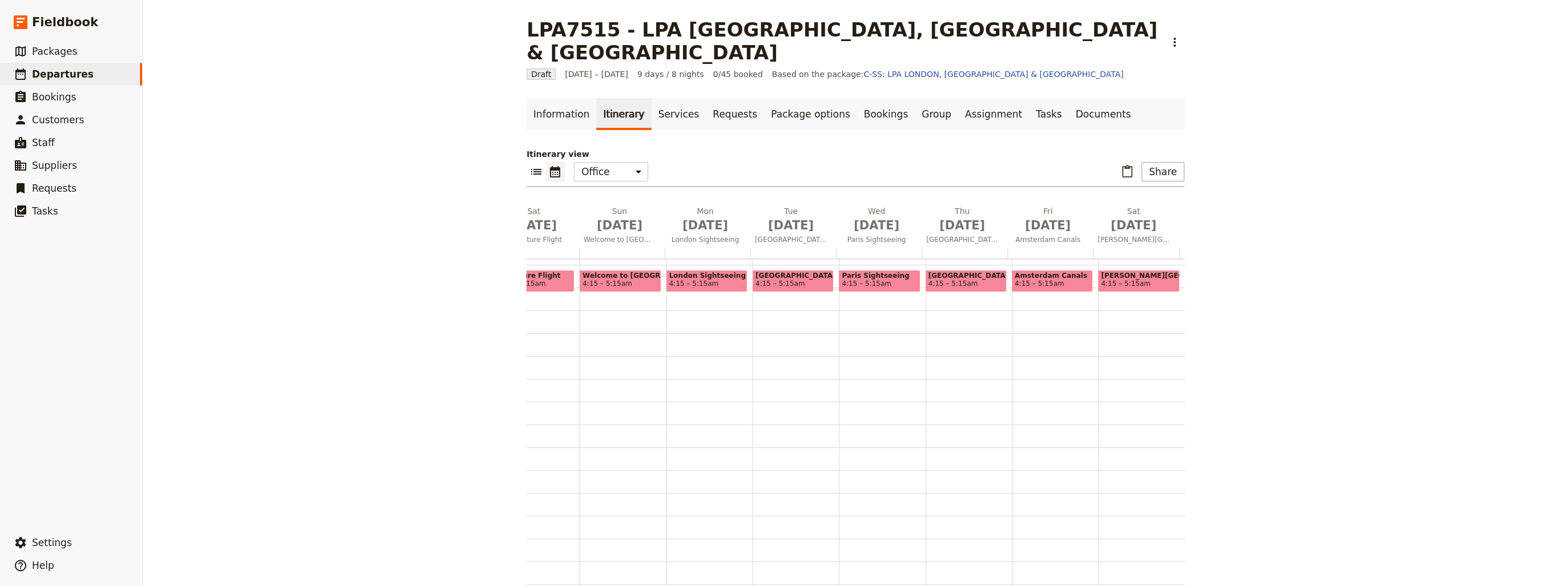
scroll to position [0, 153]
click at [876, 235] on span "[GEOGRAPHIC_DATA]" at bounding box center [870, 239] width 81 height 9
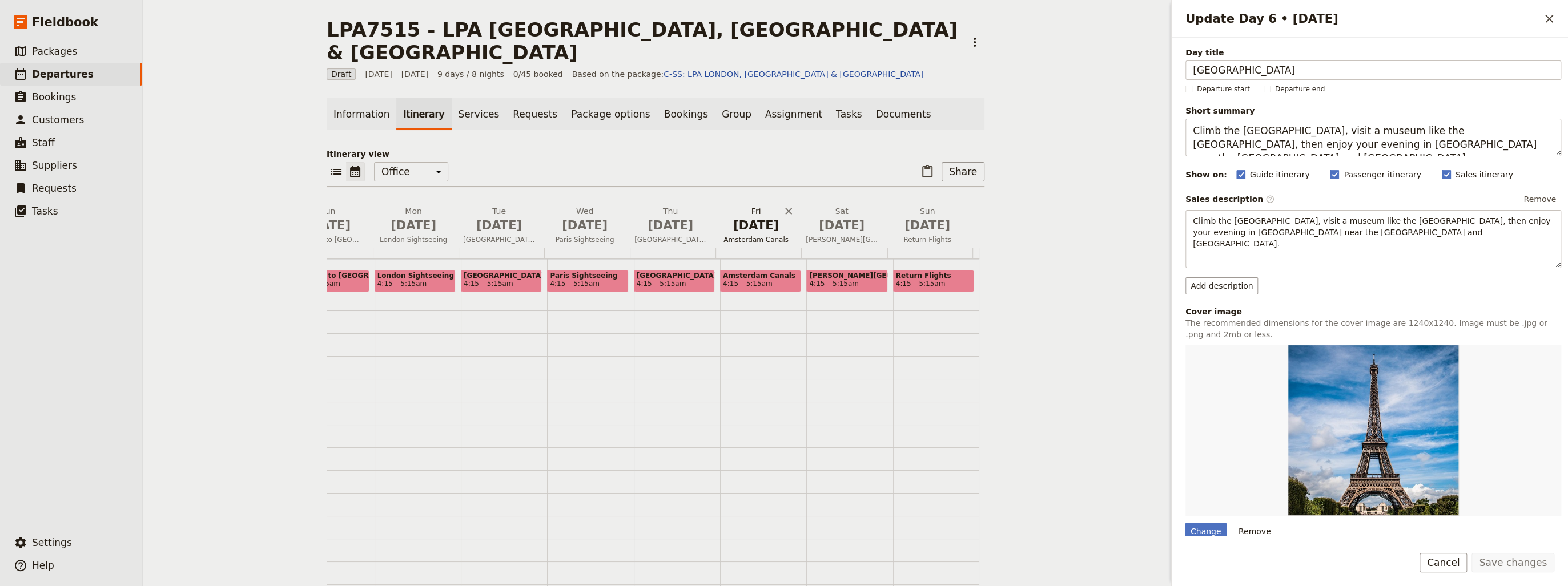
click at [755, 235] on span "Amsterdam Canals" at bounding box center [755, 239] width 81 height 9
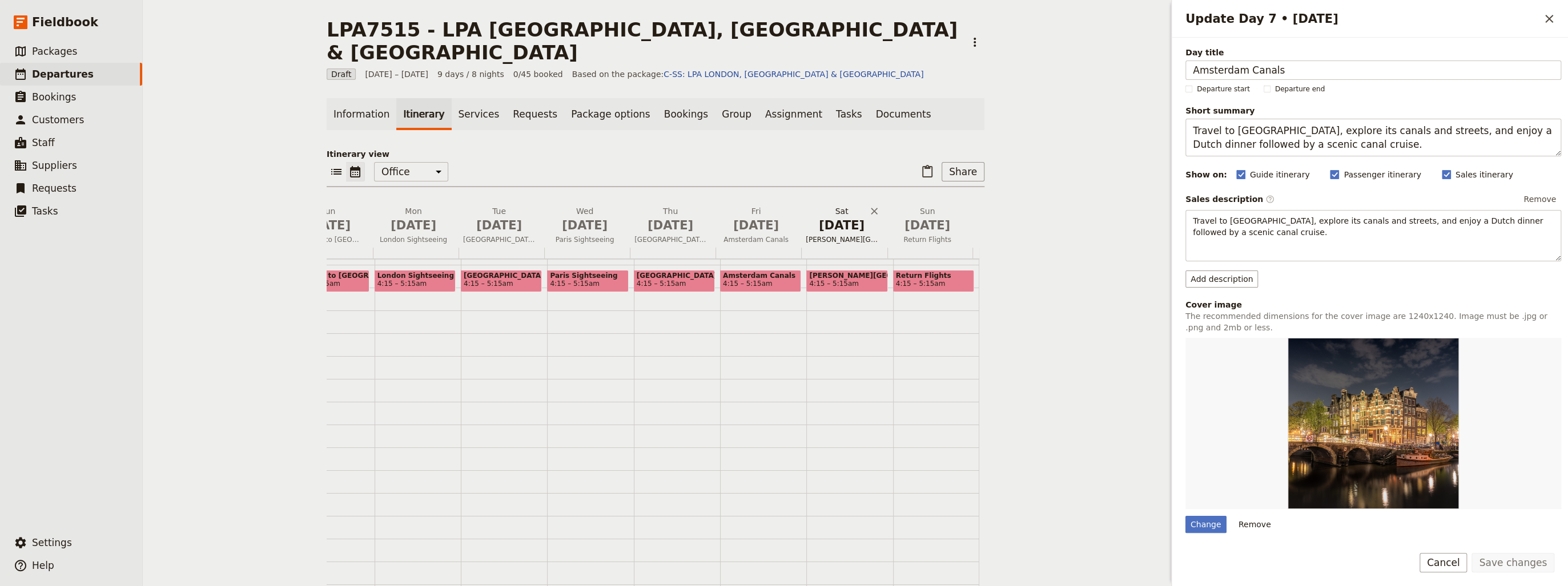
click at [835, 235] on span "[PERSON_NAME][GEOGRAPHIC_DATA]" at bounding box center [841, 239] width 81 height 9
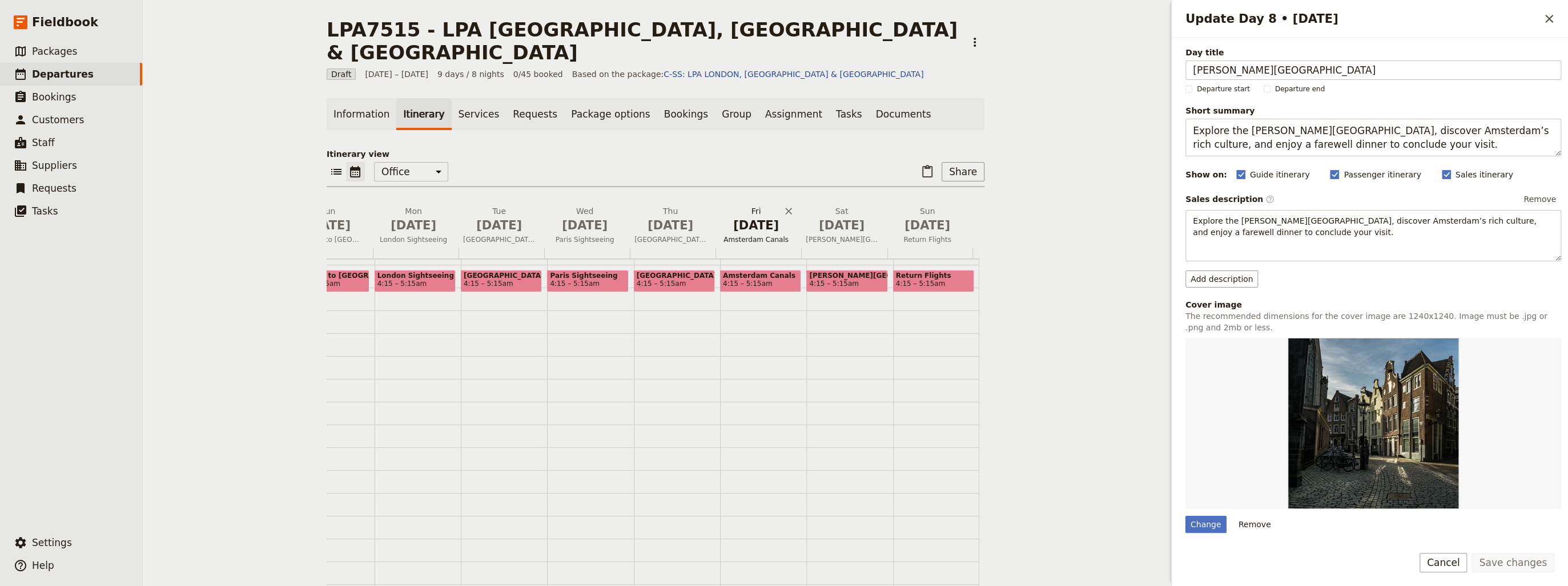
click at [753, 235] on span "Amsterdam Canals" at bounding box center [755, 239] width 81 height 9
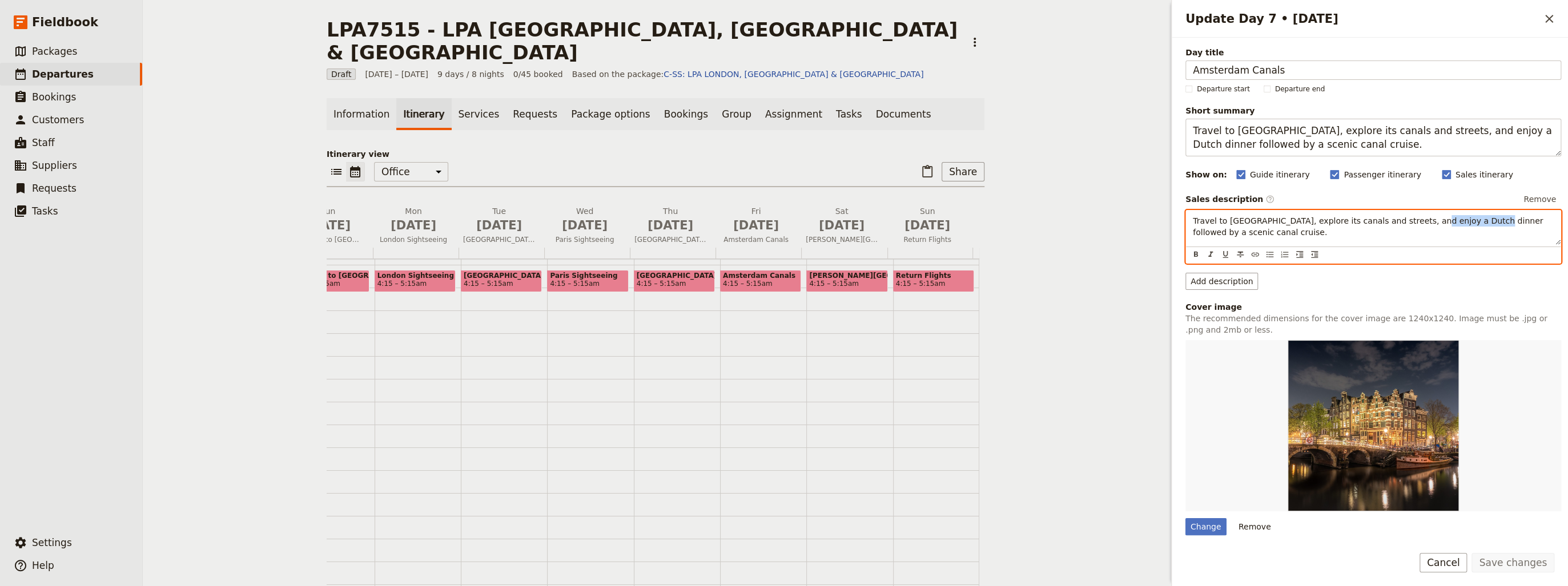
drag, startPoint x: 1412, startPoint y: 219, endPoint x: 1466, endPoint y: 218, distance: 54.0
click at [1466, 218] on span "Travel to [GEOGRAPHIC_DATA], explore its canals and streets, and enjoy a Dutch …" at bounding box center [1370, 227] width 353 height 21
click at [1527, 221] on span "Travel to [GEOGRAPHIC_DATA], explore its canals and streets, and enjoy the city…" at bounding box center [1368, 227] width 350 height 21
drag, startPoint x: 1241, startPoint y: 233, endPoint x: 1164, endPoint y: 221, distance: 77.9
click at [1164, 221] on div "LPA7515 - LPA [GEOGRAPHIC_DATA], [GEOGRAPHIC_DATA] & [GEOGRAPHIC_DATA] ​ Draft …" at bounding box center [855, 293] width 1425 height 586
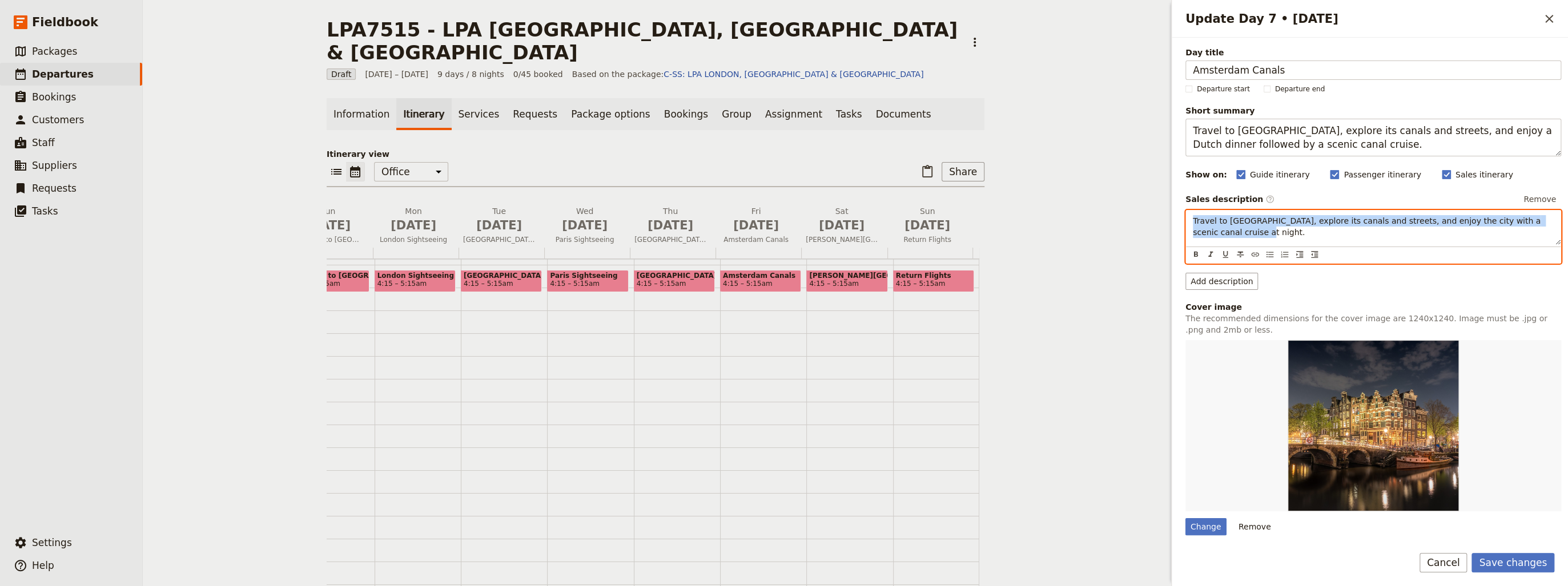
copy span "Travel to [GEOGRAPHIC_DATA], explore its canals and streets, and enjoy the city…"
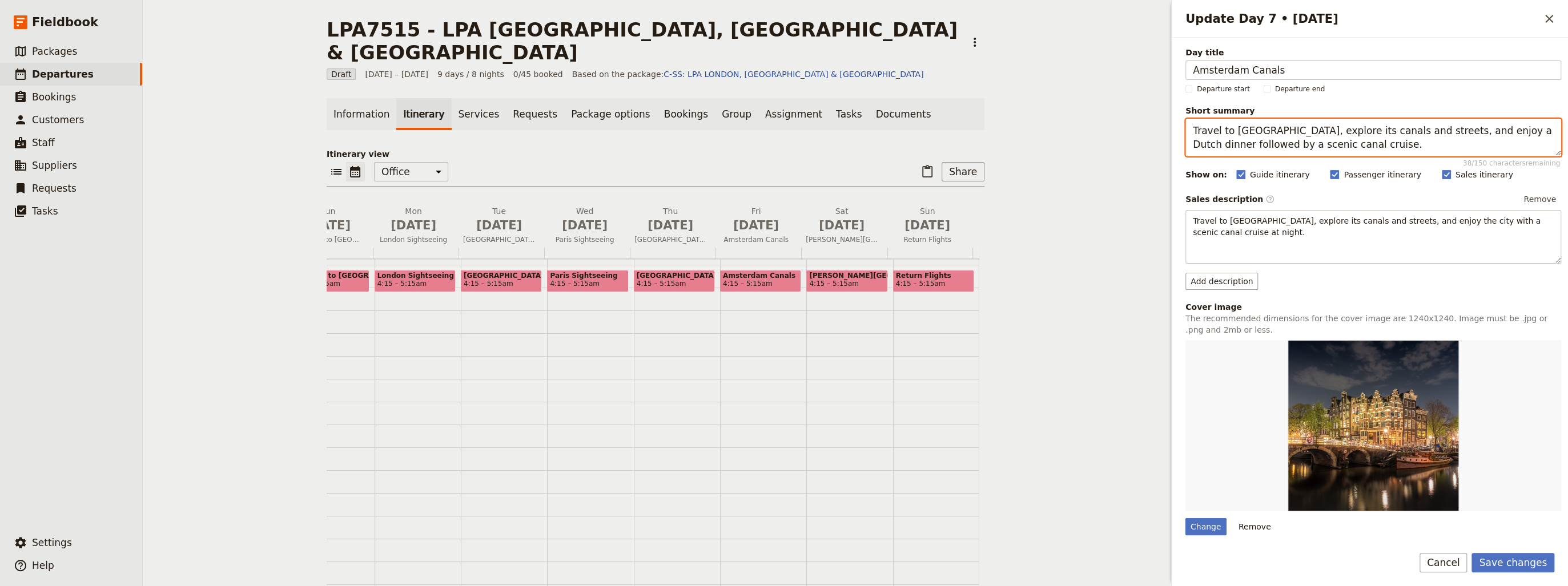
drag, startPoint x: 1327, startPoint y: 142, endPoint x: 1165, endPoint y: 101, distance: 167.1
click at [1165, 101] on div "LPA7515 - LPA [GEOGRAPHIC_DATA], [GEOGRAPHIC_DATA] & [GEOGRAPHIC_DATA] ​ Draft …" at bounding box center [855, 293] width 1425 height 586
paste textarea "the city with a scenic canal cruise at night"
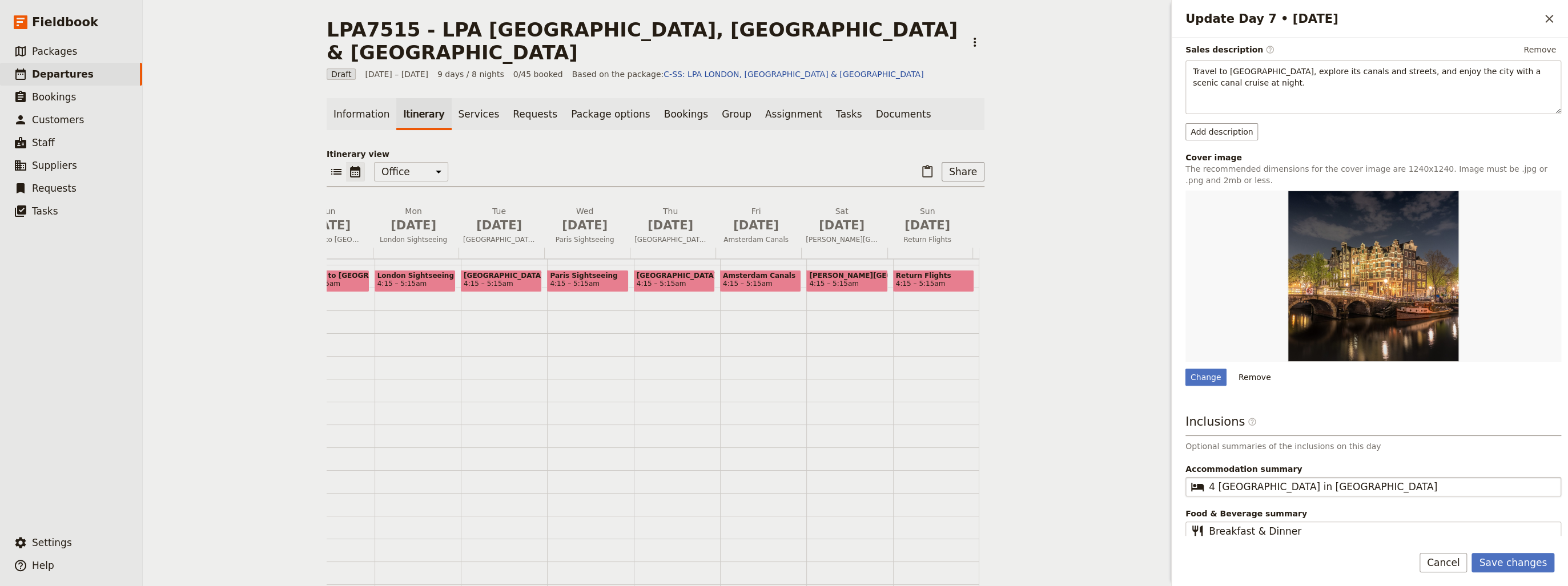
scroll to position [153, 0]
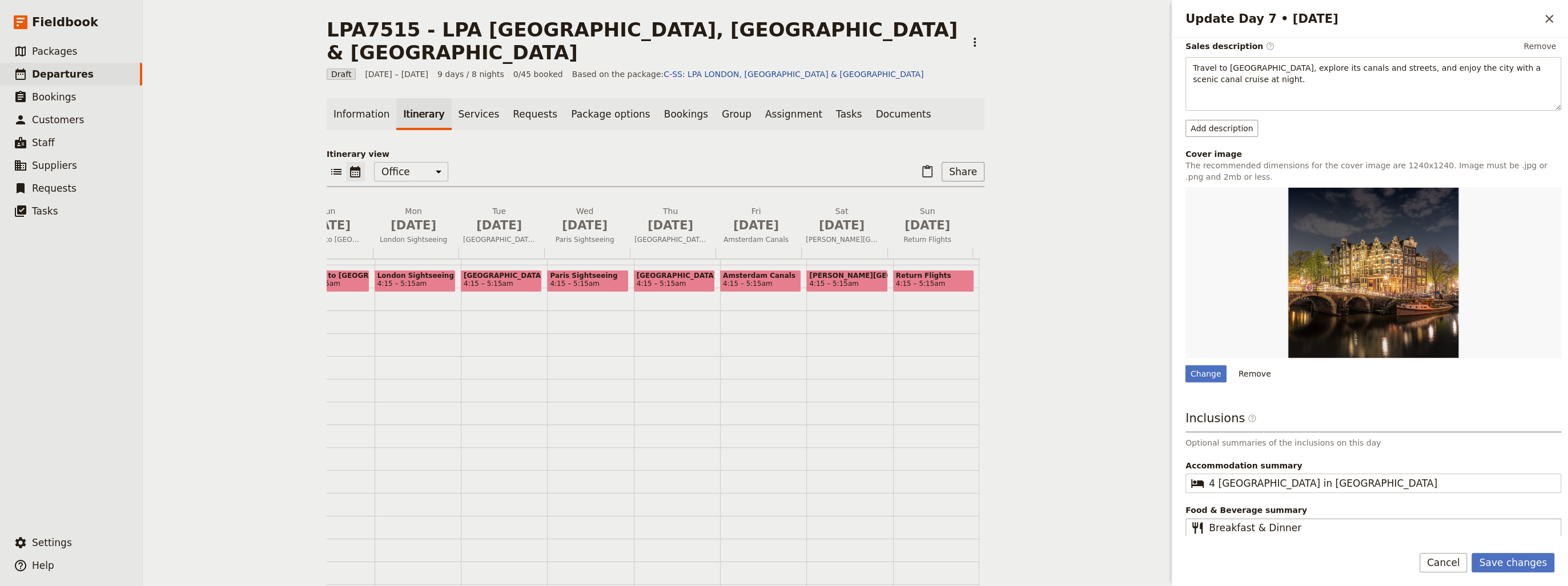
type textarea "Travel to [GEOGRAPHIC_DATA], explore its canals and streets, and enjoy the city…"
drag, startPoint x: 1293, startPoint y: 529, endPoint x: 1249, endPoint y: 527, distance: 44.0
click at [1249, 527] on input "Breakfast & Dinner" at bounding box center [1381, 528] width 345 height 14
type input "Breakfast"
click at [1521, 563] on button "Save changes" at bounding box center [1513, 563] width 83 height 19
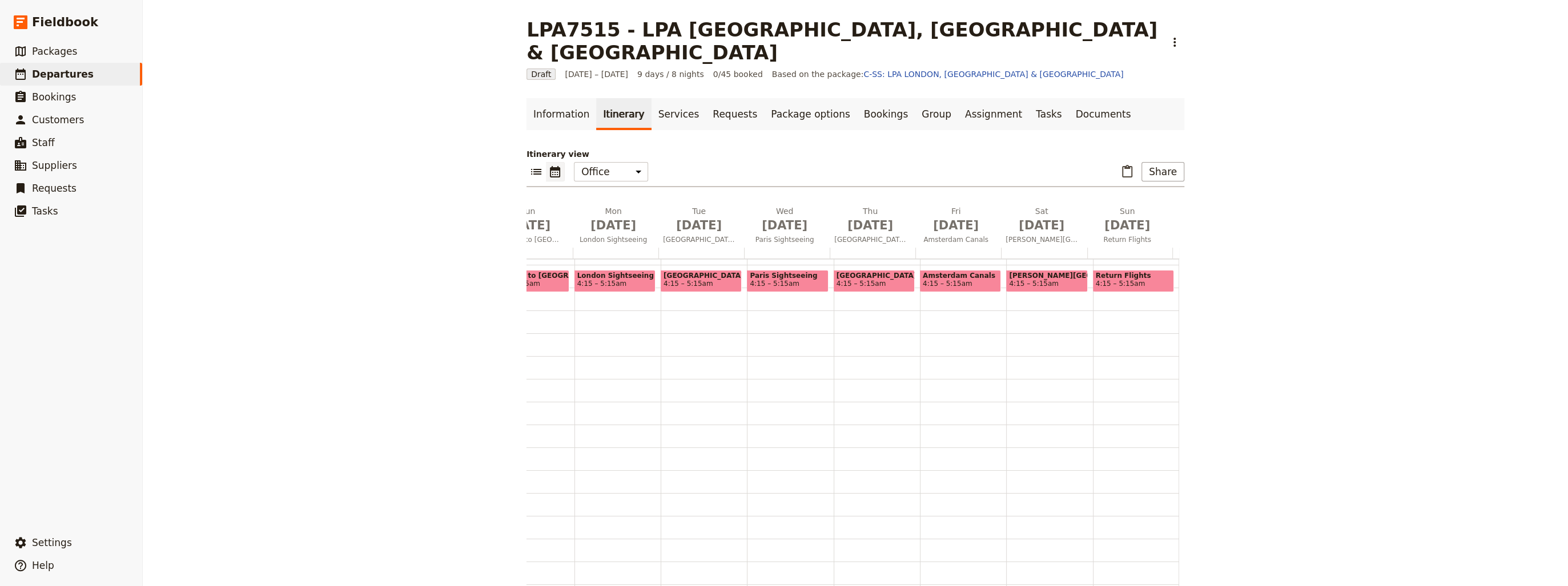
click at [945, 280] on span "4:15 – 5:15am" at bounding box center [948, 284] width 50 height 8
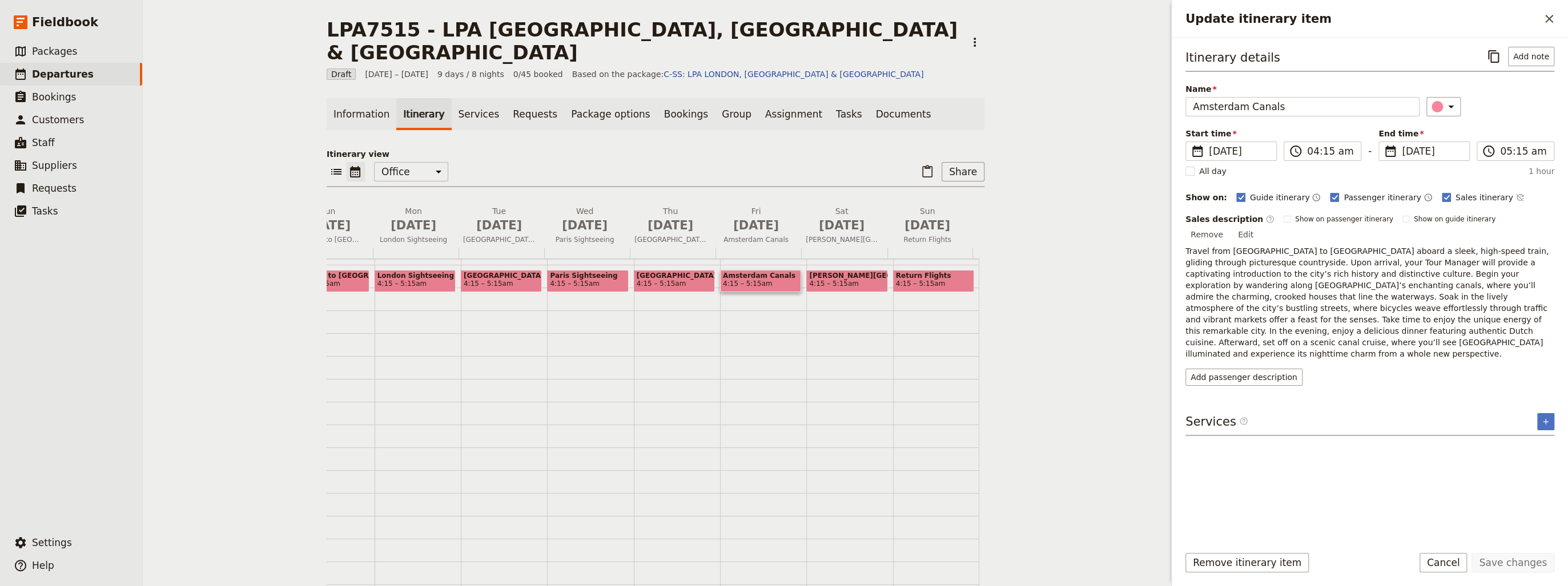
click at [1259, 226] on button "Edit" at bounding box center [1245, 234] width 26 height 17
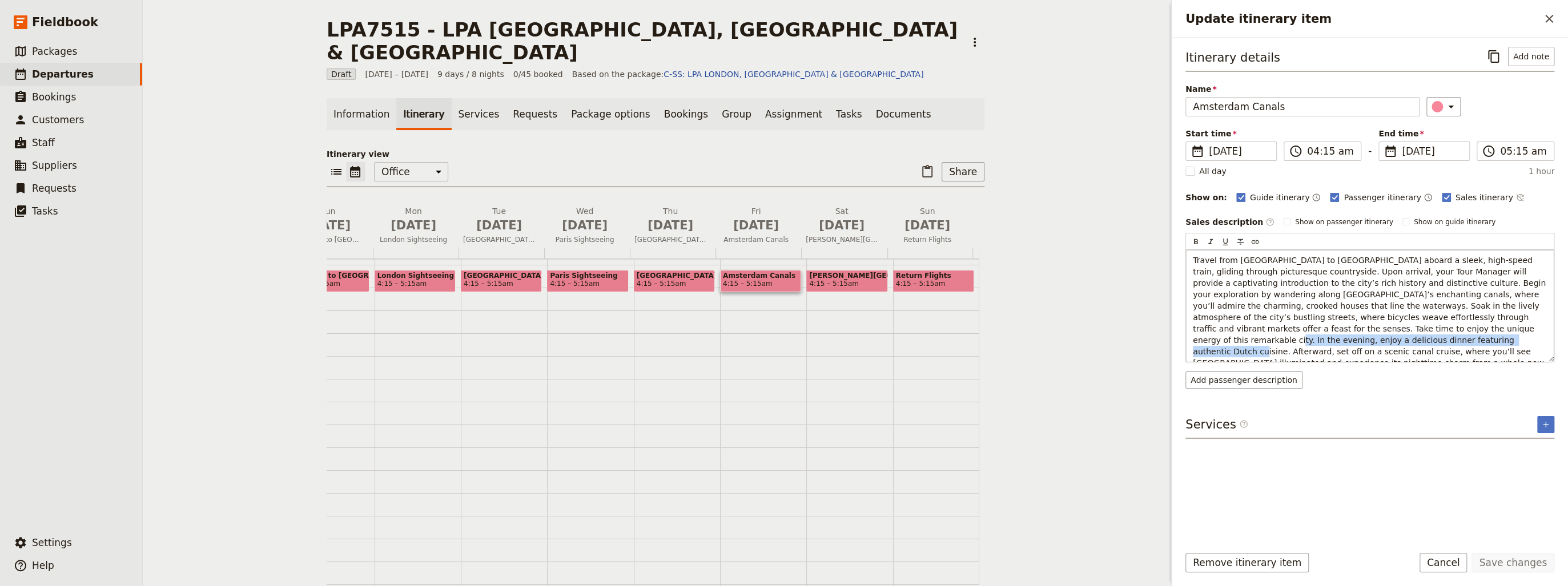
drag, startPoint x: 1290, startPoint y: 326, endPoint x: 1542, endPoint y: 329, distance: 252.0
click at [1542, 329] on span "Travel from [GEOGRAPHIC_DATA] to [GEOGRAPHIC_DATA] aboard a sleek, high-speed t…" at bounding box center [1370, 317] width 355 height 124
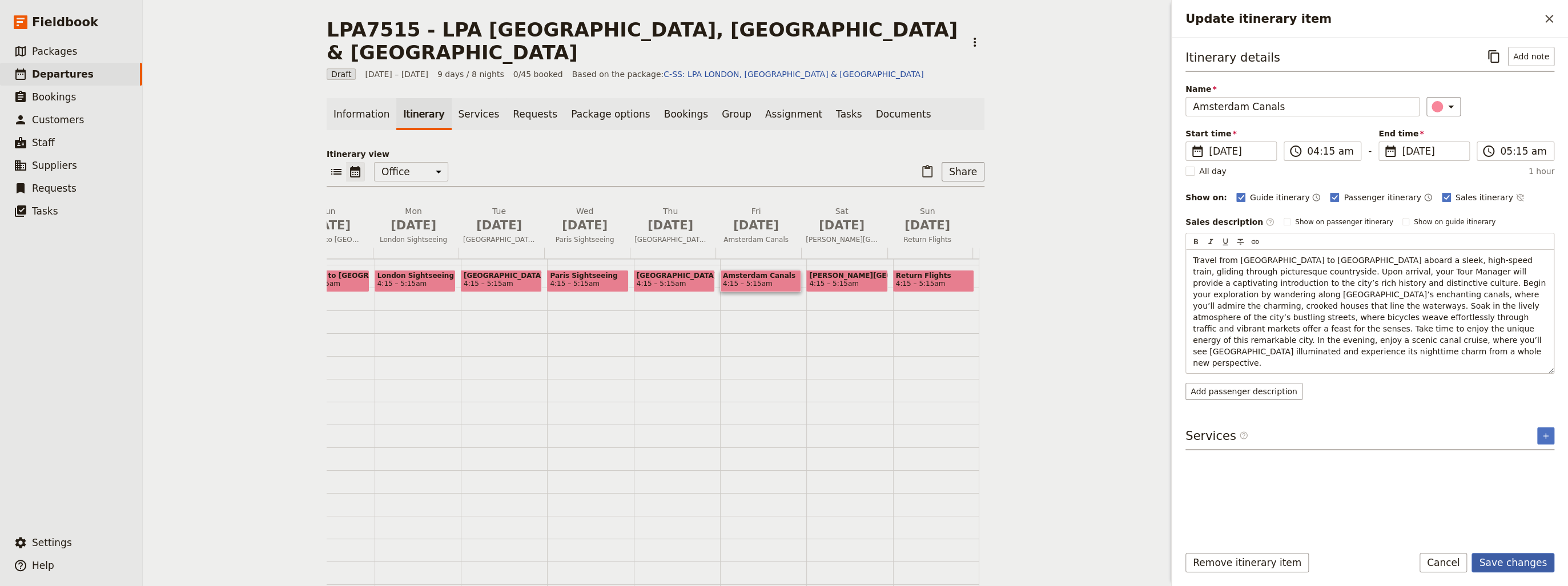
click at [1530, 562] on button "Save changes" at bounding box center [1513, 563] width 83 height 19
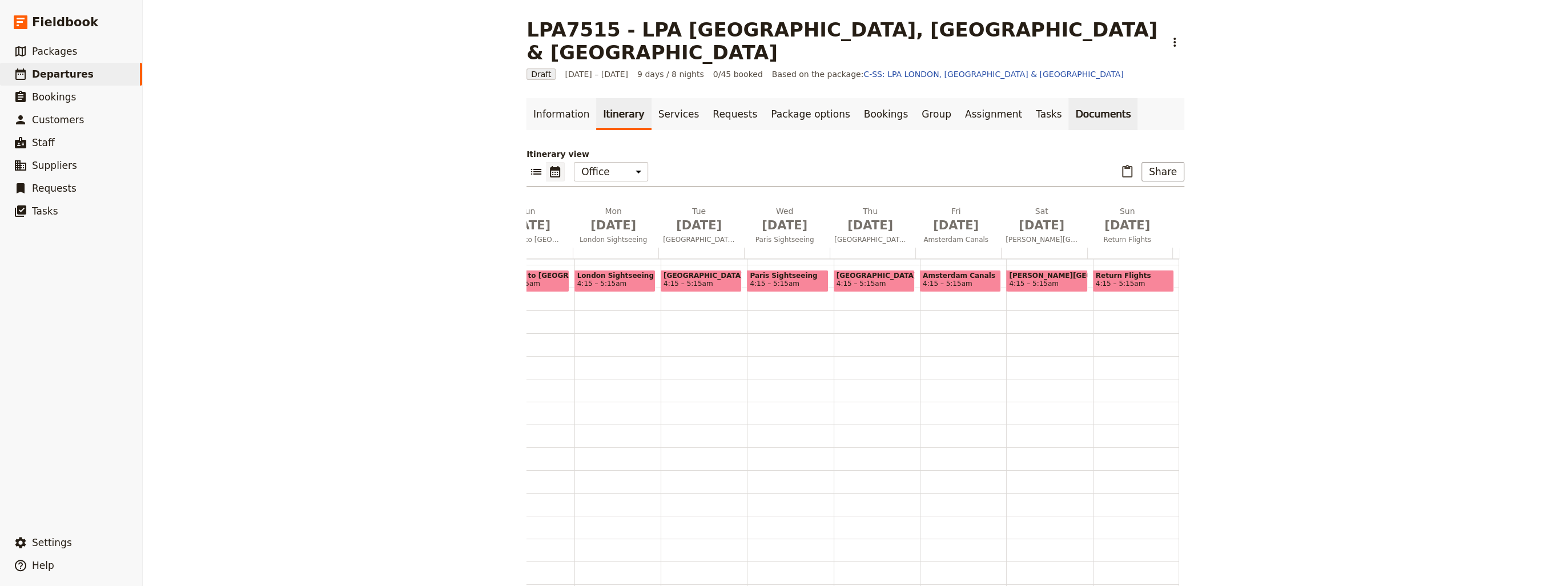
click at [1068, 98] on link "Documents" at bounding box center [1103, 114] width 69 height 32
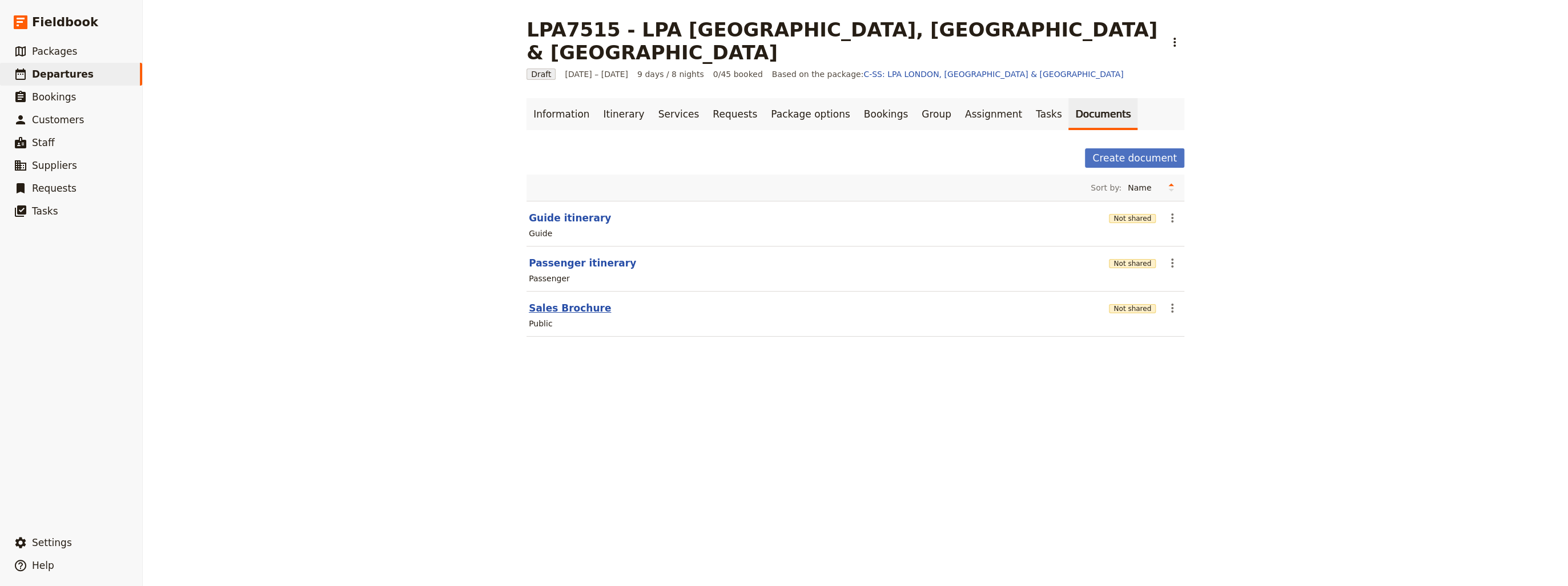
click at [559, 301] on button "Sales Brochure" at bounding box center [570, 308] width 82 height 14
select select "DEFAULT"
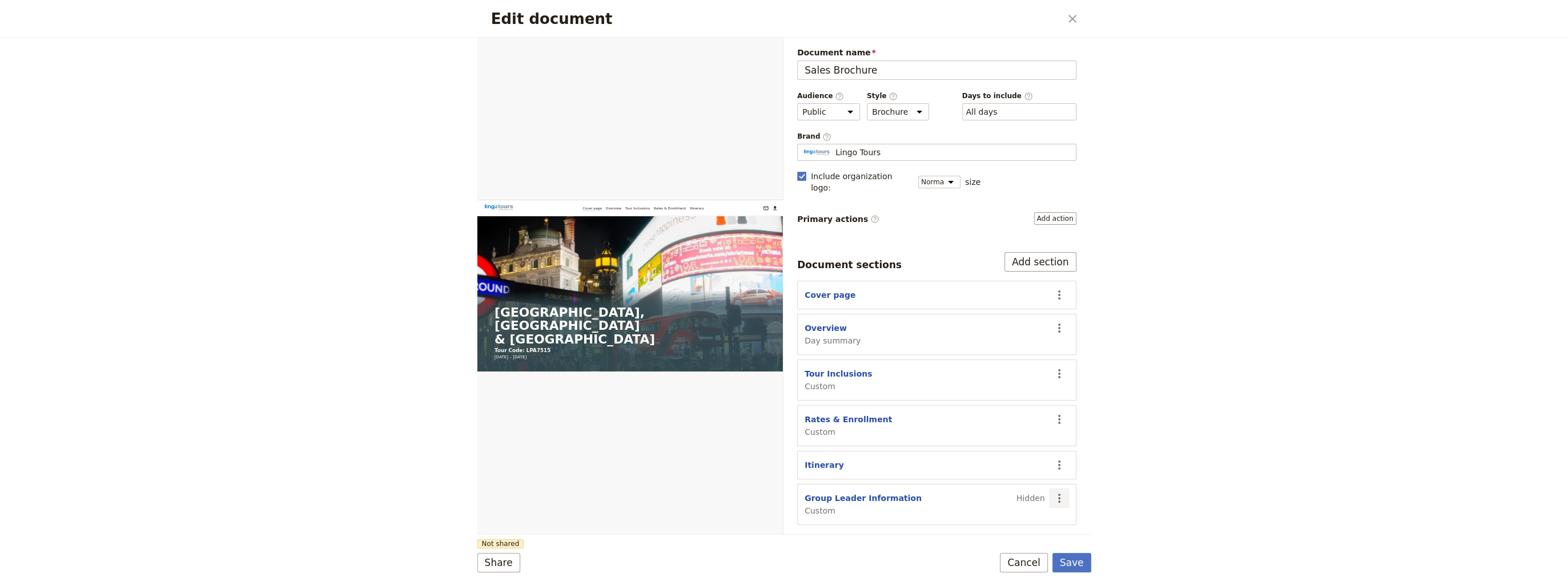
click at [1060, 492] on icon "Actions" at bounding box center [1059, 498] width 14 height 14
click at [992, 548] on span "Move up" at bounding box center [986, 543] width 34 height 12
click at [1057, 458] on icon "Actions" at bounding box center [1059, 465] width 14 height 14
click at [1004, 514] on span "Move up" at bounding box center [1015, 509] width 93 height 12
click at [1058, 413] on icon "Actions" at bounding box center [1059, 419] width 14 height 14
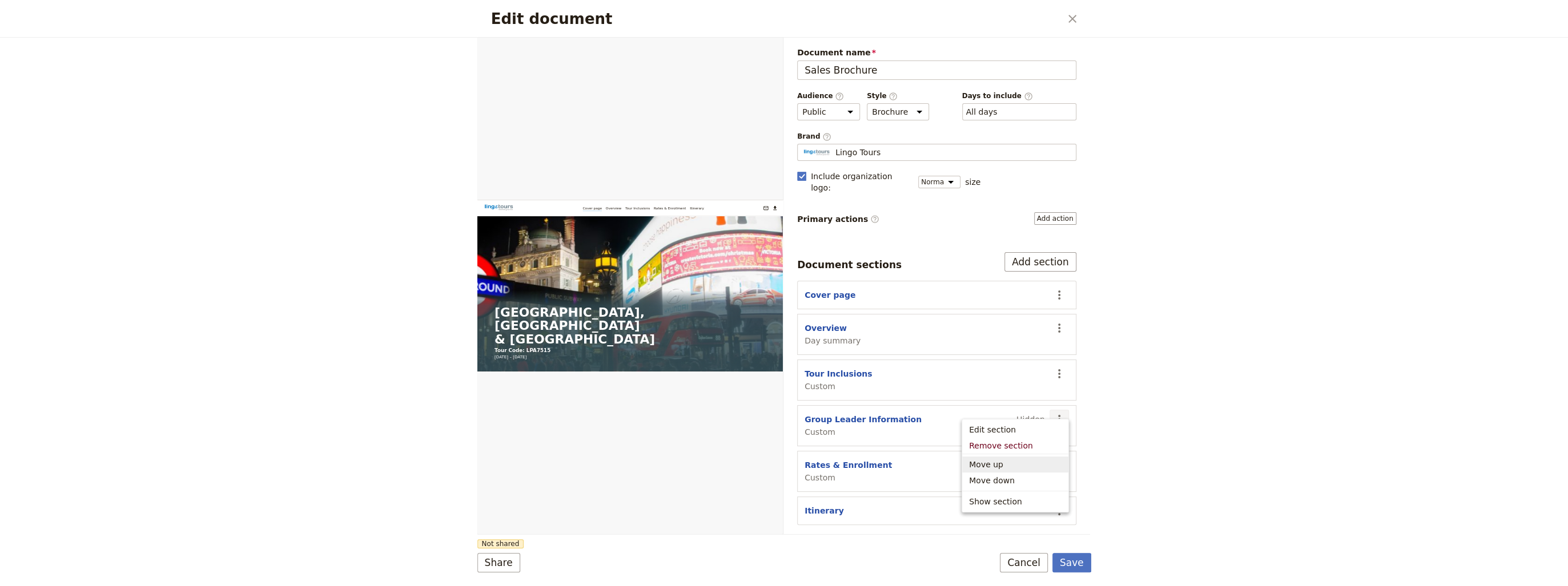
click at [1001, 470] on span "Move up" at bounding box center [1015, 464] width 93 height 12
click at [1059, 369] on icon "Actions" at bounding box center [1059, 374] width 2 height 9
click at [988, 418] on span "Move up" at bounding box center [986, 419] width 34 height 12
click at [1058, 321] on icon "Actions" at bounding box center [1059, 328] width 14 height 14
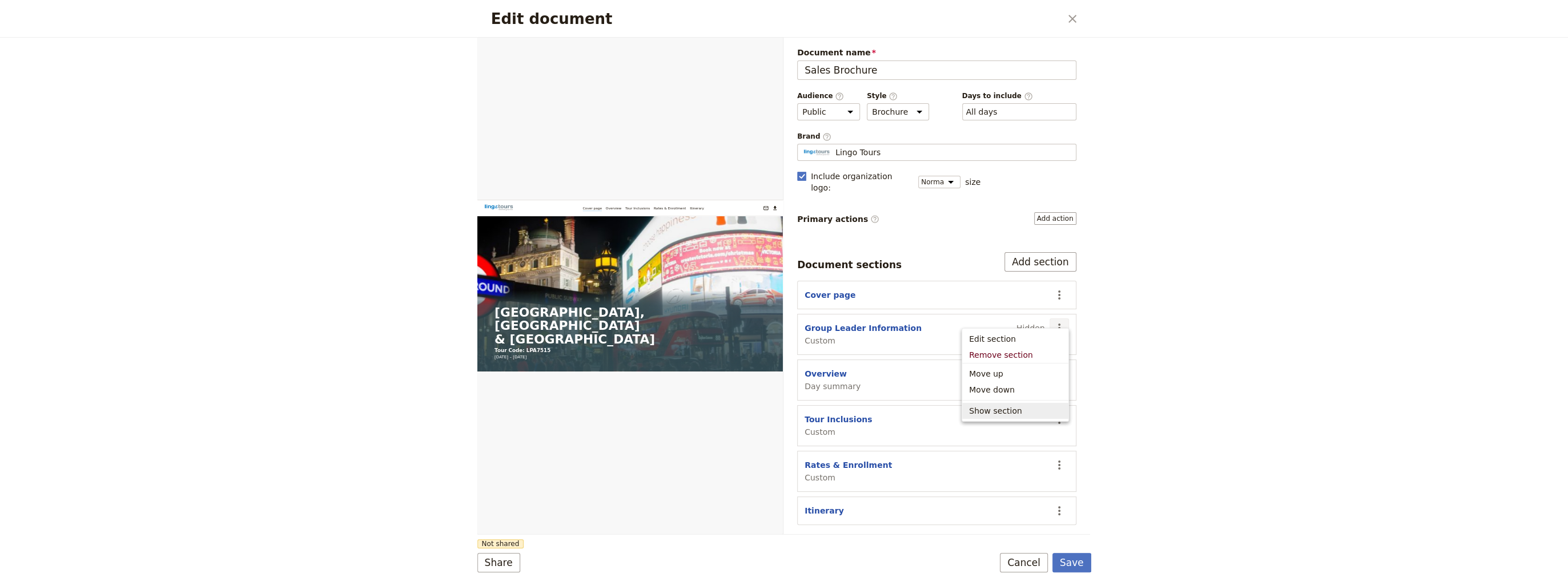
click at [1004, 412] on span "Show section" at bounding box center [995, 411] width 53 height 12
click at [856, 323] on button "Group Leader Information" at bounding box center [863, 328] width 117 height 12
select select "CUSTOM"
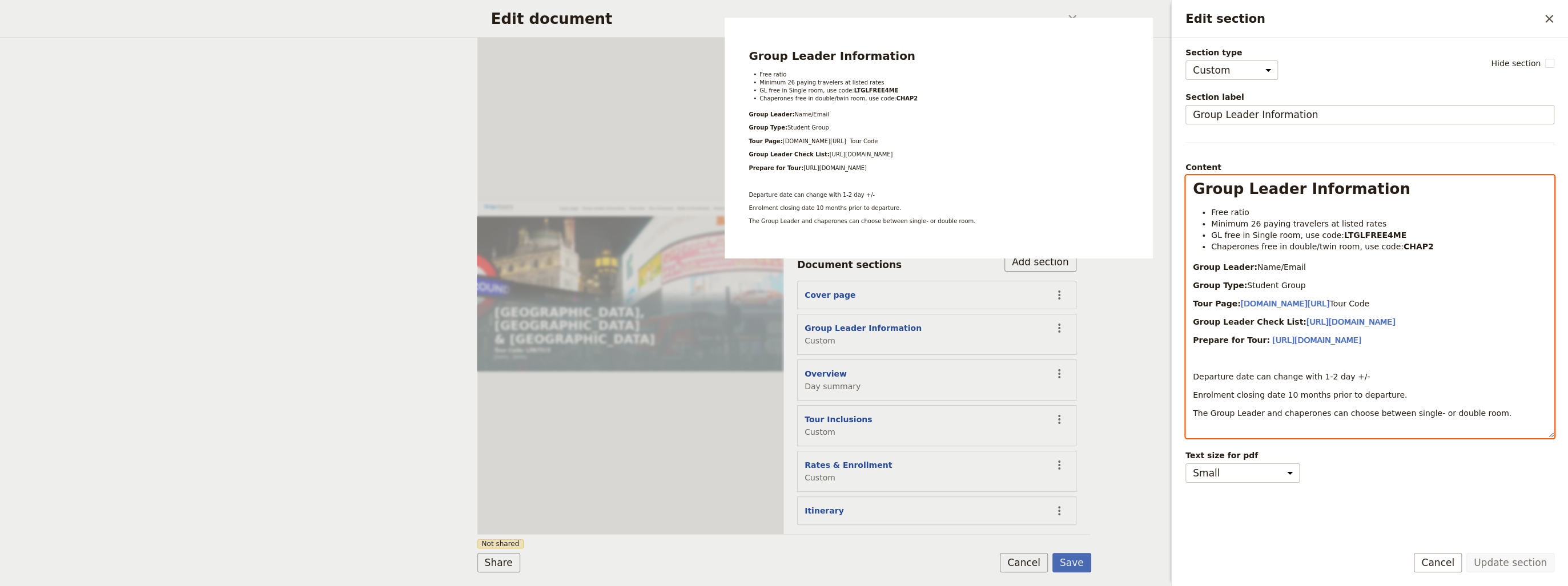
click at [1259, 211] on li "Free ratio" at bounding box center [1379, 212] width 336 height 12
click at [1251, 225] on span "Minimum 26 paying travelers at listed rates" at bounding box center [1299, 223] width 175 height 9
click at [1270, 214] on li "Free ratio" at bounding box center [1379, 212] width 336 height 12
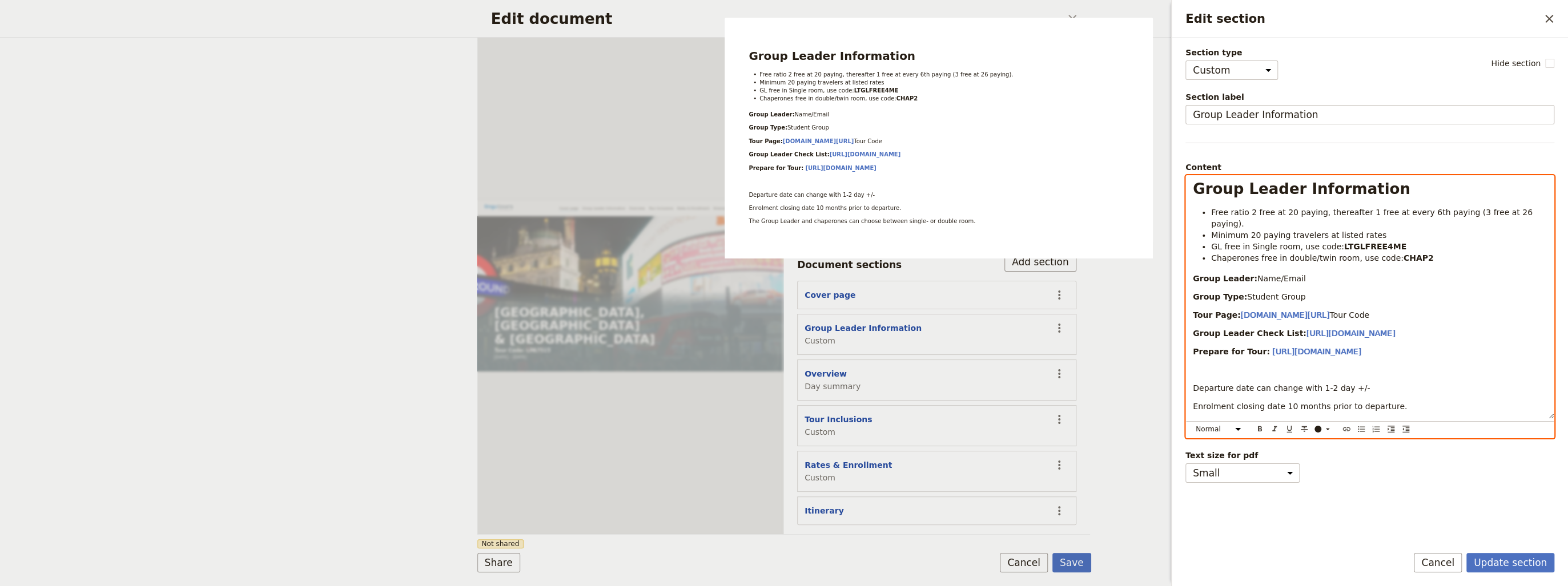
drag, startPoint x: 1308, startPoint y: 262, endPoint x: 1250, endPoint y: 270, distance: 58.5
click at [1250, 273] on p "Group Leader: Name/Email" at bounding box center [1370, 278] width 354 height 12
click at [1524, 327] on p "Group Leader Check List: [URL][DOMAIN_NAME]" at bounding box center [1370, 333] width 354 height 12
click at [1279, 273] on p "Group Leader:" at bounding box center [1370, 278] width 354 height 12
click at [1508, 310] on div "Group Leader Information Free ratio 2 free at 20 paying, thereafter 1 free at e…" at bounding box center [1370, 307] width 368 height 262
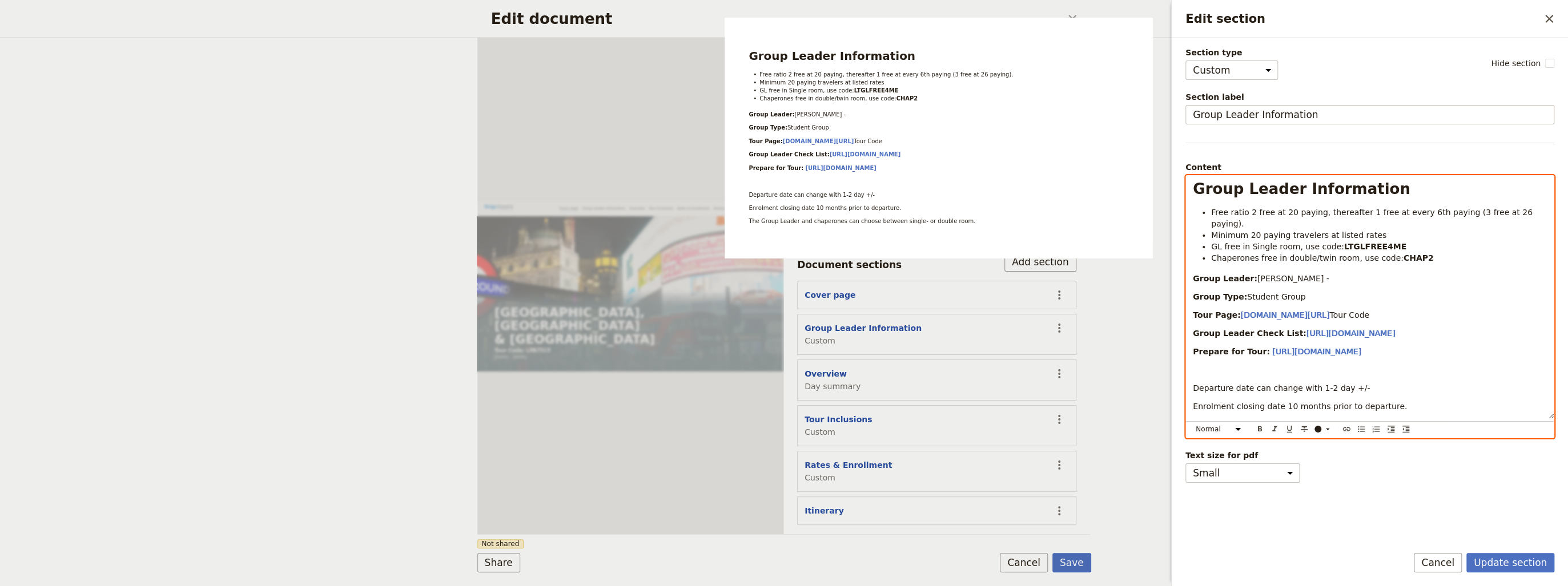
click at [1350, 272] on div "Group Leader Information Free ratio 2 free at 20 paying, thereafter 1 free at e…" at bounding box center [1370, 298] width 368 height 243
click at [1345, 273] on p "Group Leader: [PERSON_NAME] -" at bounding box center [1370, 278] width 354 height 12
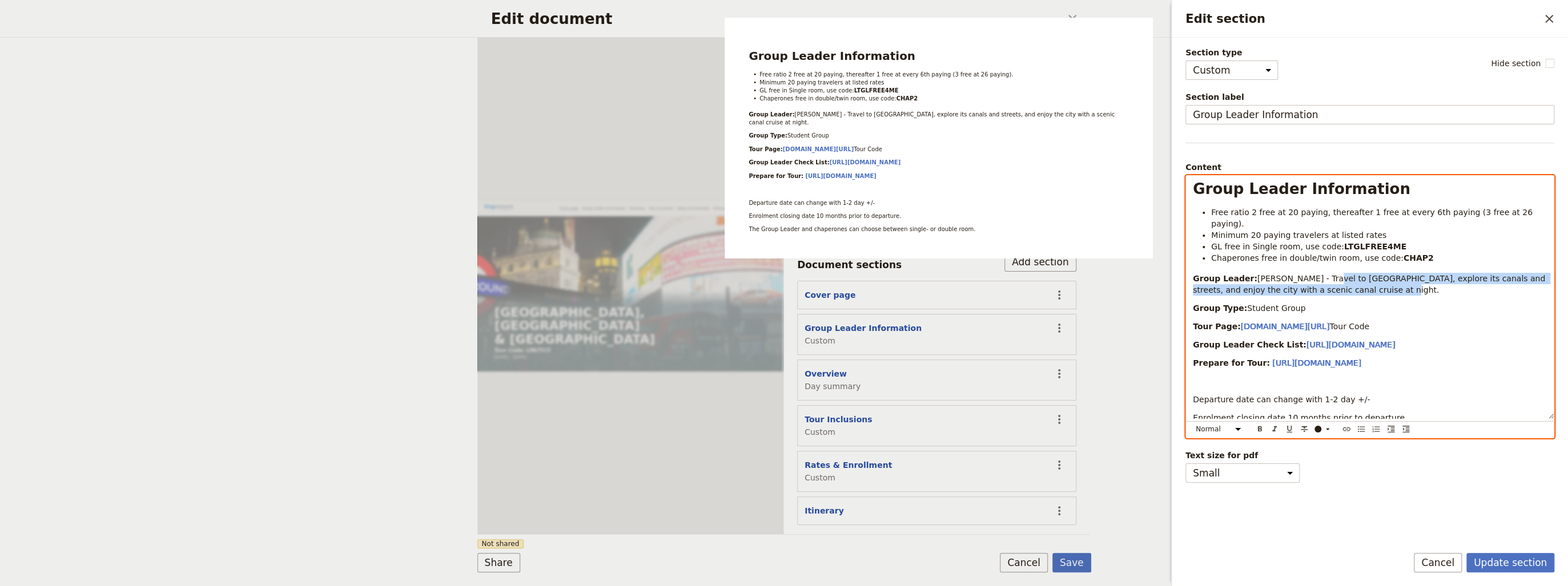
drag, startPoint x: 1354, startPoint y: 279, endPoint x: 1311, endPoint y: 265, distance: 45.2
click at [1311, 273] on p "Group Leader: [PERSON_NAME] - Travel to [GEOGRAPHIC_DATA], explore its canals a…" at bounding box center [1370, 284] width 354 height 23
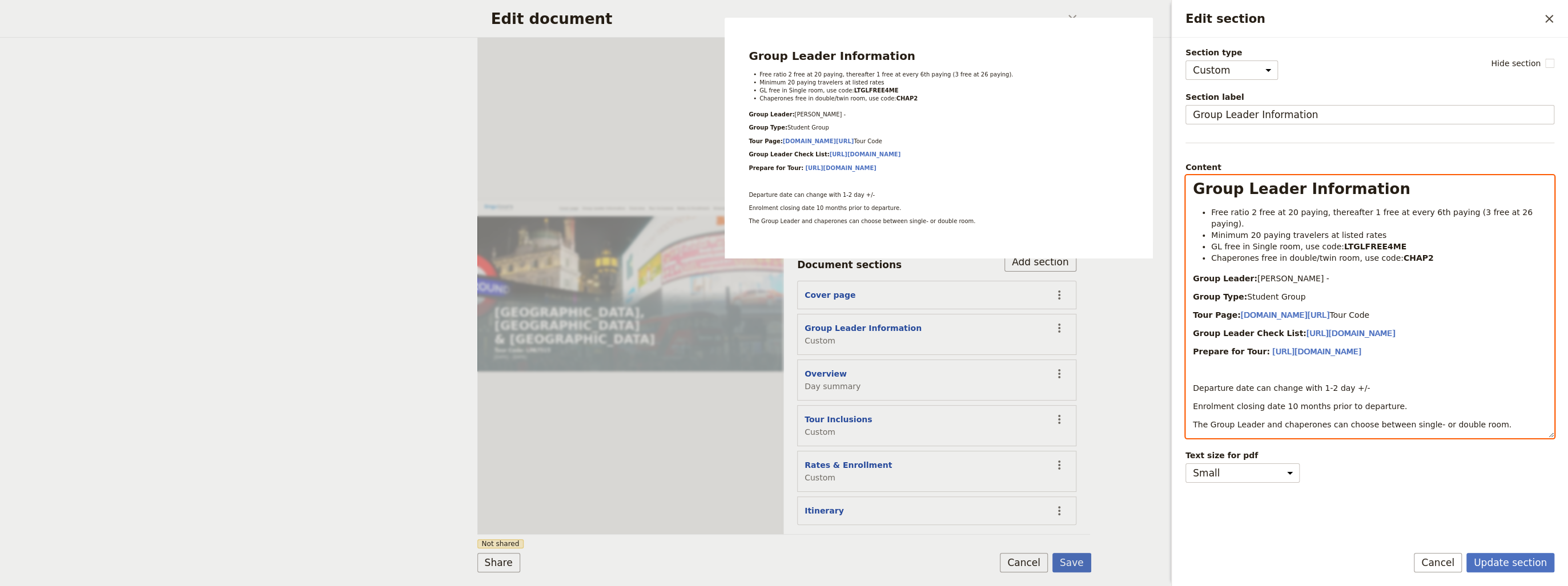
drag, startPoint x: 1431, startPoint y: 281, endPoint x: 1425, endPoint y: 279, distance: 6.3
click at [1428, 291] on p "Group Type: Student Group" at bounding box center [1370, 296] width 354 height 12
click at [1321, 273] on p "Group Leader: [PERSON_NAME] -" at bounding box center [1370, 278] width 354 height 12
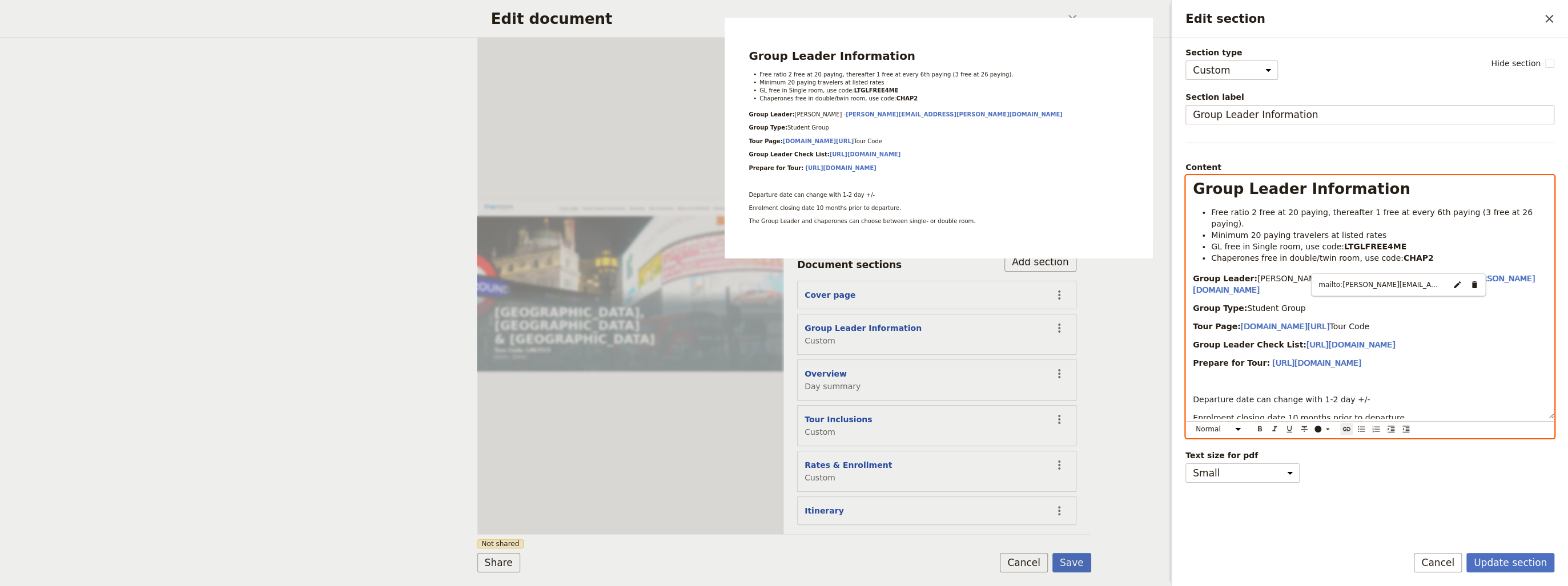
type input "[URL][DOMAIN_NAME]"
click at [1451, 339] on p "Group Leader Check List: [URL][DOMAIN_NAME]" at bounding box center [1370, 344] width 354 height 12
click at [1329, 302] on p "Group Type: Student Group" at bounding box center [1370, 308] width 354 height 12
click at [1247, 304] on span "Student Group" at bounding box center [1276, 308] width 58 height 9
drag, startPoint x: 1357, startPoint y: 305, endPoint x: 1312, endPoint y: 303, distance: 45.0
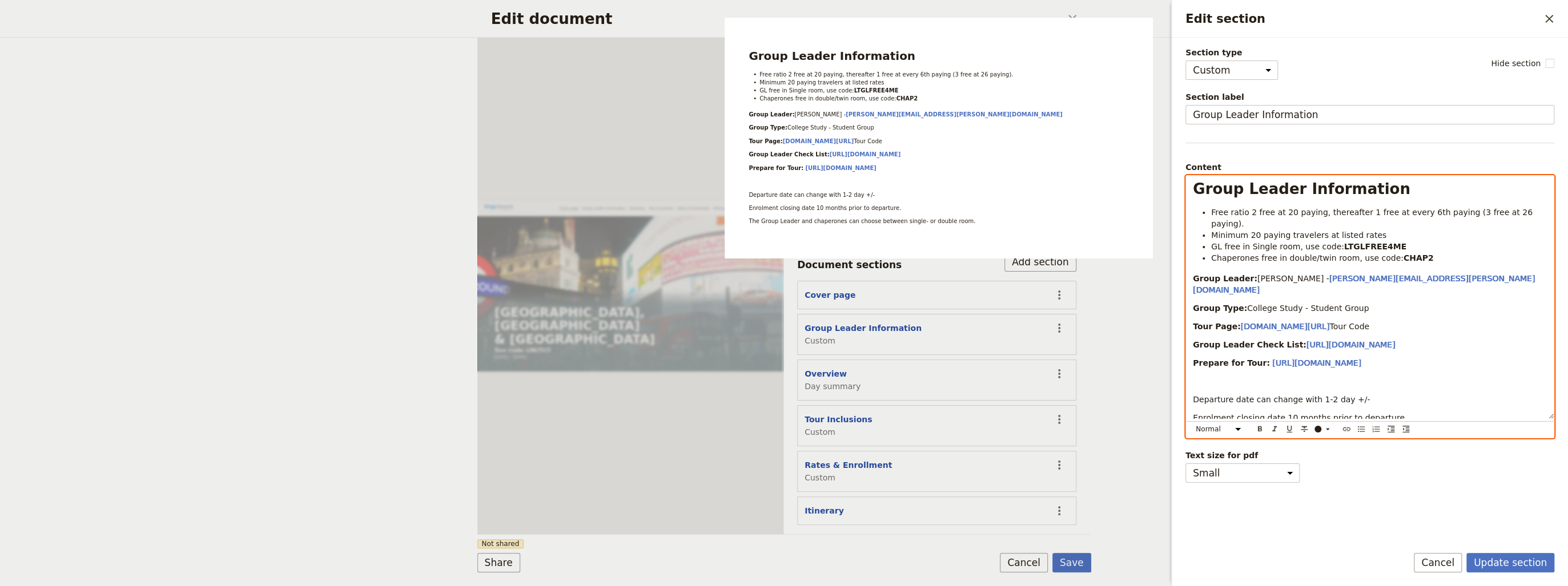
click at [1312, 321] on p "Tour Page: [DOMAIN_NAME][URL] Tour Code" at bounding box center [1370, 326] width 354 height 12
type input "[URL][DOMAIN_NAME]"
click at [1247, 375] on p "Edit section" at bounding box center [1370, 381] width 354 height 12
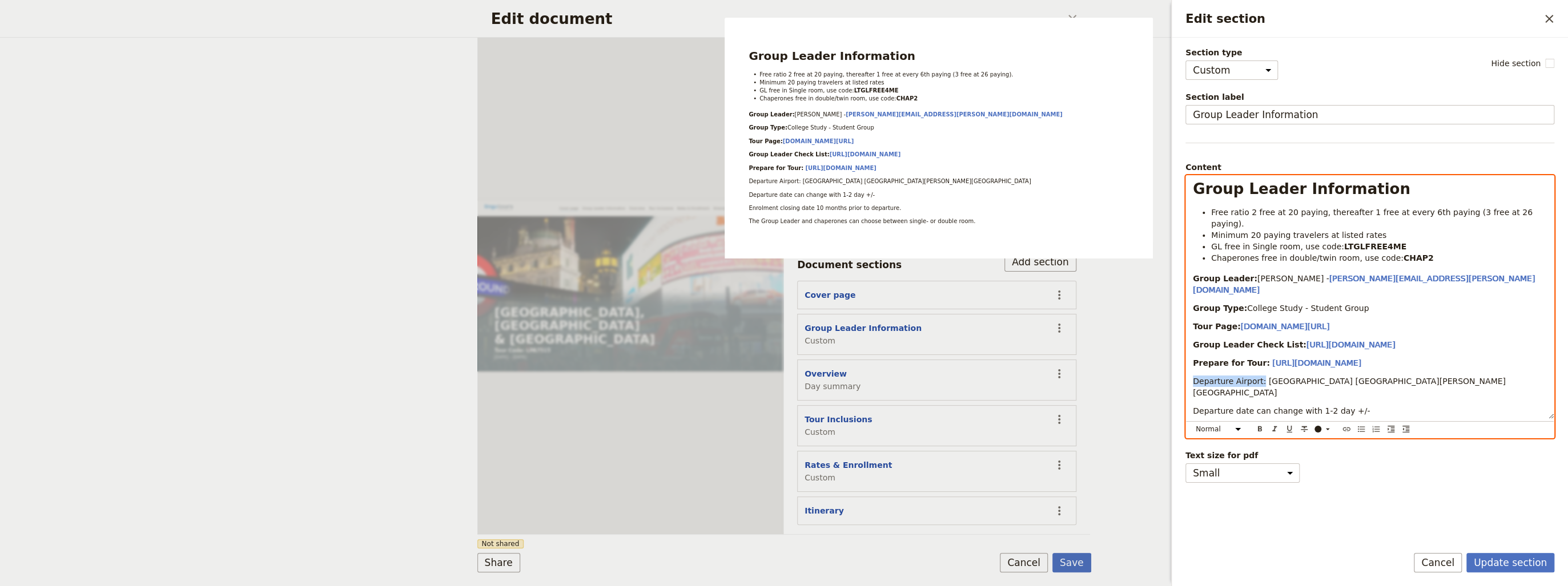
drag, startPoint x: 1194, startPoint y: 357, endPoint x: 1256, endPoint y: 361, distance: 62.1
click at [1256, 377] on span "Departure Airport: [GEOGRAPHIC_DATA] [GEOGRAPHIC_DATA][PERSON_NAME][GEOGRAPHIC_…" at bounding box center [1349, 387] width 313 height 21
click at [1259, 425] on icon "Format bold" at bounding box center [1259, 429] width 9 height 9
click at [1412, 366] on div "Group Leader Information Free ratio 2 free at 20 paying, thereafter 1 free at e…" at bounding box center [1370, 298] width 368 height 243
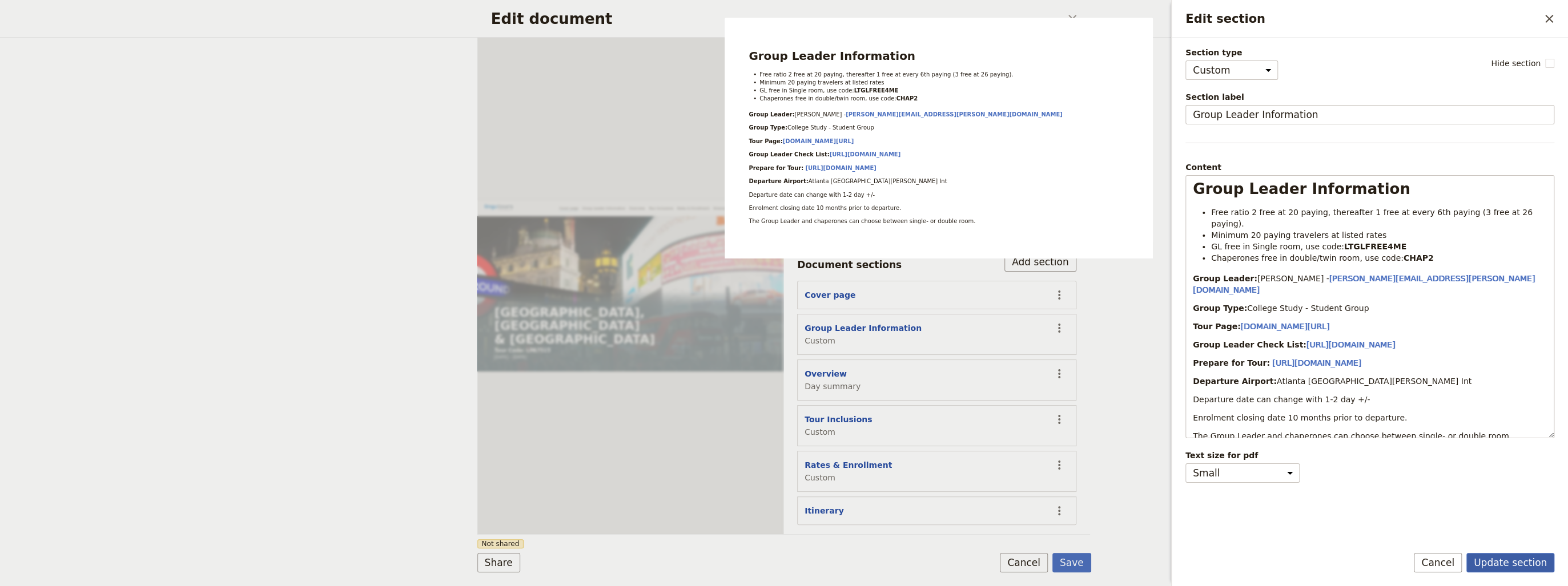
click at [1514, 562] on button "Update section" at bounding box center [1510, 563] width 88 height 19
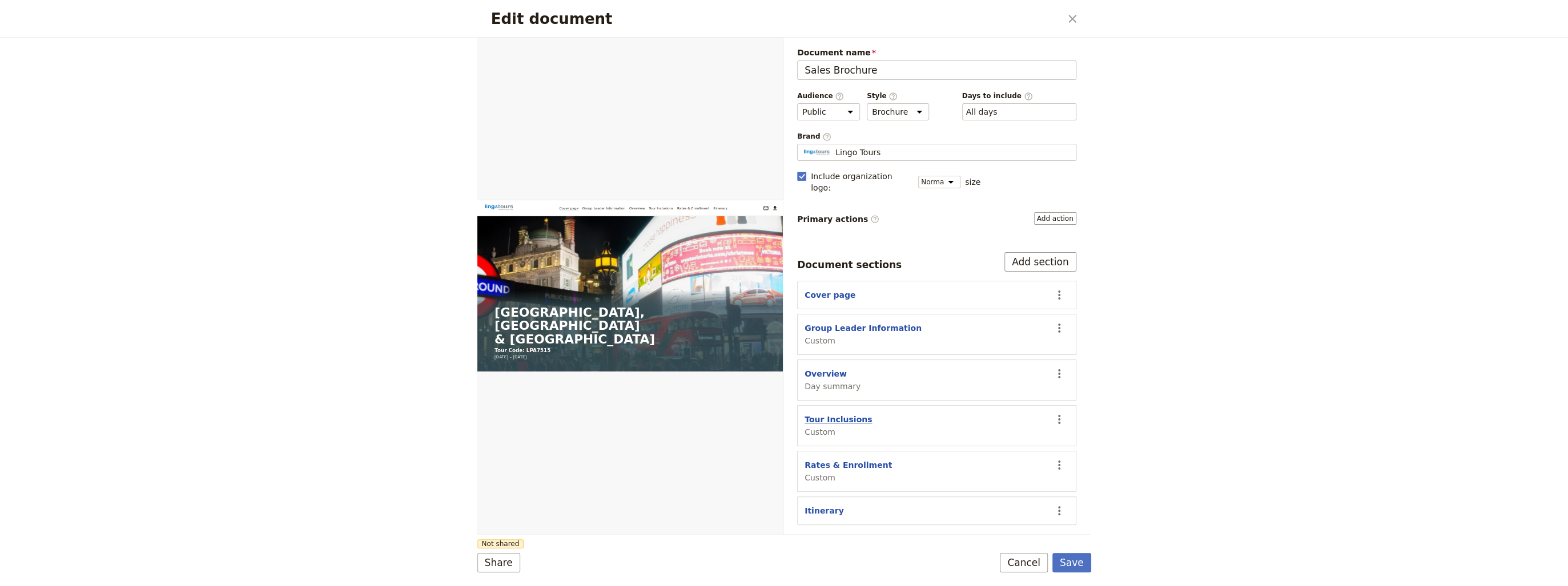
click at [827, 414] on button "Tour Inclusions" at bounding box center [838, 419] width 68 height 12
select select "CUSTOM"
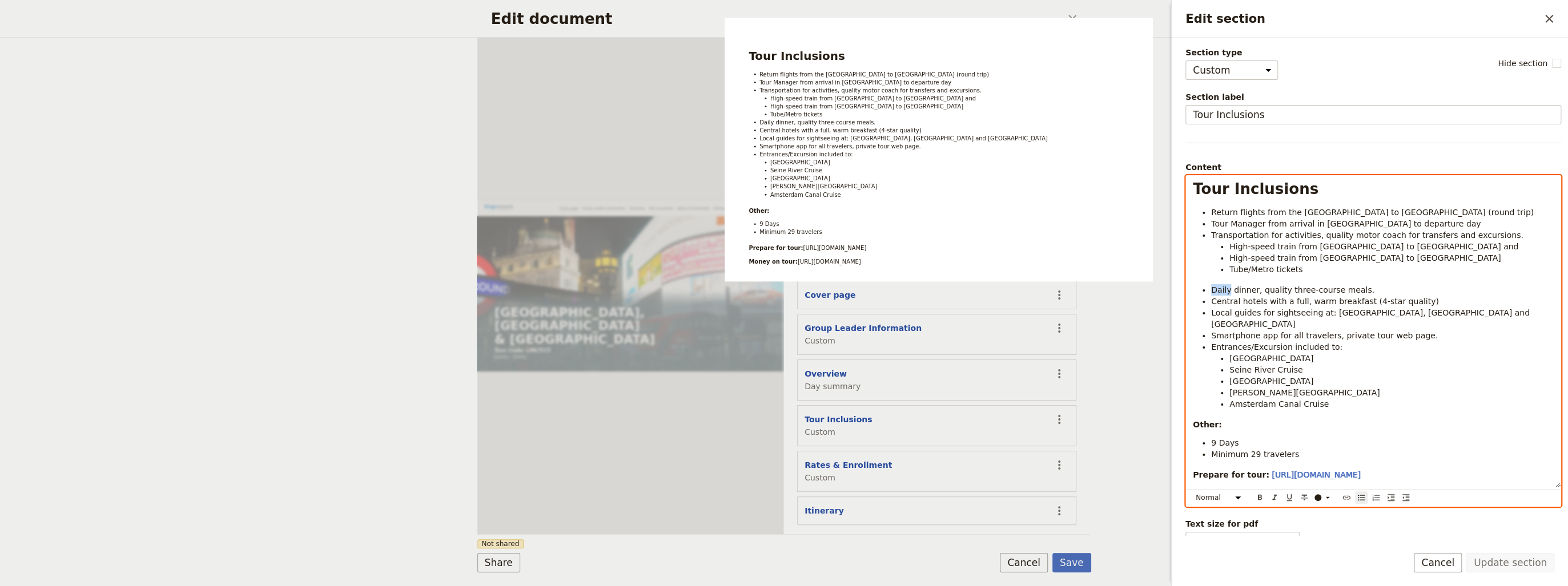
drag, startPoint x: 1213, startPoint y: 291, endPoint x: 1229, endPoint y: 290, distance: 16.0
click at [1229, 290] on span "Daily dinner, quality three-course meals." at bounding box center [1293, 290] width 163 height 9
click at [1384, 212] on span "Return flights from the [GEOGRAPHIC_DATA] to [GEOGRAPHIC_DATA] (round trip)" at bounding box center [1373, 212] width 323 height 9
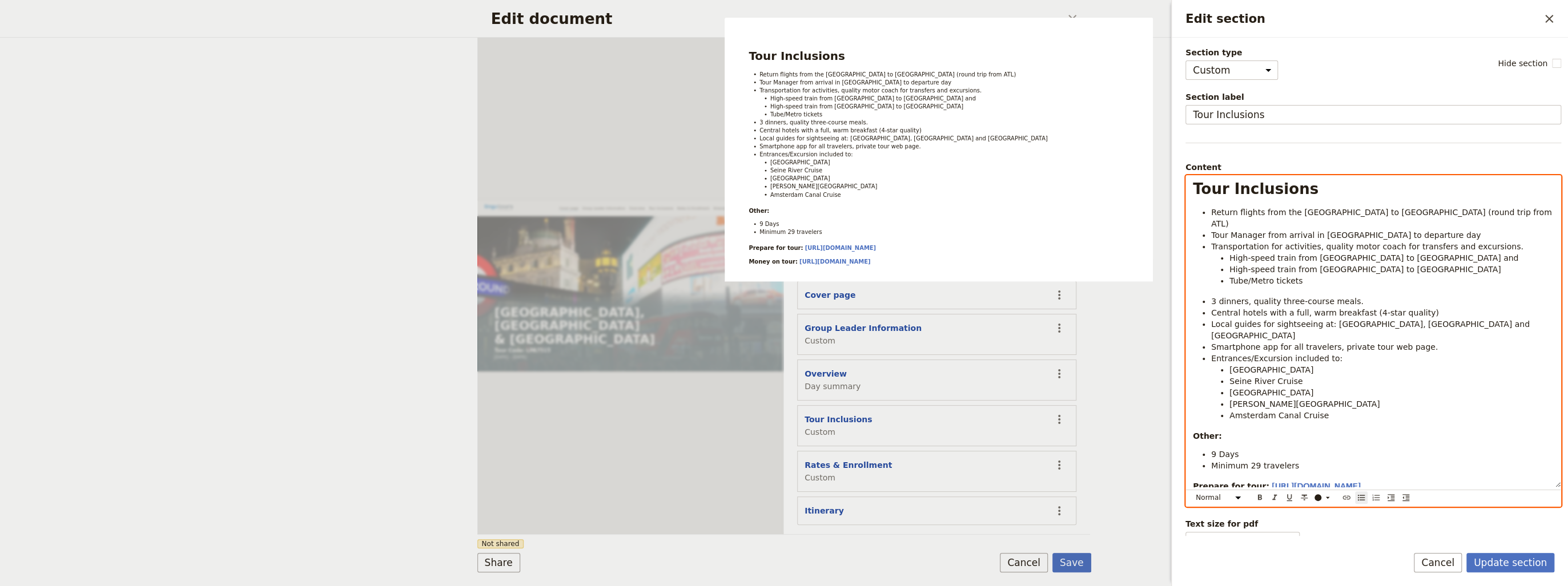
scroll to position [14, 0]
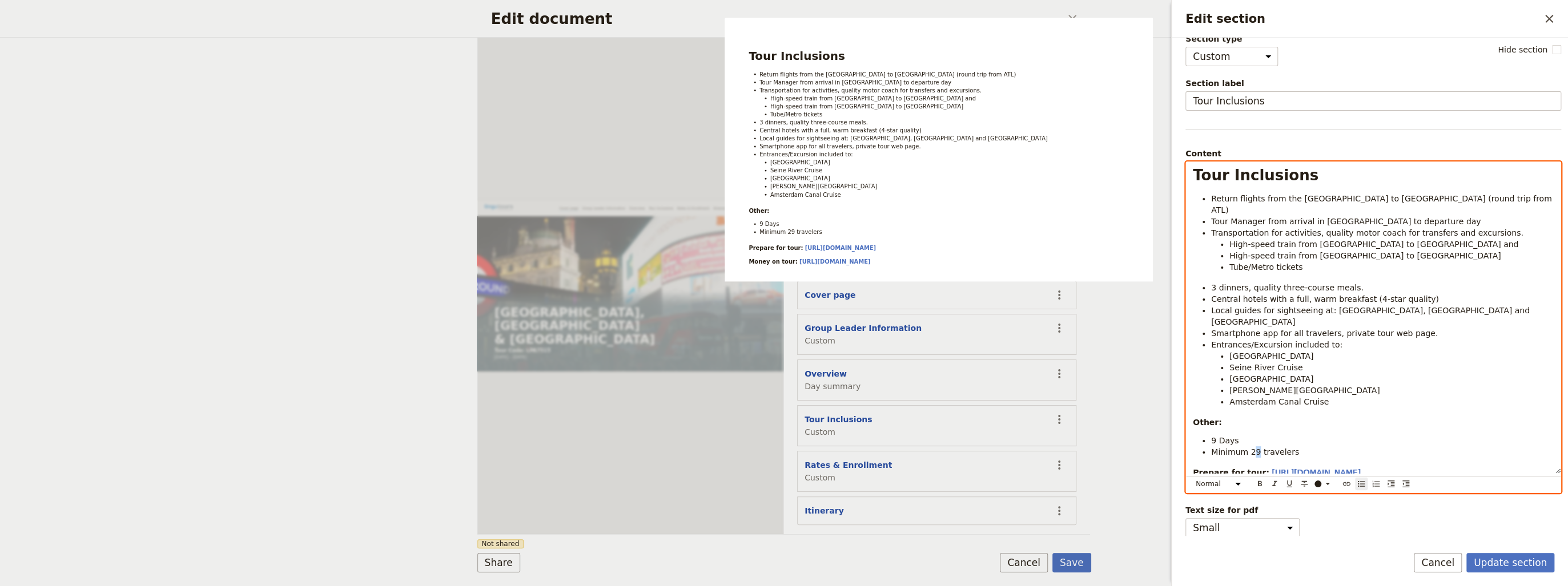
click at [1252, 447] on span "Minimum 29 travelers" at bounding box center [1255, 452] width 88 height 9
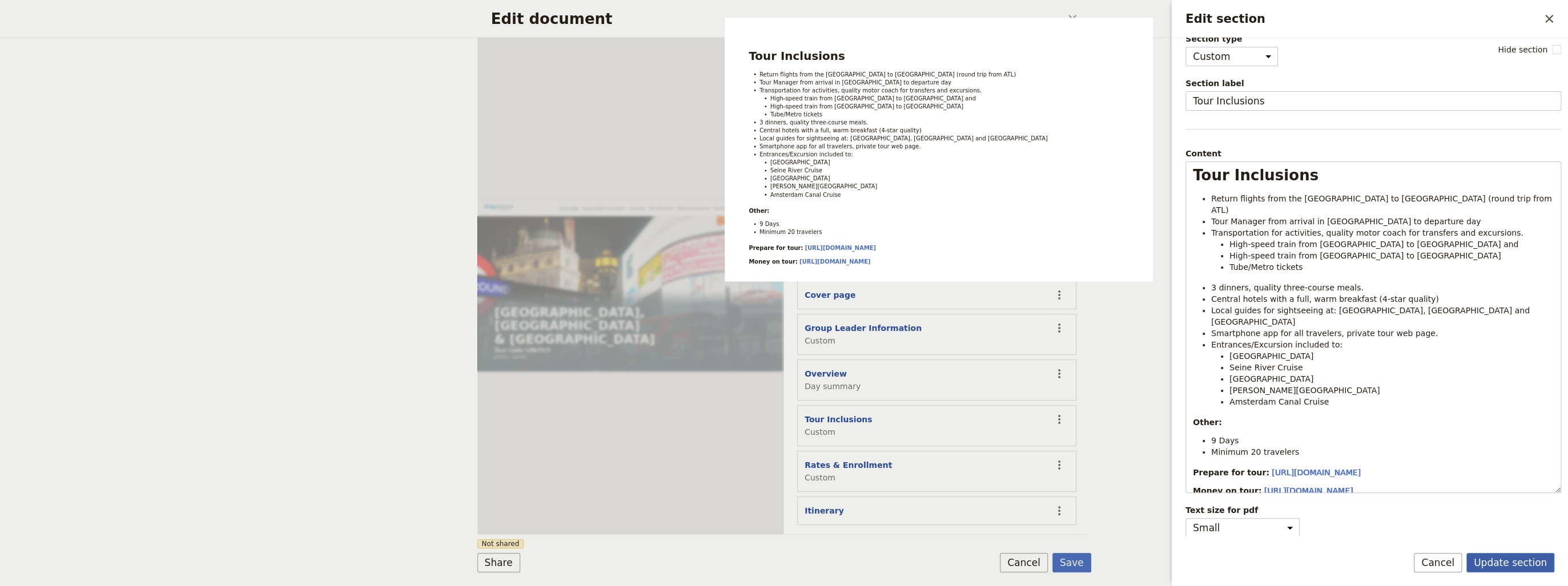
click at [1511, 567] on button "Update section" at bounding box center [1510, 563] width 88 height 19
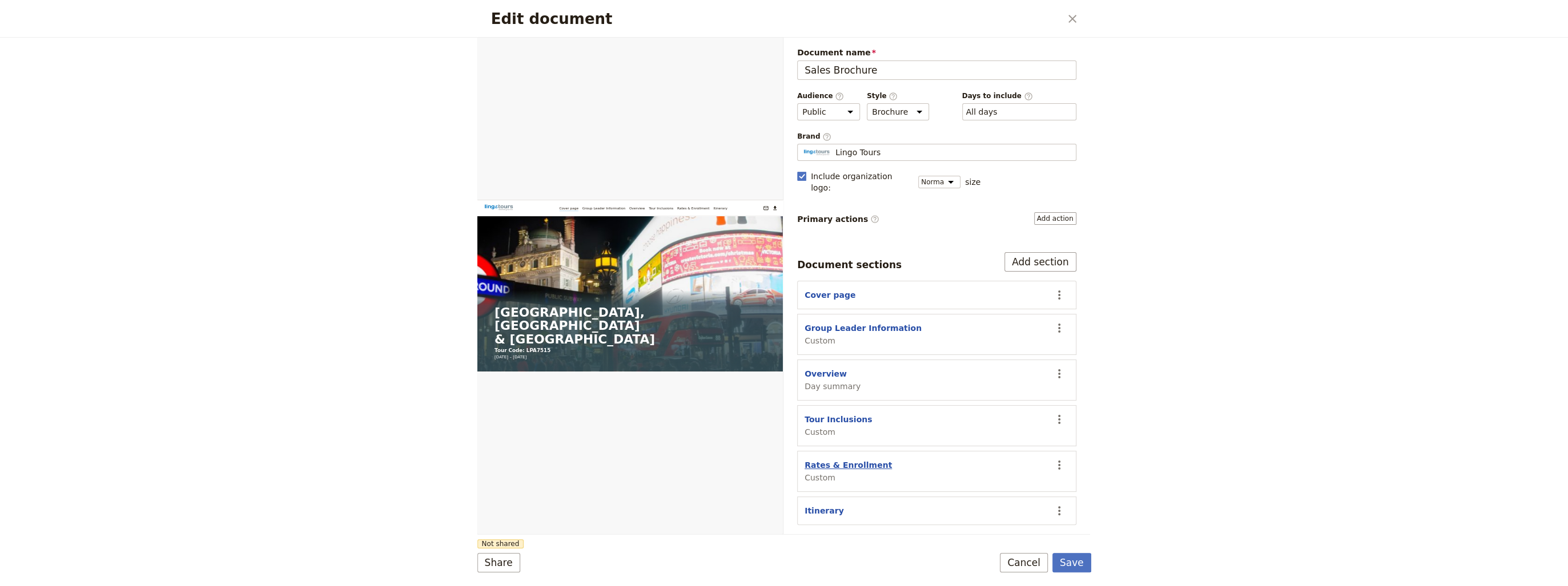
click at [839, 459] on button "Rates & Enrollment" at bounding box center [849, 465] width 88 height 12
select select "CUSTOM"
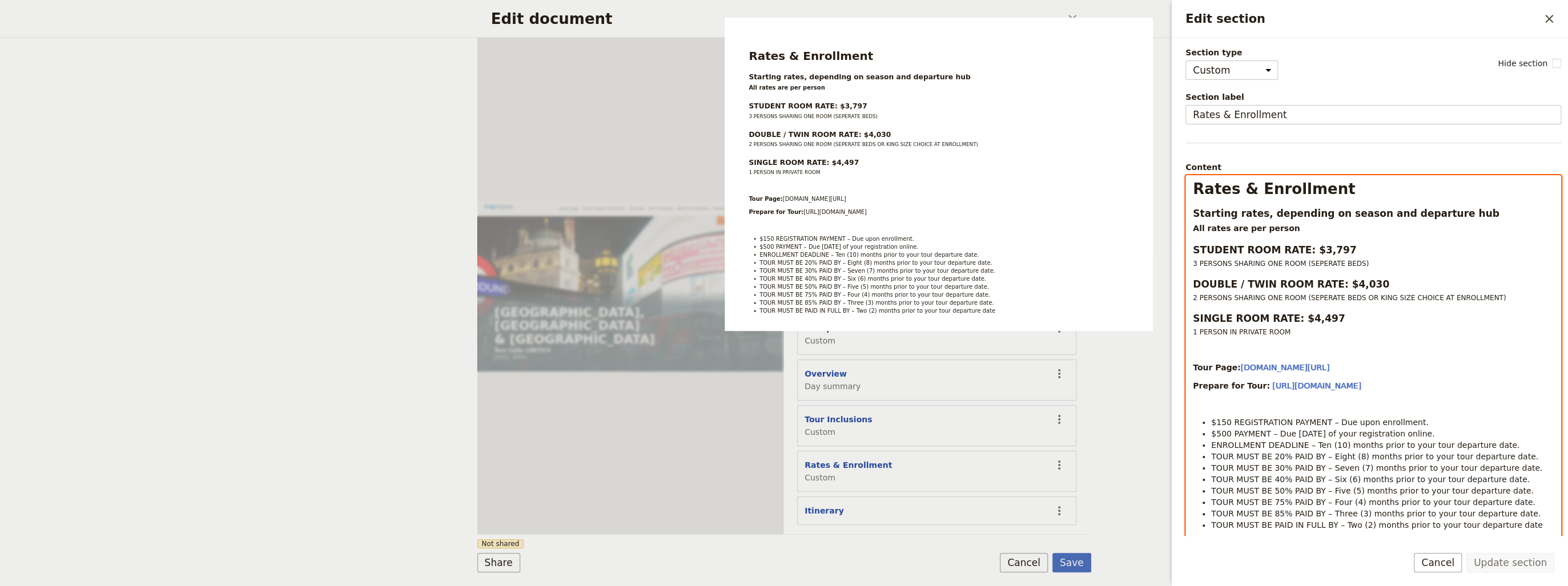
click at [1507, 347] on p "Edit section" at bounding box center [1373, 349] width 361 height 12
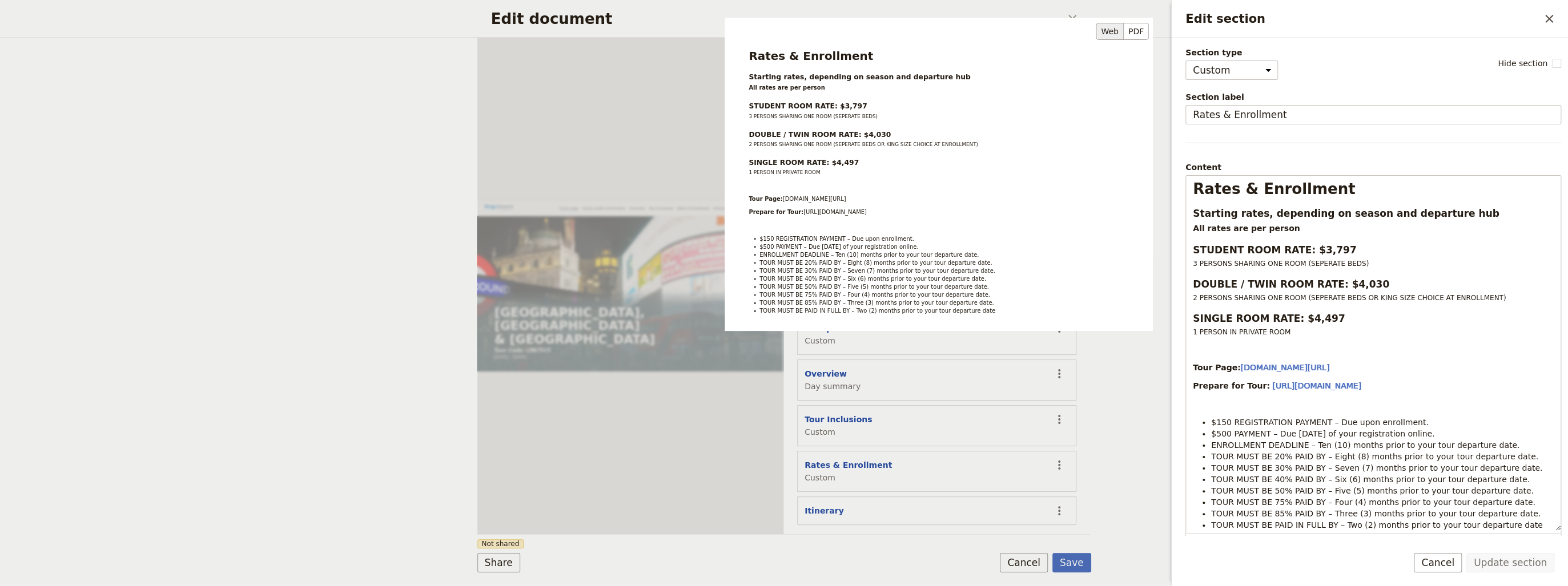
click at [838, 406] on div "Rates & Enrollment Starting rates, depending on season and departure hub All ra…" at bounding box center [939, 232] width 429 height 428
click at [835, 410] on div "Rates & Enrollment Starting rates, depending on season and departure hub All ra…" at bounding box center [939, 232] width 429 height 428
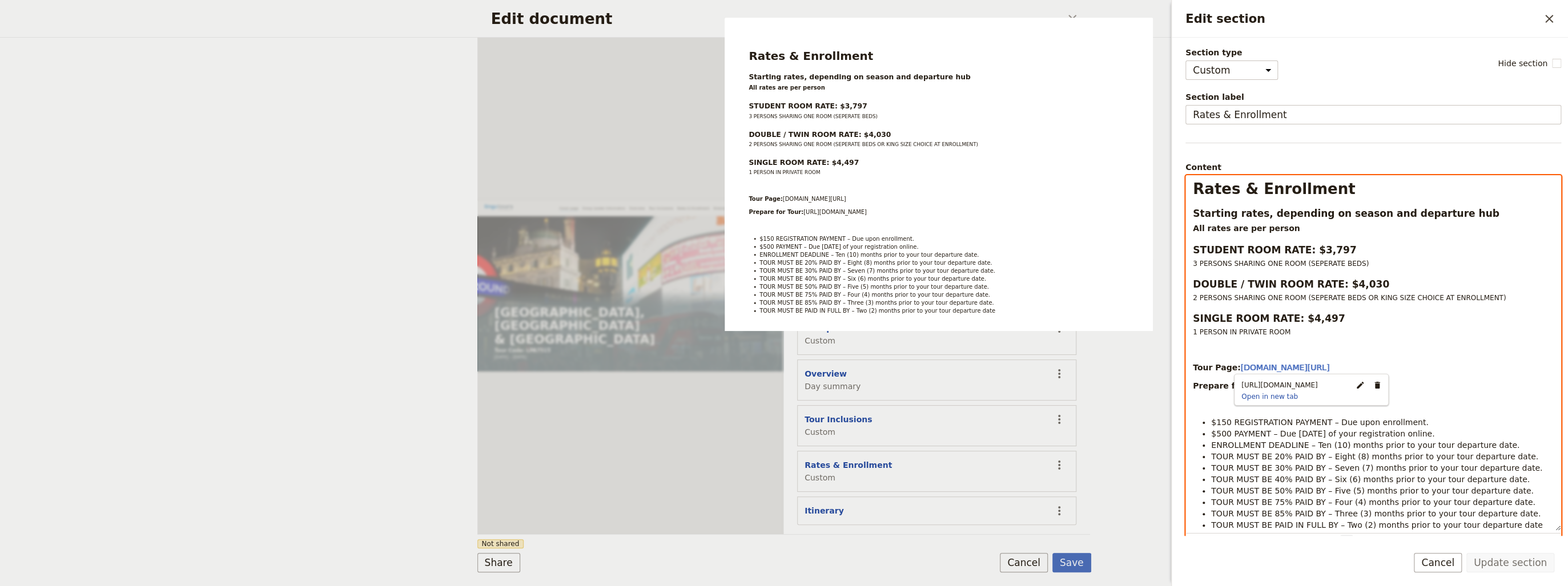
click at [1434, 355] on div "Rates & Enrollment Starting rates, depending on season and departure hub All ra…" at bounding box center [1373, 353] width 374 height 355
click at [1351, 337] on div "Rates & Enrollment Starting rates, depending on season and departure hub All ra…" at bounding box center [1373, 353] width 374 height 355
select select "h3"
drag, startPoint x: 1460, startPoint y: 214, endPoint x: 1168, endPoint y: 218, distance: 292.0
click at [1168, 218] on div "Edit section ​ Section type Cover page Day summary Itinerary Custom Hide sectio…" at bounding box center [1368, 293] width 400 height 586
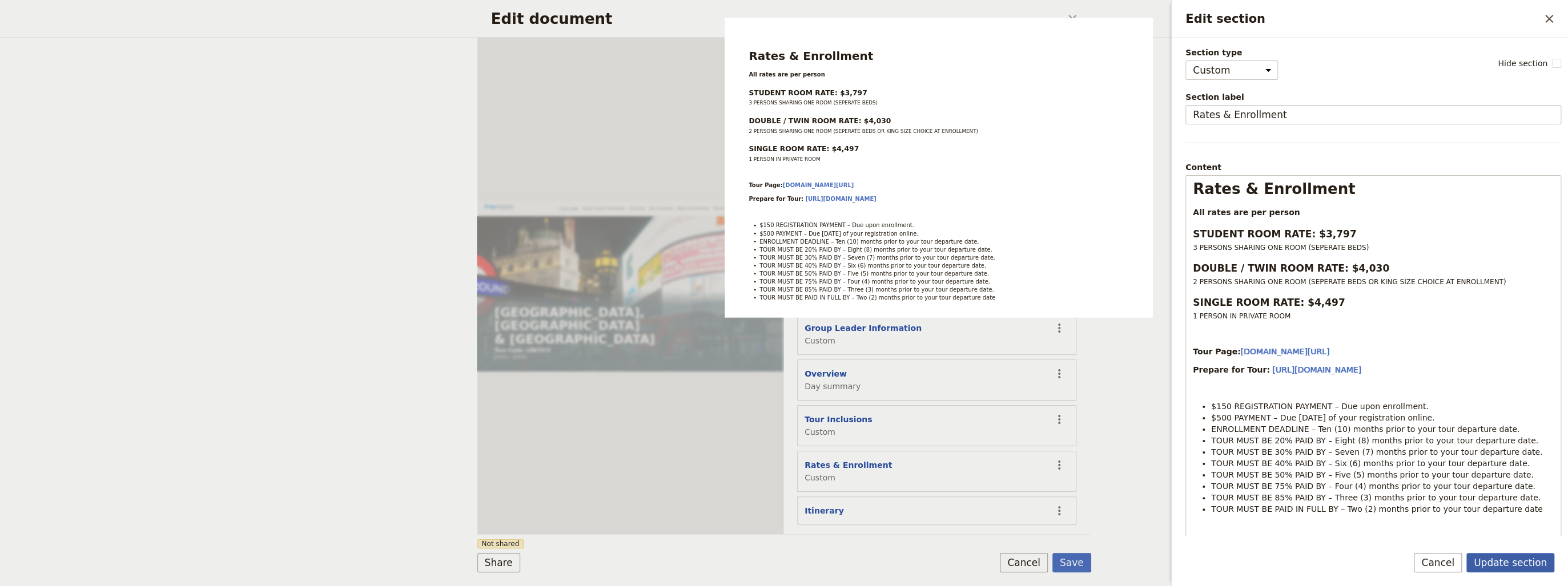
click at [1513, 563] on button "Update section" at bounding box center [1510, 563] width 88 height 19
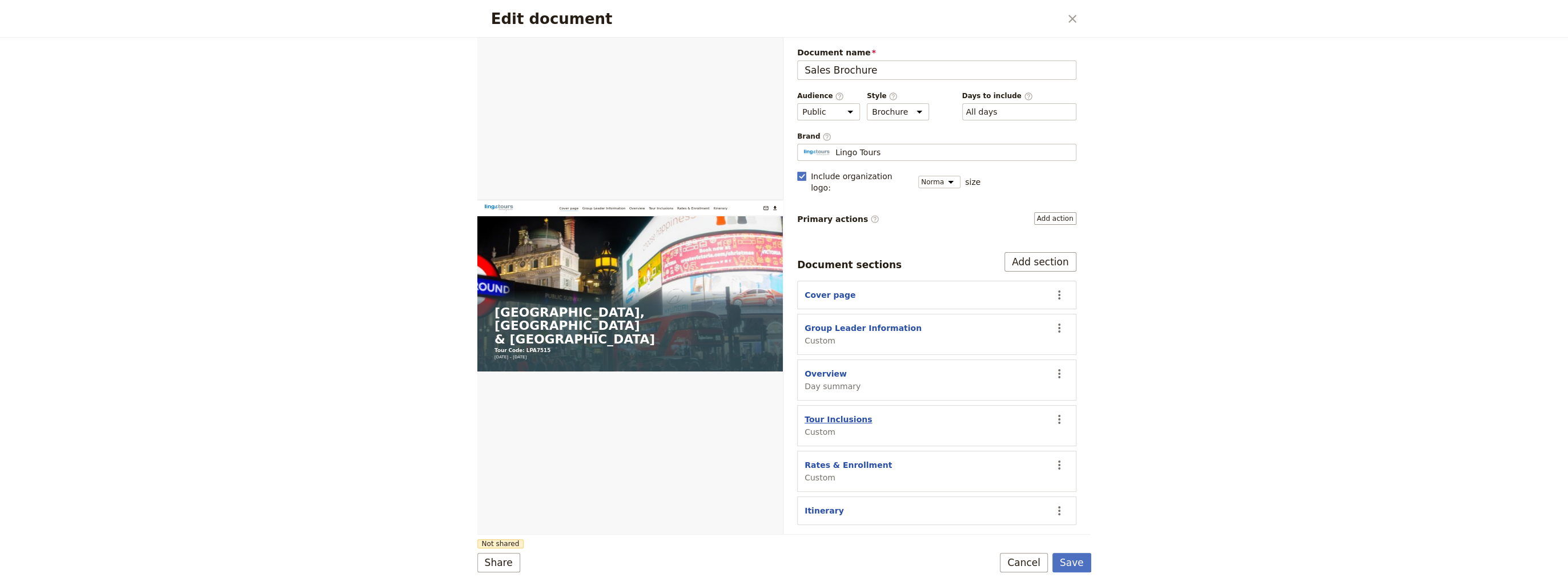
click at [822, 414] on button "Tour Inclusions" at bounding box center [838, 419] width 68 height 12
select select "CUSTOM"
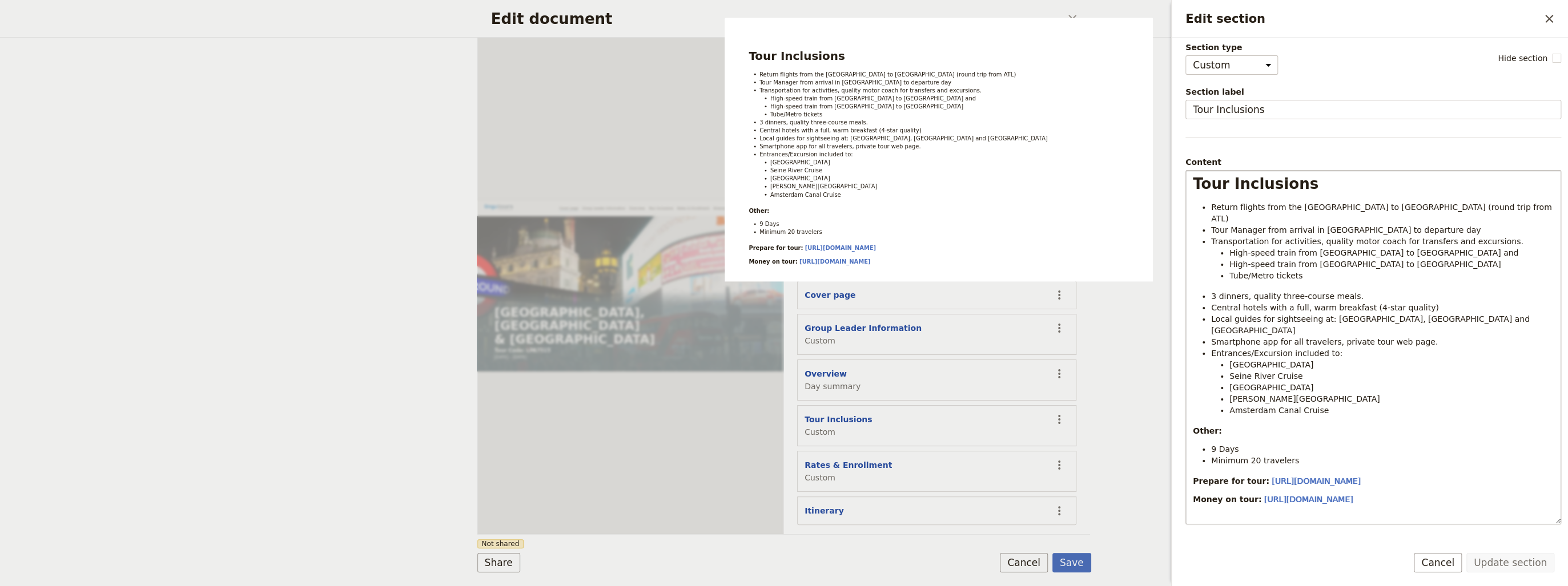
scroll to position [0, 0]
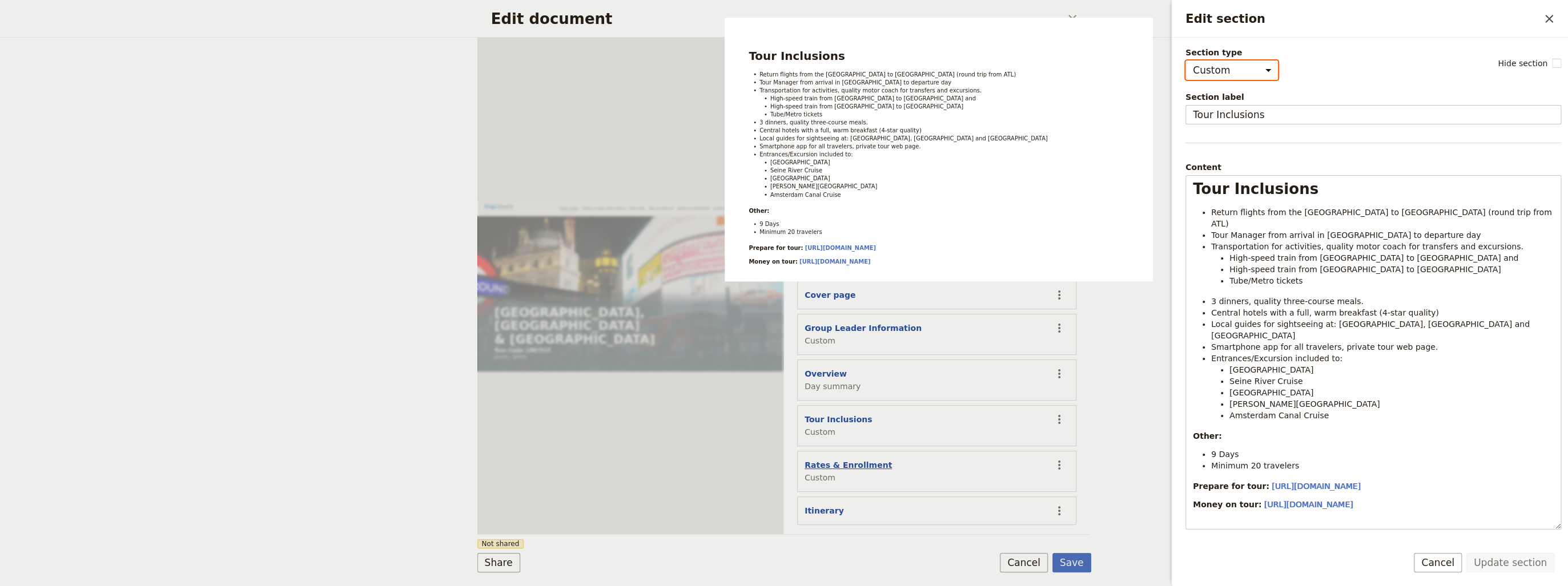
click at [845, 459] on button "Rates & Enrollment" at bounding box center [849, 465] width 88 height 12
select select "CUSTOM"
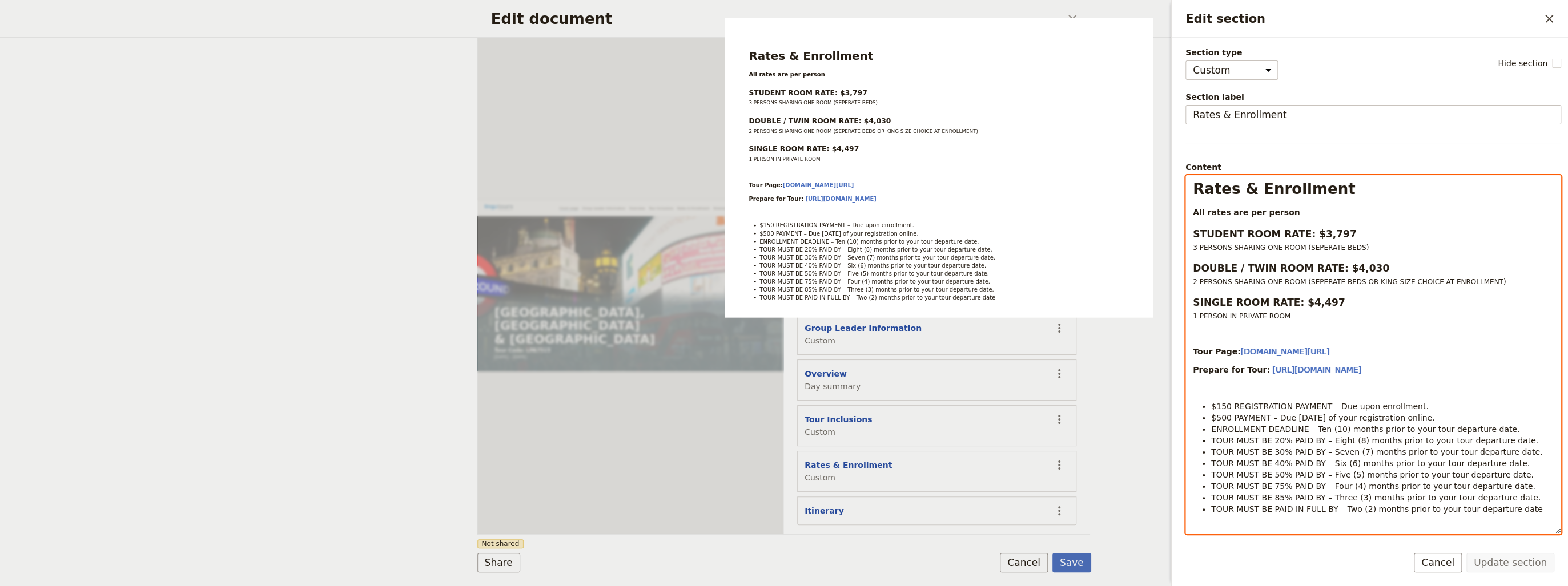
select select "h3"
drag, startPoint x: 1332, startPoint y: 231, endPoint x: 1308, endPoint y: 232, distance: 24.0
click at [1308, 232] on h3 "STUDENT ROOM RATE: $3,797" at bounding box center [1373, 234] width 361 height 14
click at [1327, 231] on strong "STUDENT ROOM RATE: $4,147" at bounding box center [1275, 234] width 163 height 12
drag, startPoint x: 1354, startPoint y: 265, endPoint x: 1345, endPoint y: 264, distance: 9.1
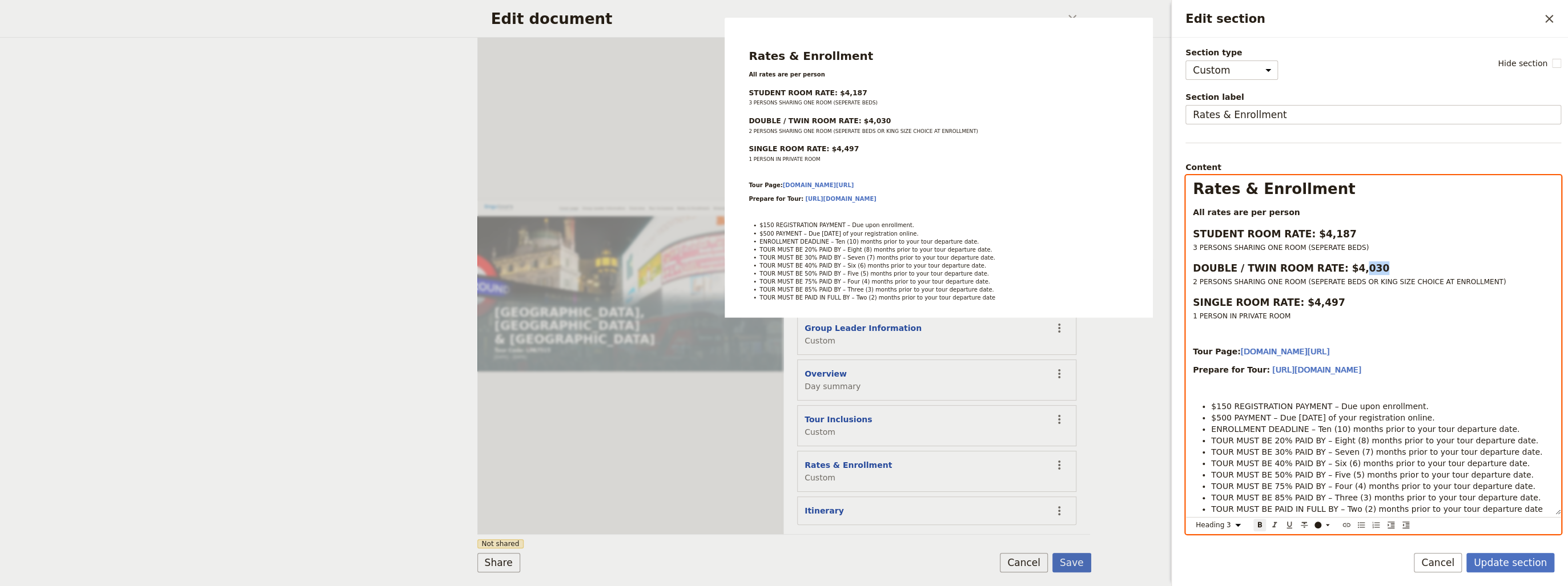
click at [1345, 264] on h3 "DOUBLE / TWIN ROOM RATE: $4,030" at bounding box center [1373, 268] width 361 height 14
drag, startPoint x: 1318, startPoint y: 303, endPoint x: 1305, endPoint y: 302, distance: 13.0
click at [1305, 302] on strong "SINGLE ROOM RATE: $4,497" at bounding box center [1269, 302] width 152 height 12
select select "paragraph"
click at [1321, 353] on p "Tour Page: [DOMAIN_NAME][URL]" at bounding box center [1373, 351] width 361 height 12
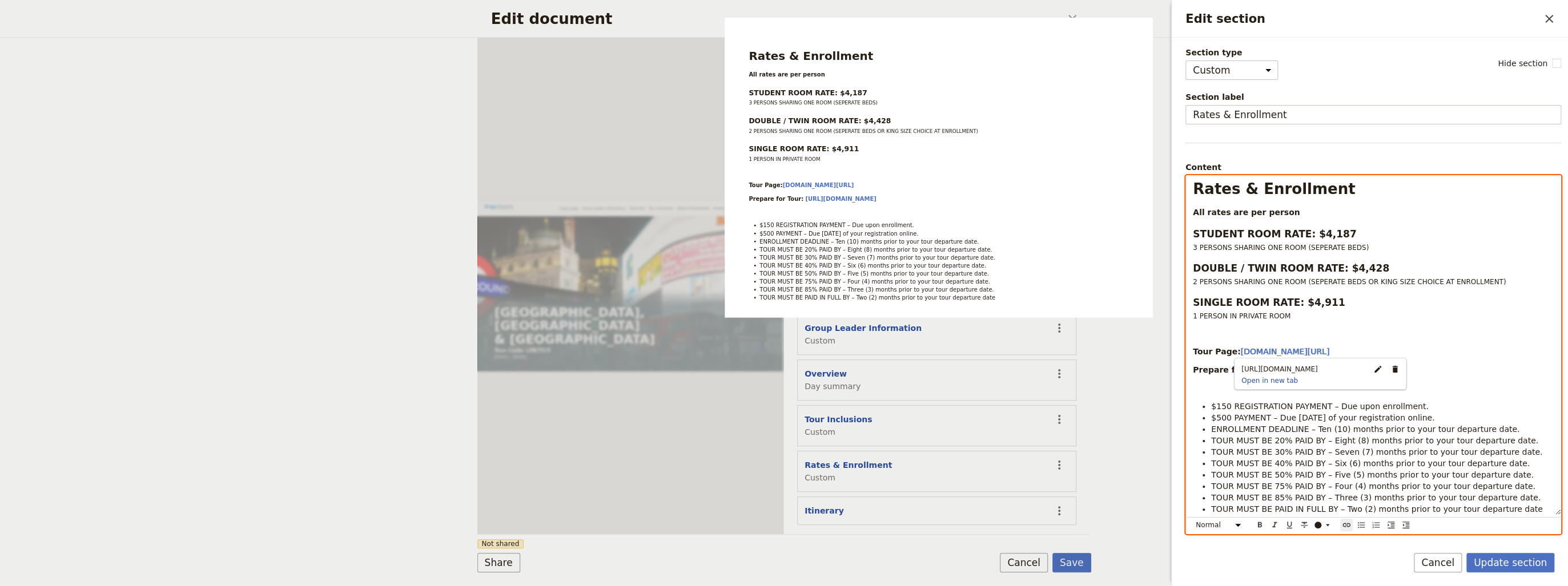
type input "[URL][DOMAIN_NAME]"
click at [1407, 321] on div "Rates & Enrollment All rates are per person STUDENT ROOM RATE: $4,187 3 PERSON…" at bounding box center [1373, 345] width 374 height 339
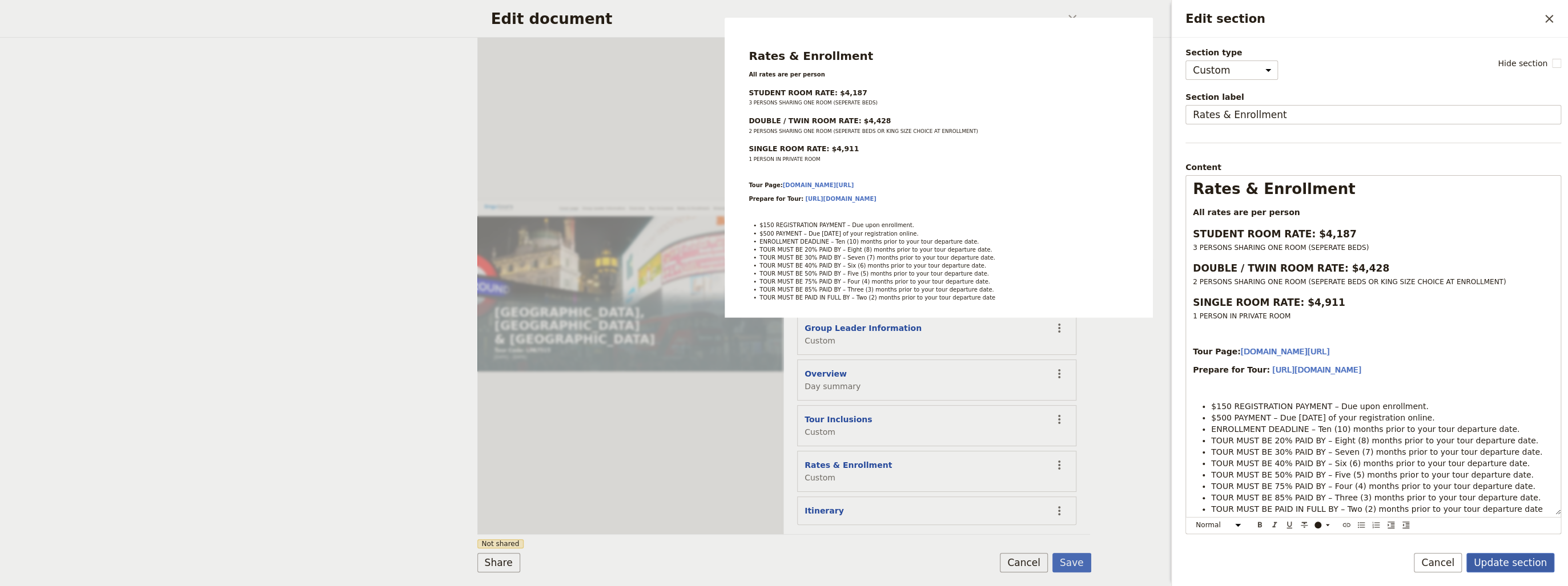
click at [1508, 562] on button "Update section" at bounding box center [1510, 563] width 88 height 19
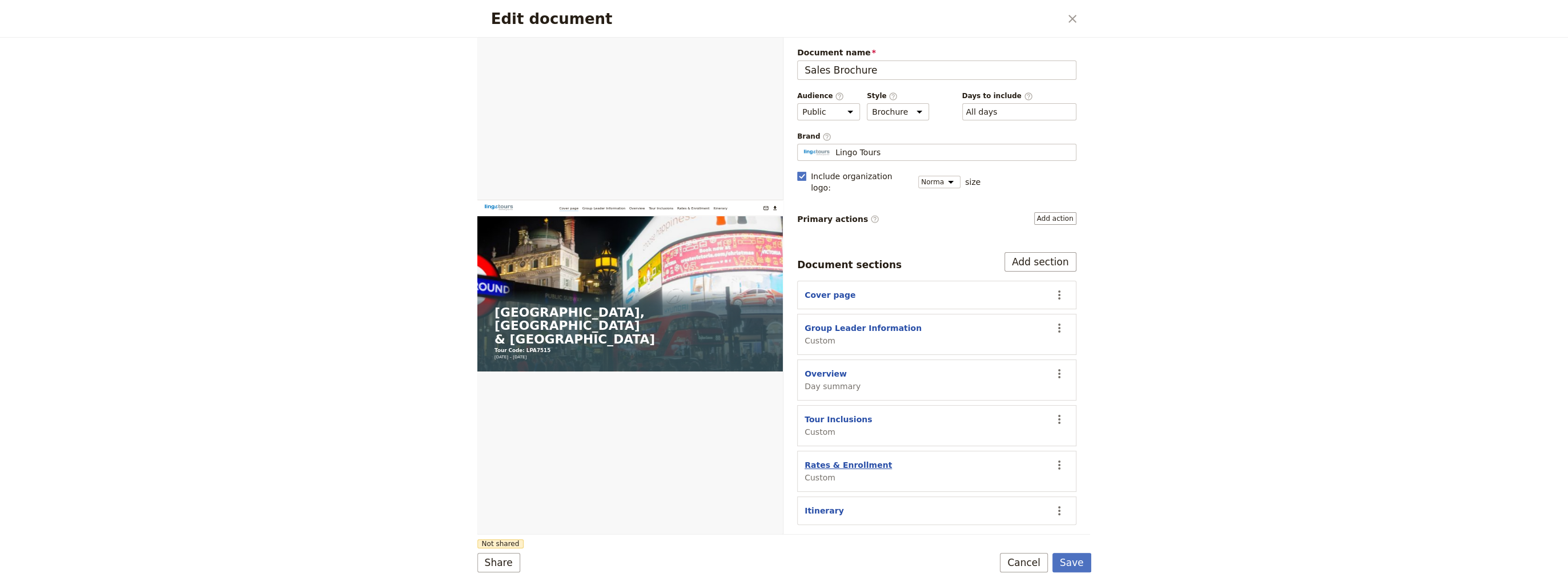
click at [832, 459] on button "Rates & Enrollment" at bounding box center [849, 465] width 88 height 12
select select "CUSTOM"
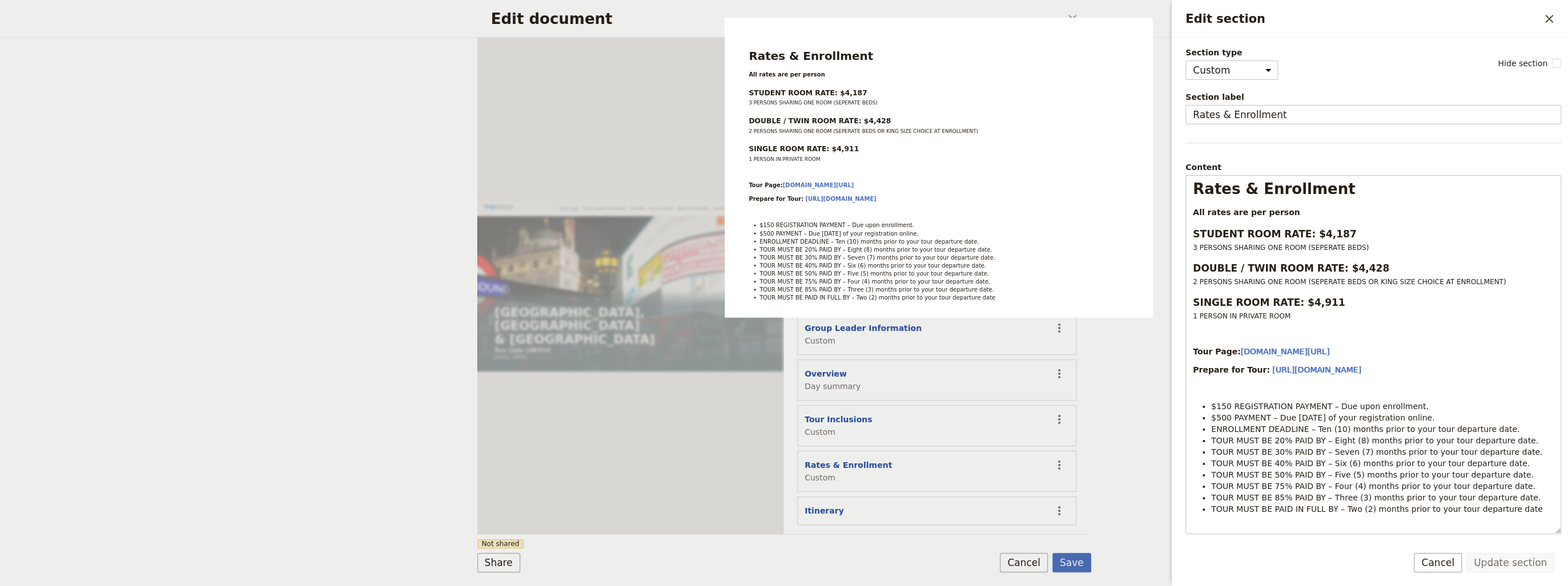
click at [886, 539] on form "Web PDF ​ Document name Sales Brochure Preview Audience ​ Public Passenger Guid…" at bounding box center [784, 312] width 614 height 549
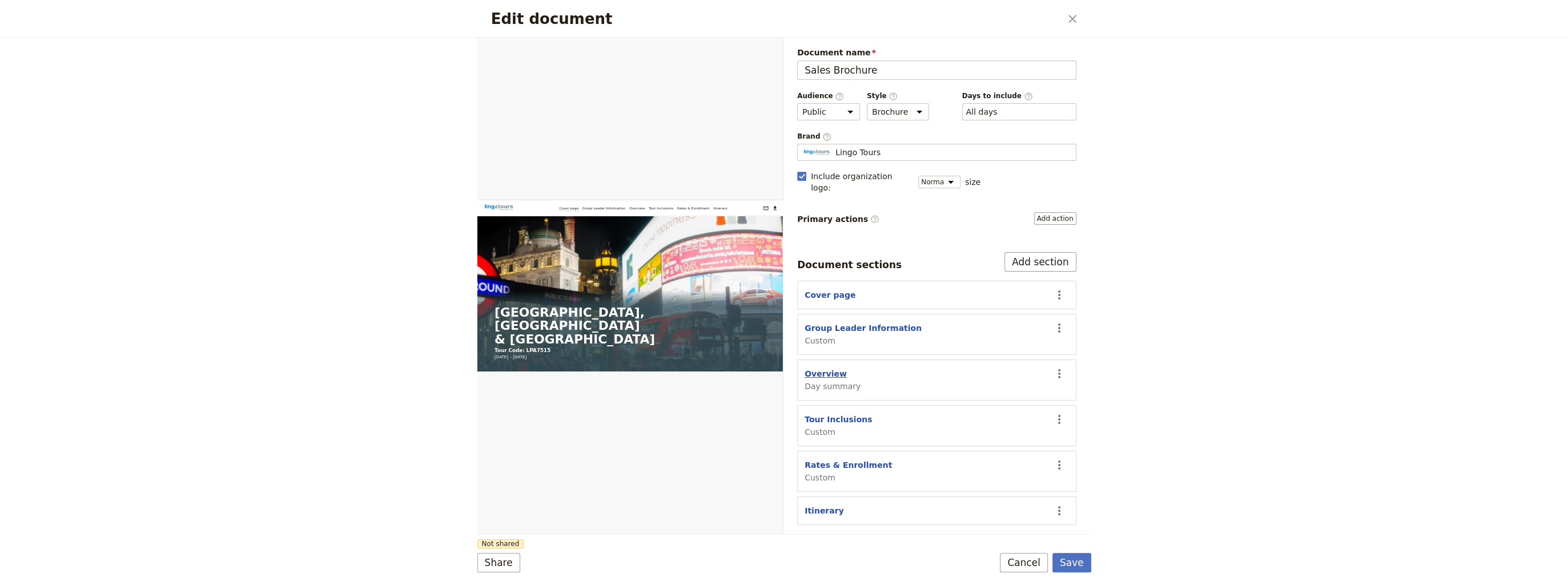
click at [821, 368] on button "Overview" at bounding box center [825, 374] width 42 height 12
select select "DAY_SUMMARY"
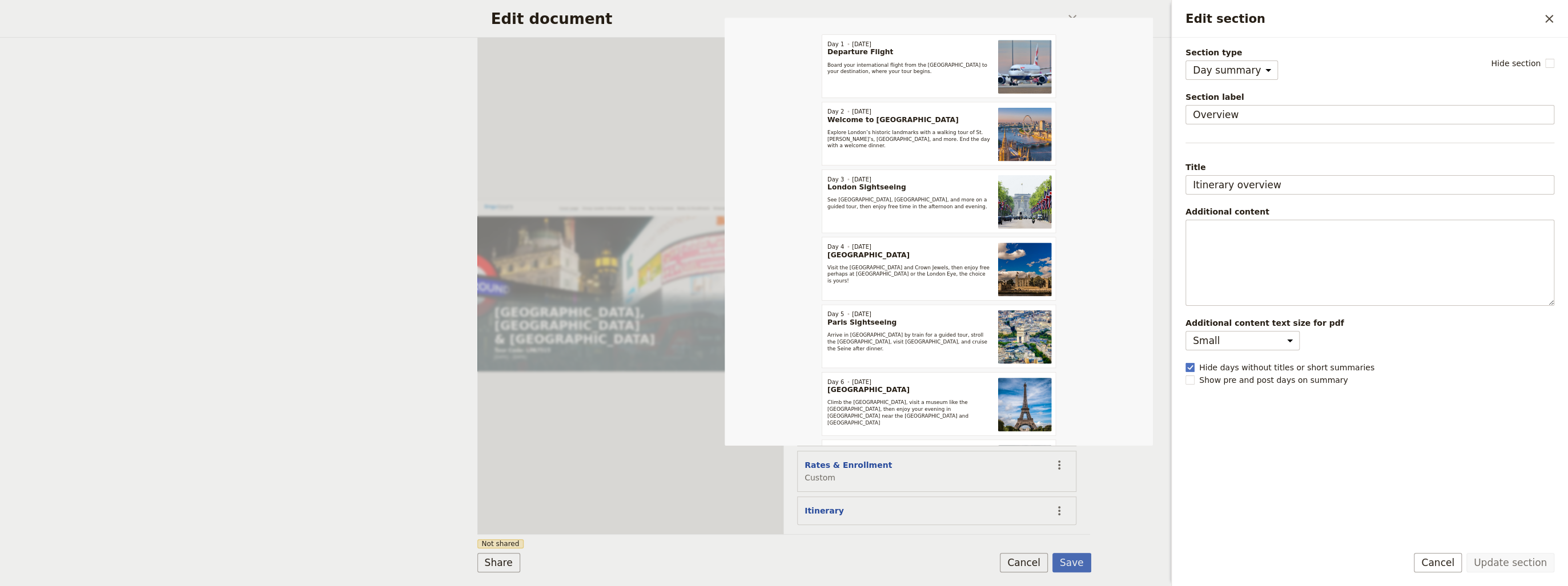
click at [934, 548] on form "Web PDF ​ Document name Sales Brochure Preview Audience ​ Public Passenger Guid…" at bounding box center [784, 312] width 614 height 549
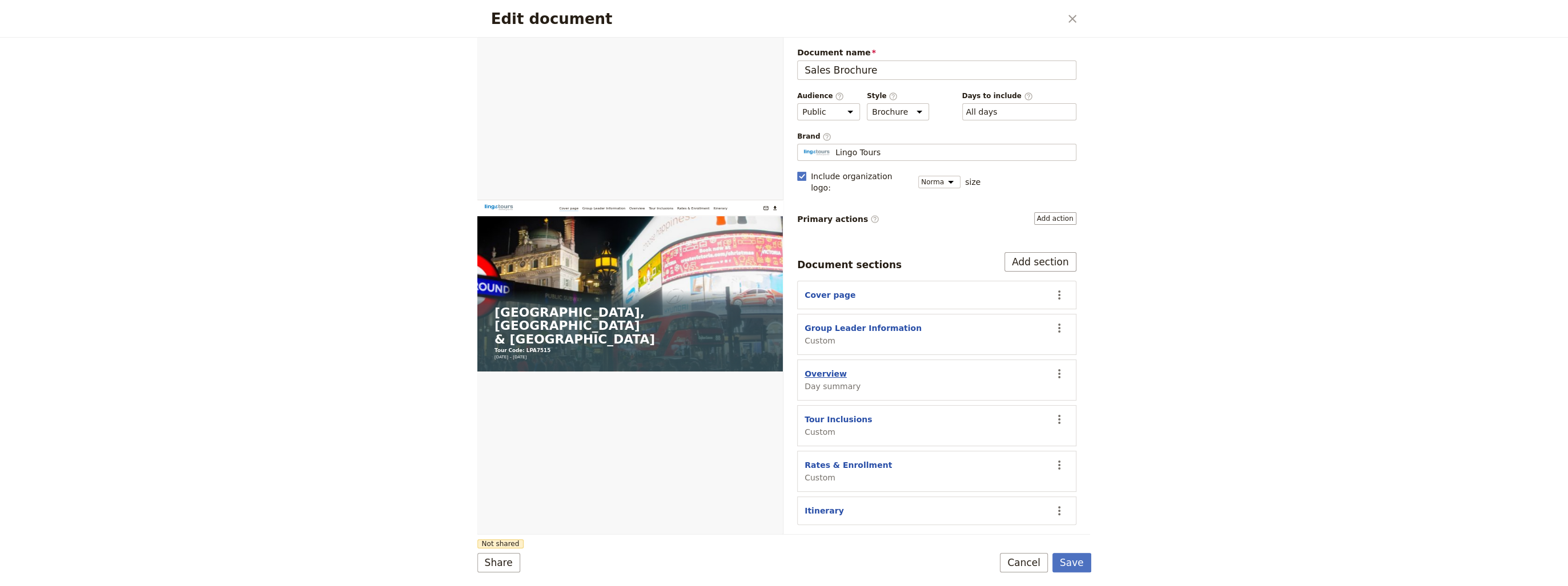
click at [825, 368] on button "Overview" at bounding box center [825, 374] width 42 height 12
select select "DAY_SUMMARY"
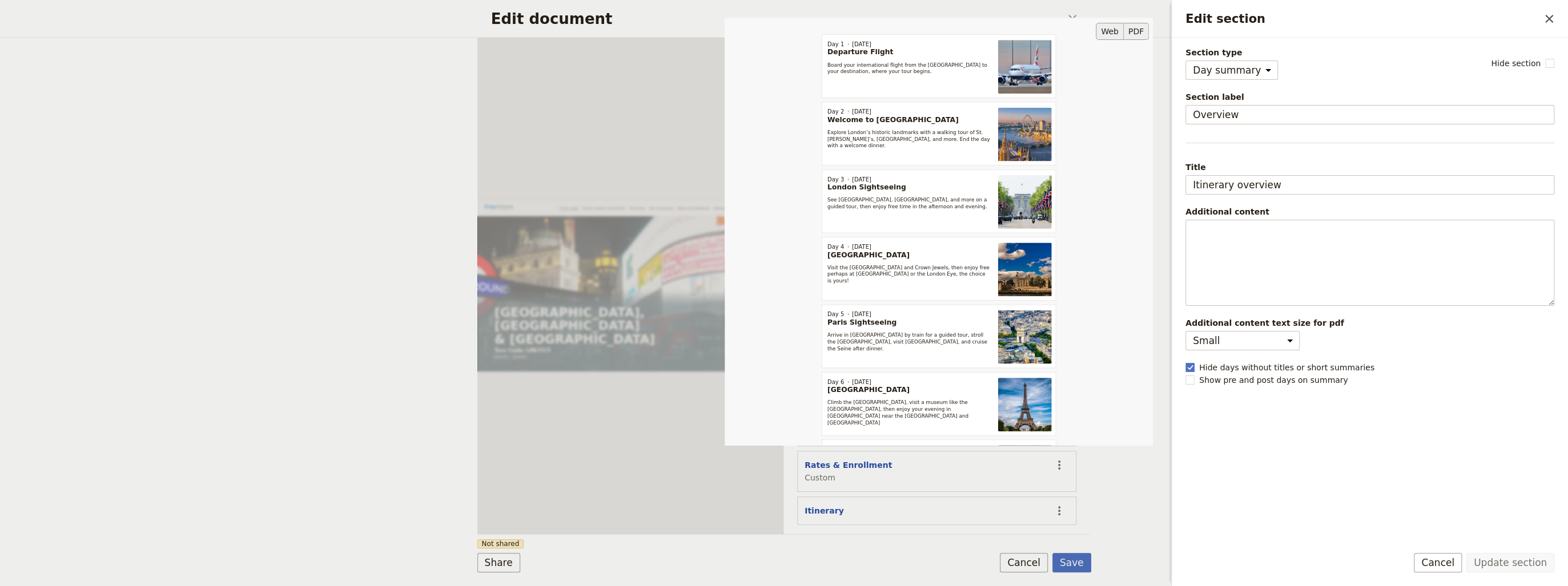
click at [1141, 30] on button "PDF" at bounding box center [1136, 32] width 25 height 17
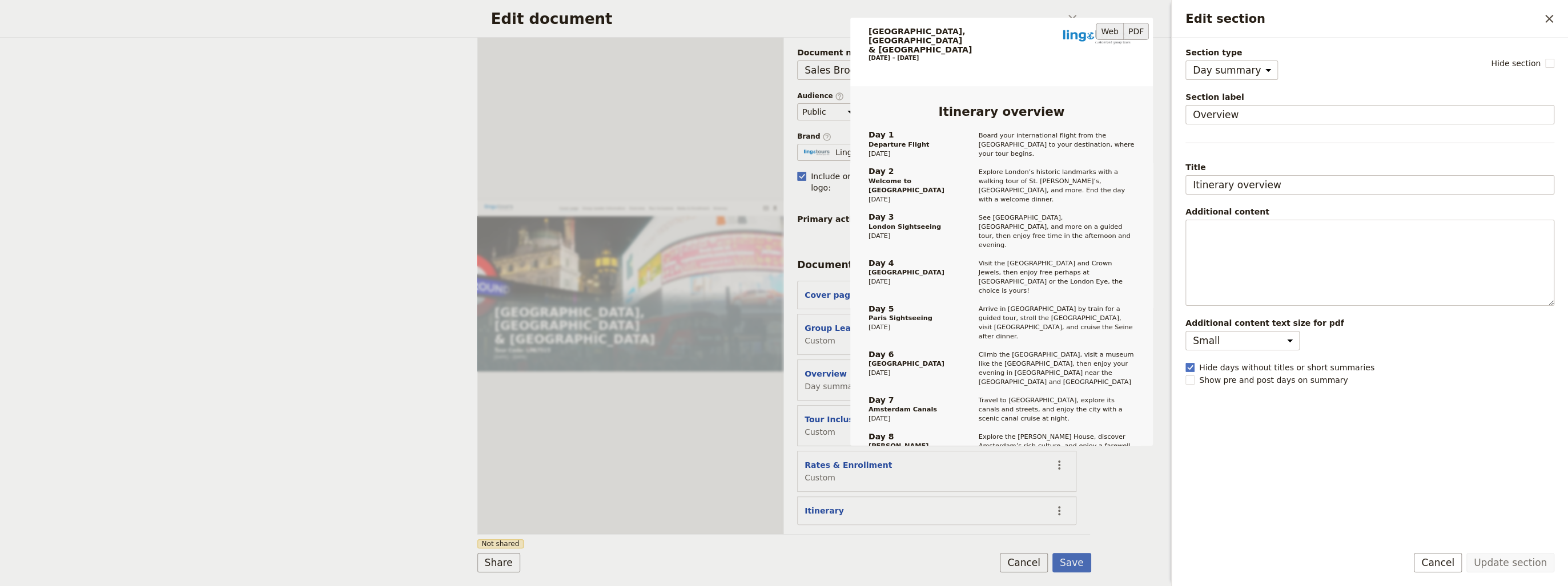
click at [1114, 35] on button "Web" at bounding box center [1110, 32] width 28 height 17
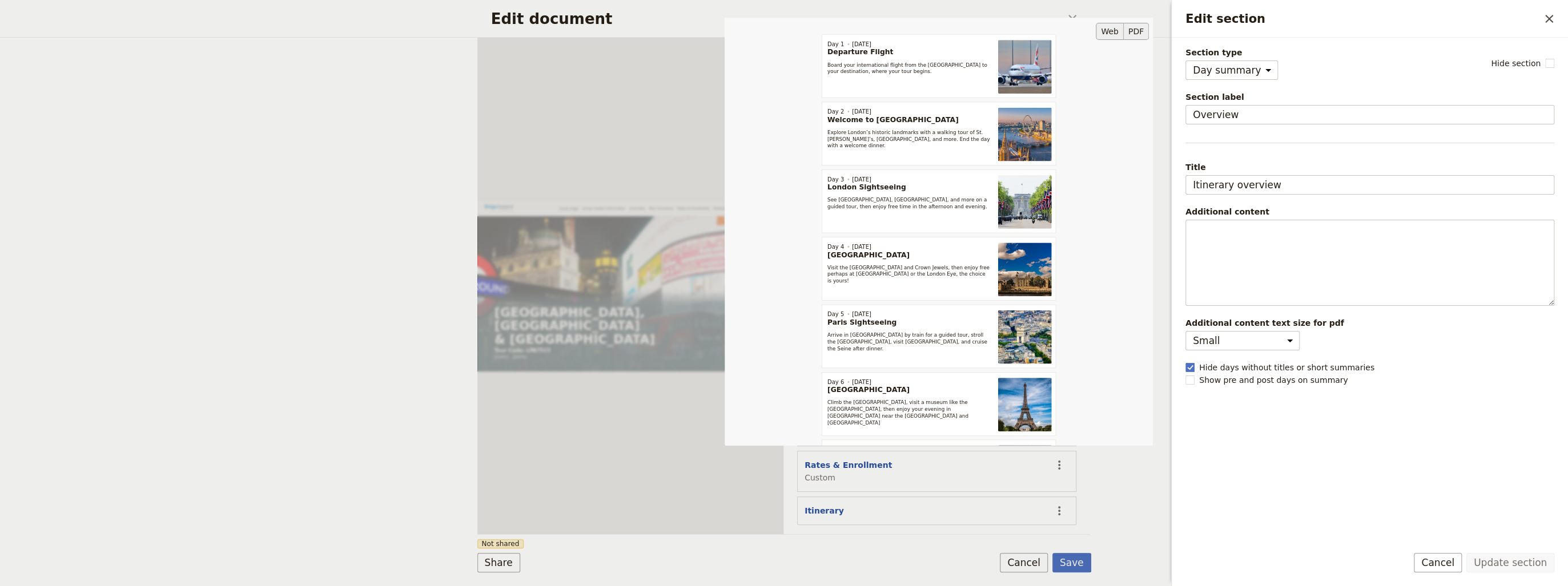
click at [1138, 29] on button "PDF" at bounding box center [1136, 32] width 25 height 17
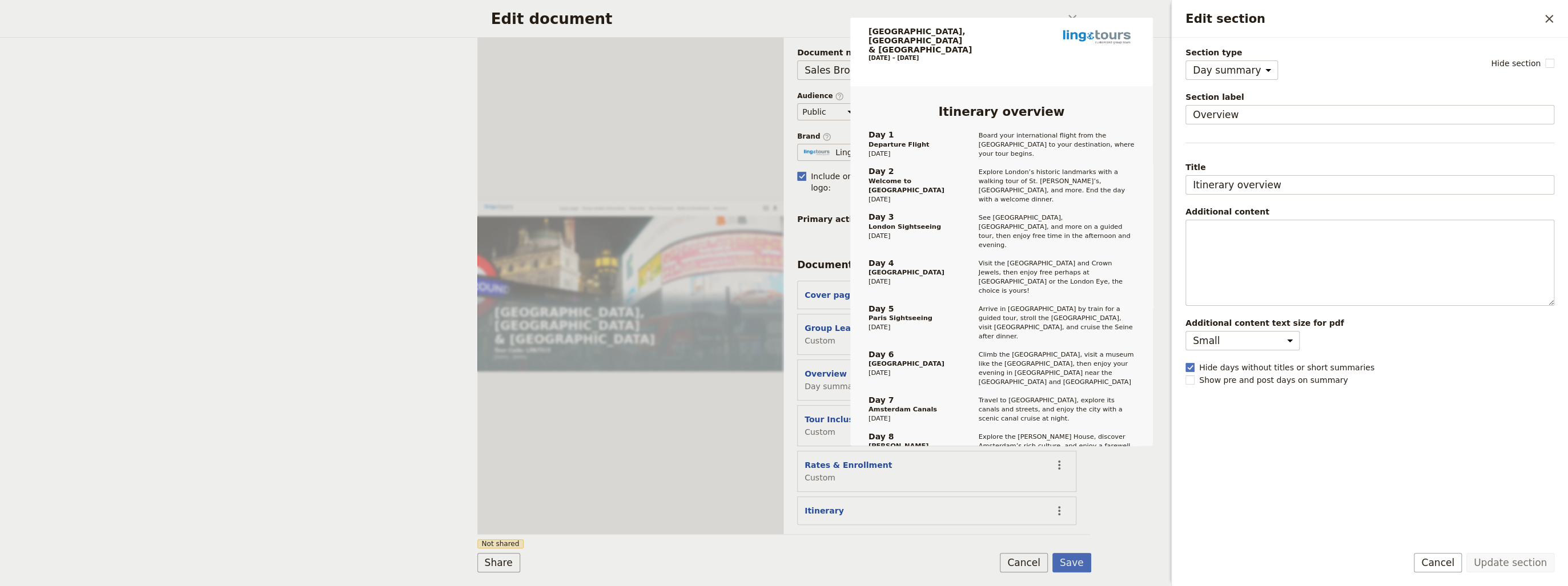
click at [911, 550] on form "Web PDF ​ Document name Sales Brochure Preview Audience ​ Public Passenger Guid…" at bounding box center [784, 312] width 614 height 549
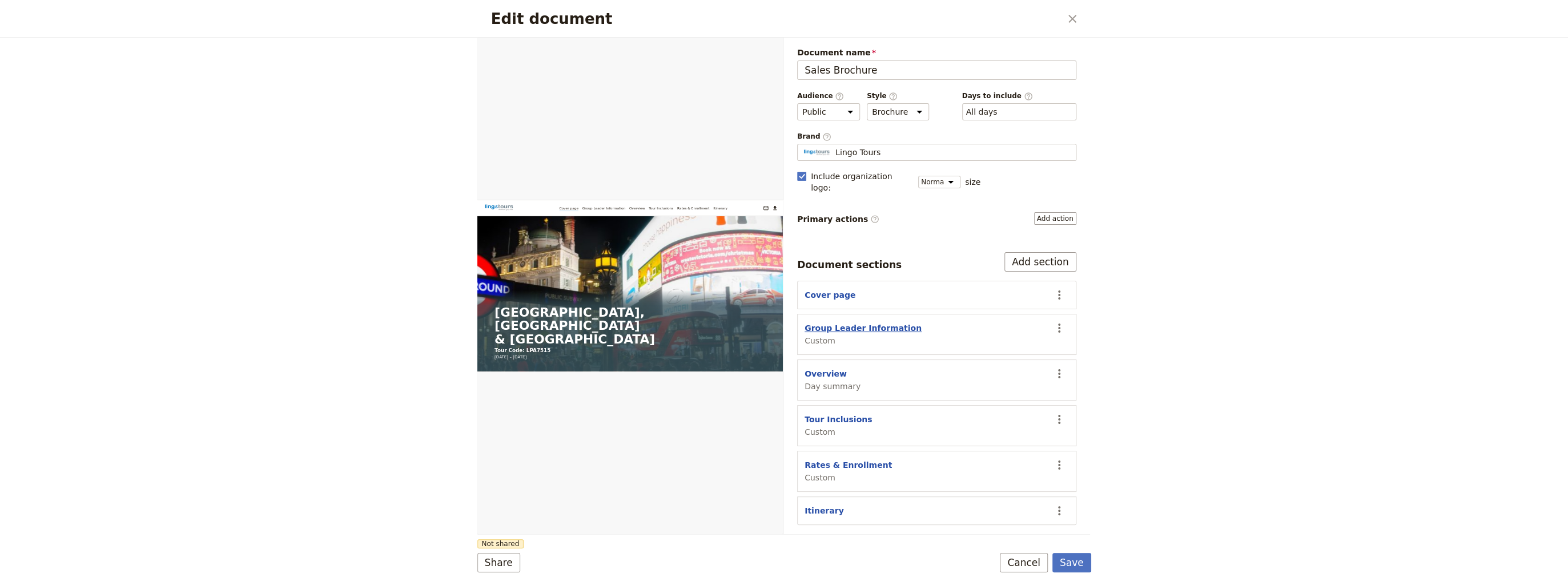
click at [842, 323] on button "Group Leader Information" at bounding box center [863, 328] width 117 height 12
select select "CUSTOM"
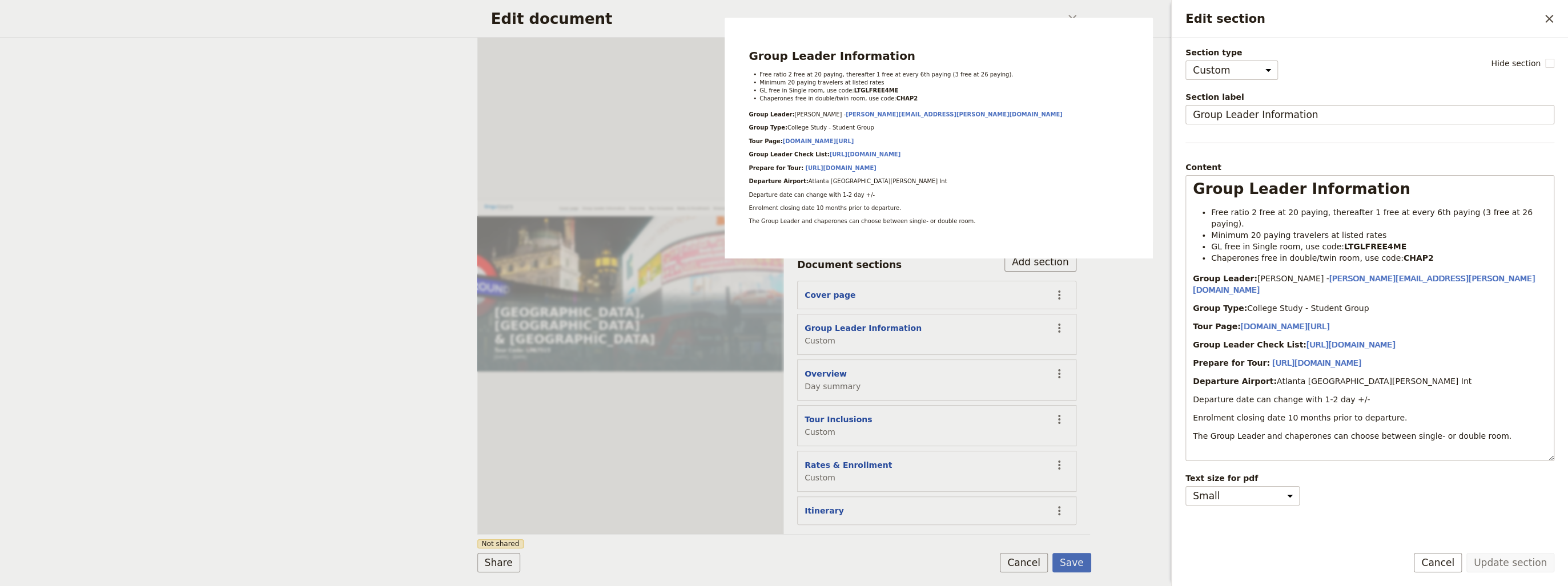
click at [1146, 482] on div "Edit document ​ Web PDF ​ Document name Sales Brochure Preview Audience ​ Publi…" at bounding box center [784, 293] width 1568 height 586
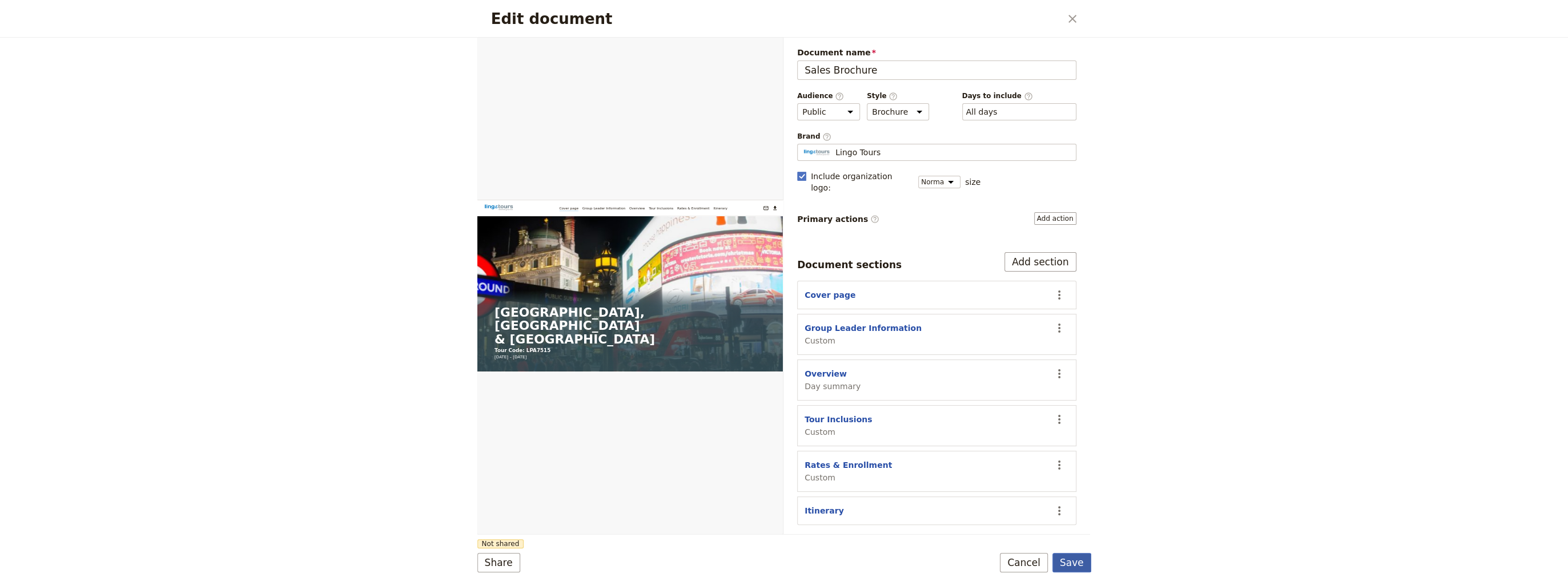
click at [1083, 562] on button "Save" at bounding box center [1072, 563] width 39 height 19
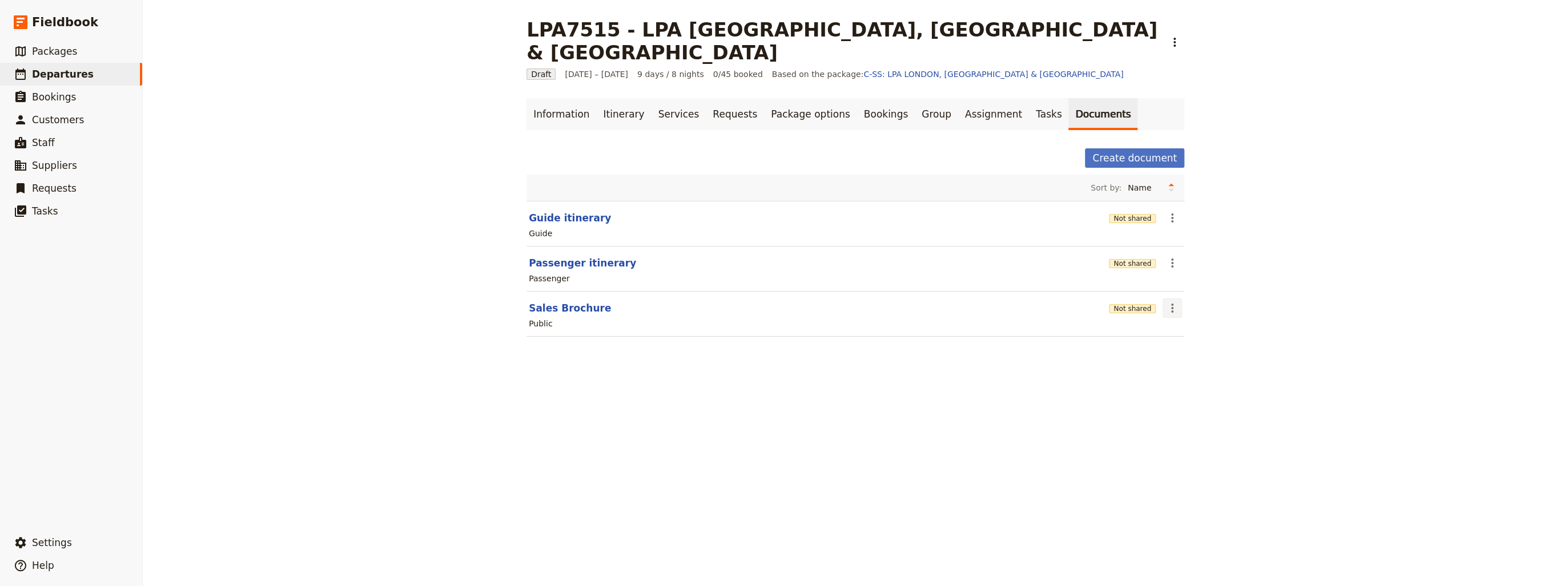
click at [1171, 301] on icon "Actions" at bounding box center [1172, 308] width 14 height 14
click at [1180, 309] on span "Share" at bounding box center [1178, 309] width 23 height 12
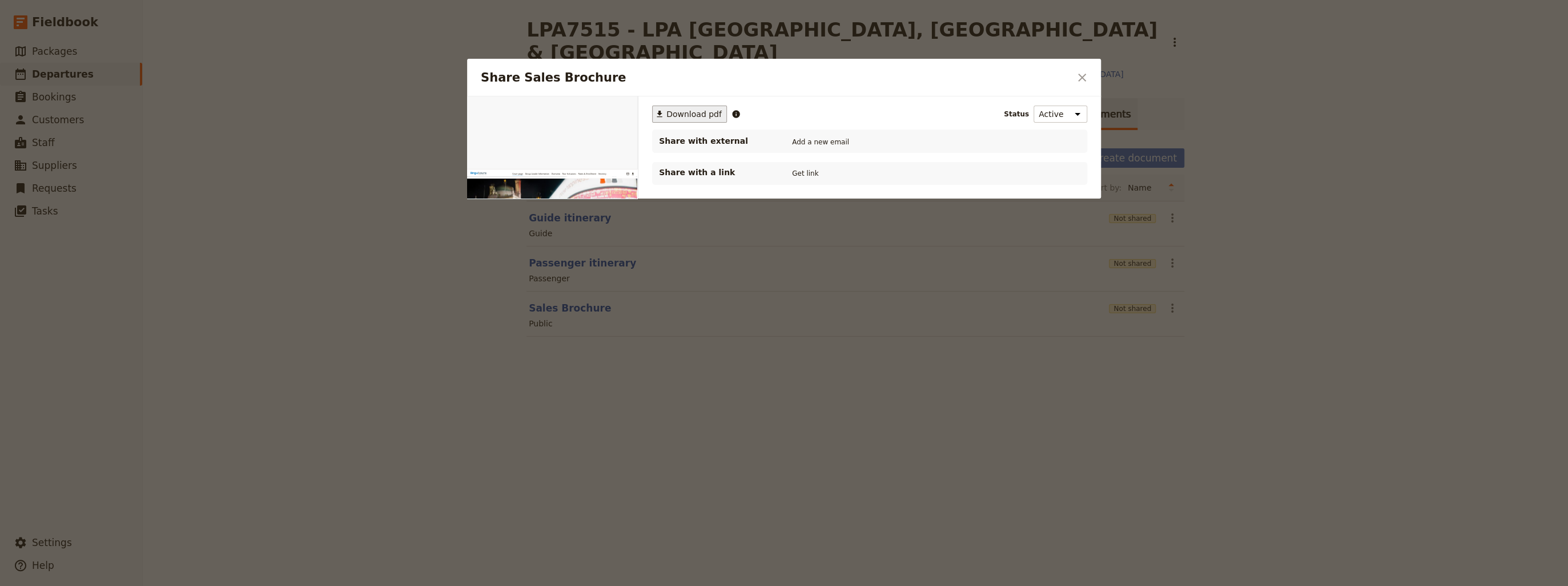
click at [698, 114] on span "Download pdf" at bounding box center [694, 114] width 55 height 12
click at [1085, 78] on icon "Close dialog" at bounding box center [1082, 77] width 14 height 14
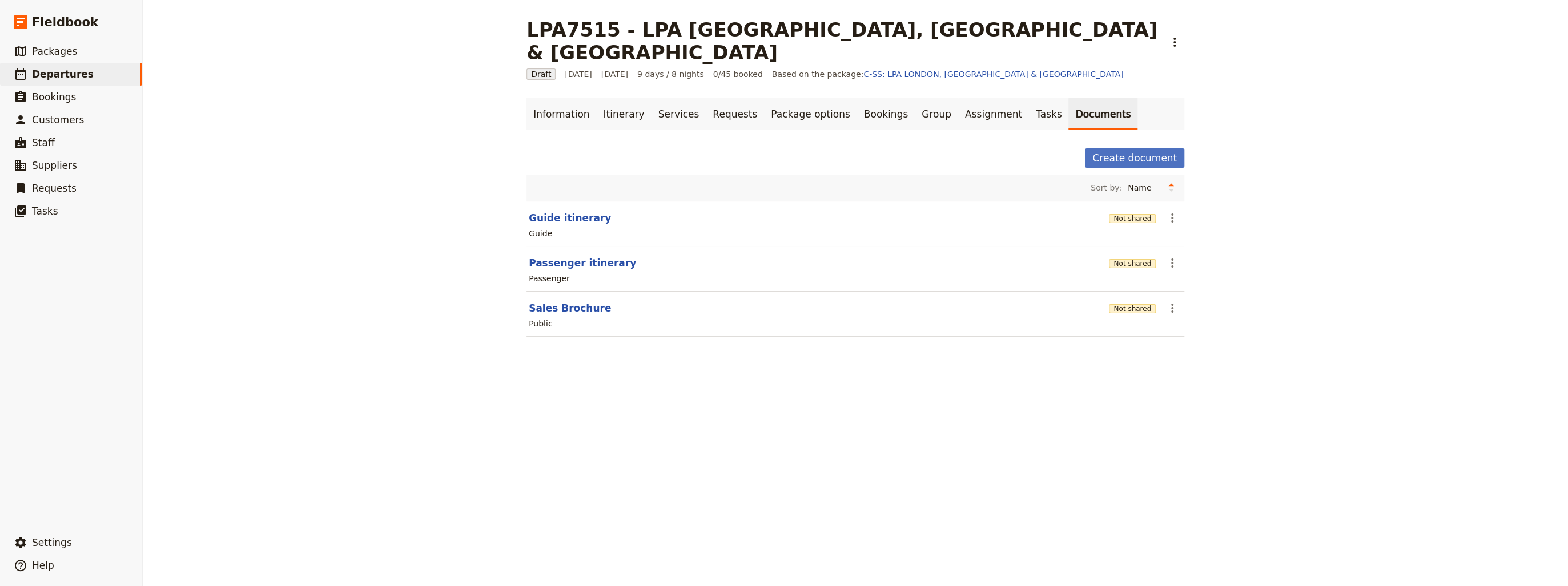
click at [396, 300] on div "LPA7515 - LPA [GEOGRAPHIC_DATA], [GEOGRAPHIC_DATA] & AMSTERDAM ​ Draft [DATE] –…" at bounding box center [855, 293] width 1425 height 586
click at [51, 72] on span "Departures" at bounding box center [63, 74] width 61 height 12
select select "CREATED_AT"
